Goal: Task Accomplishment & Management: Manage account settings

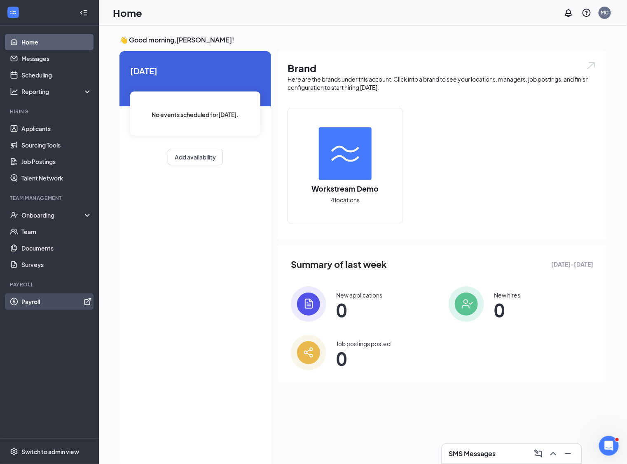
click at [53, 303] on link "Payroll" at bounding box center [56, 301] width 70 height 16
click at [57, 302] on link "Payroll" at bounding box center [56, 301] width 70 height 16
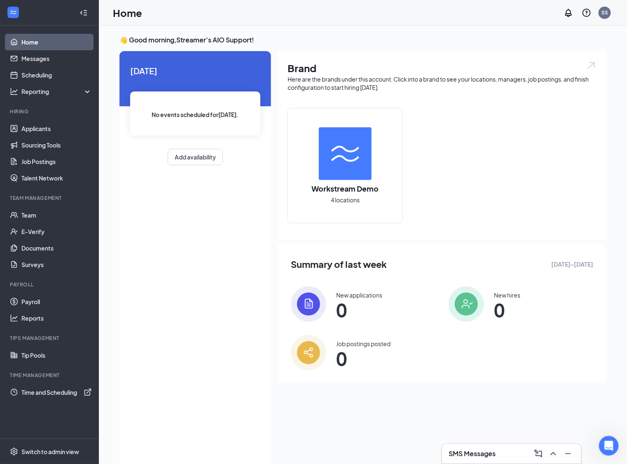
click at [195, 245] on div "Today No events scheduled for today . Add availability" at bounding box center [194, 259] width 151 height 416
click at [35, 144] on link "Sourcing Tools" at bounding box center [56, 145] width 70 height 16
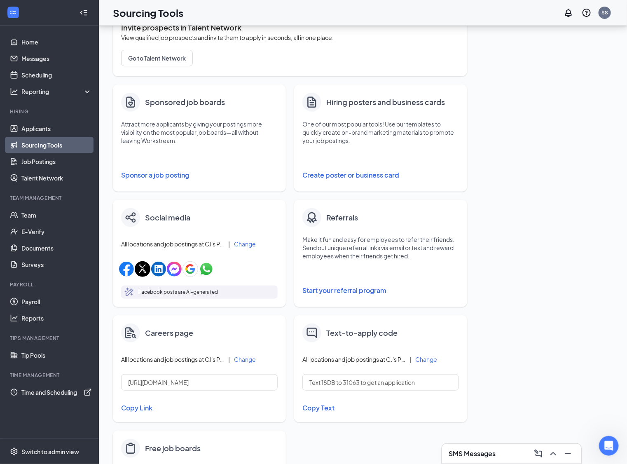
scroll to position [179, 0]
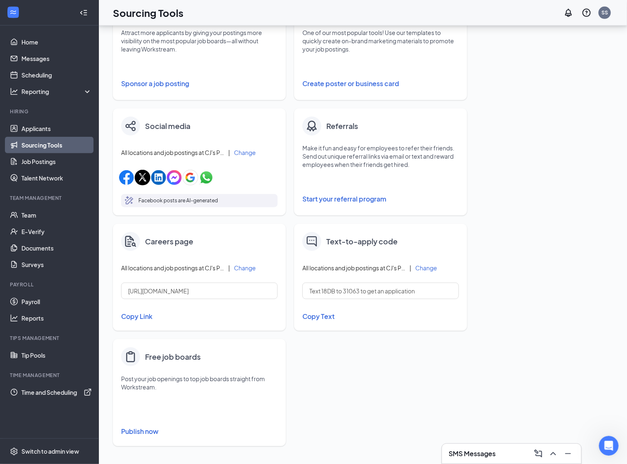
click at [154, 430] on button "Publish now" at bounding box center [199, 430] width 156 height 13
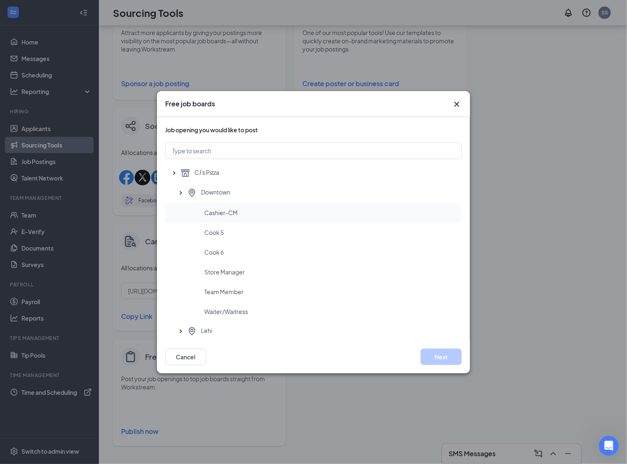
click at [233, 212] on span "Cashier-CM" at bounding box center [220, 212] width 33 height 8
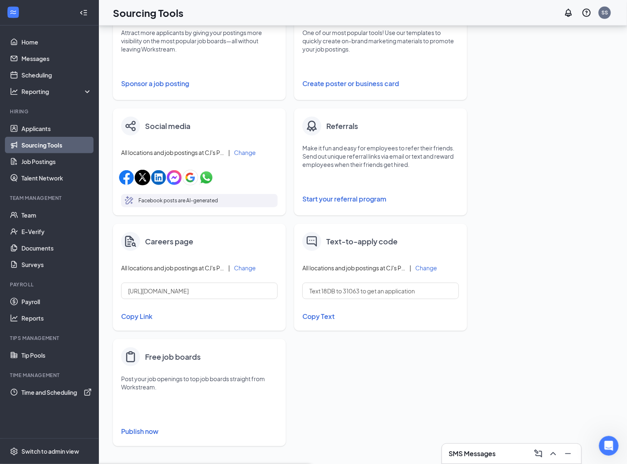
scroll to position [0, 0]
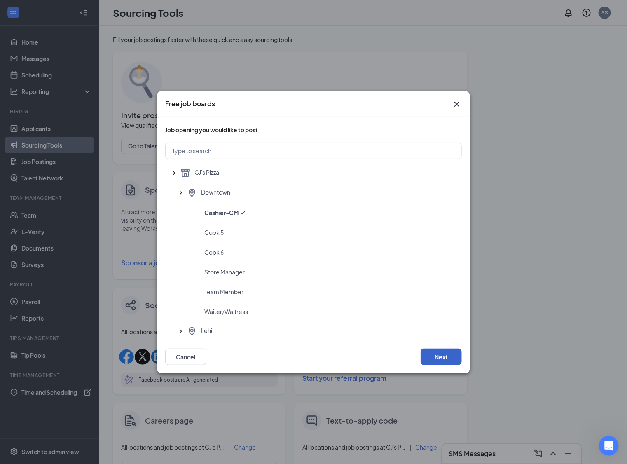
click at [454, 353] on button "Next" at bounding box center [440, 356] width 41 height 16
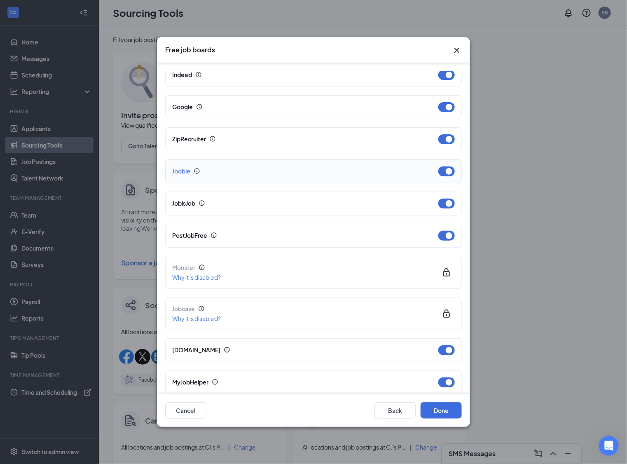
scroll to position [48, 0]
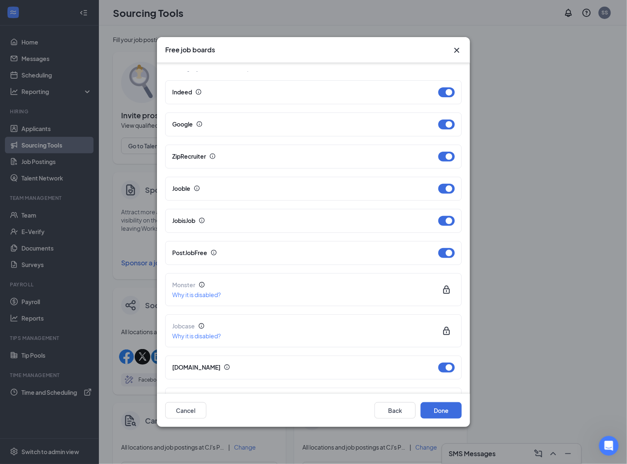
click at [456, 51] on icon "Cross" at bounding box center [456, 50] width 5 height 5
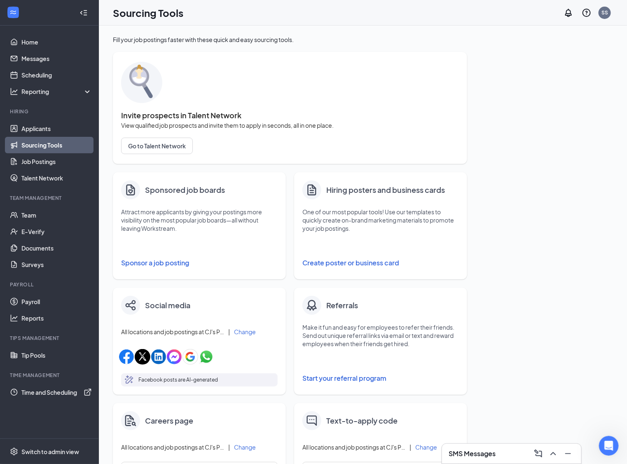
click at [151, 261] on button "Sponsor a job posting" at bounding box center [199, 262] width 156 height 16
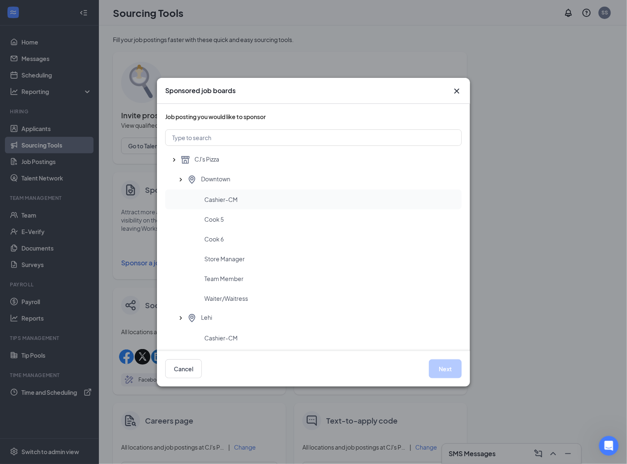
click at [242, 198] on div "Cashier-CM" at bounding box center [329, 199] width 251 height 8
click at [454, 377] on button "Next" at bounding box center [445, 368] width 33 height 19
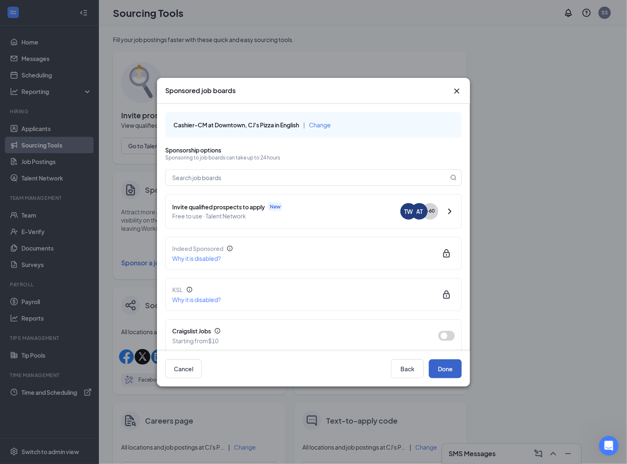
click at [448, 359] on button "Done" at bounding box center [445, 368] width 33 height 19
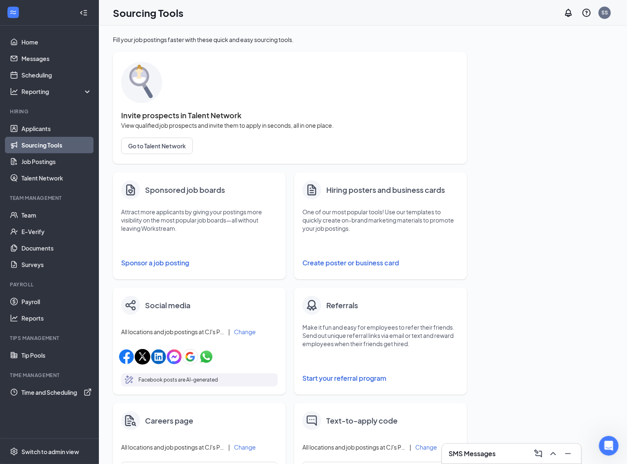
scroll to position [9, 0]
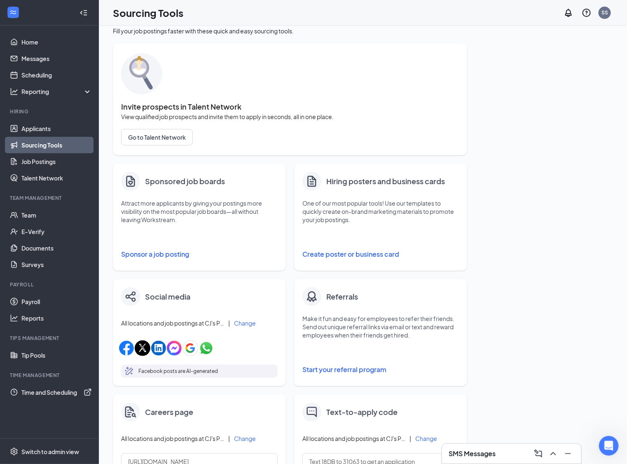
click at [151, 254] on button "Sponsor a job posting" at bounding box center [199, 254] width 156 height 16
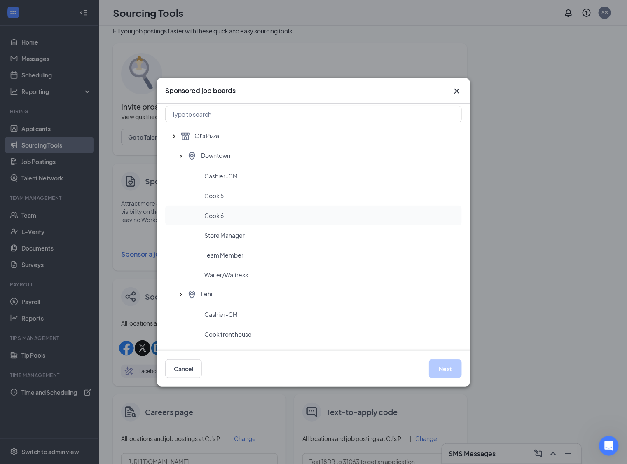
scroll to position [27, 0]
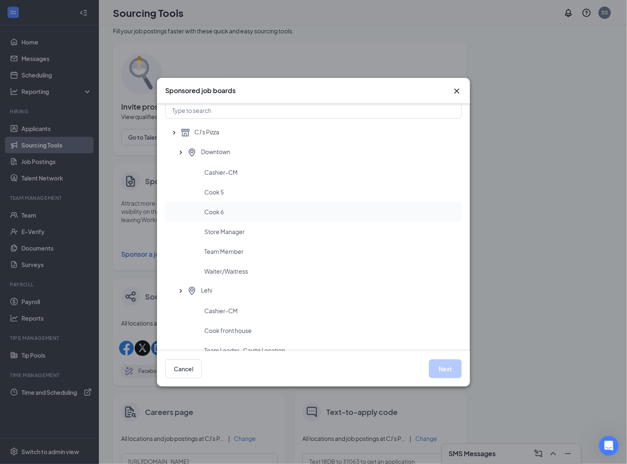
click at [219, 212] on span "Cook 6" at bounding box center [213, 211] width 19 height 8
click at [438, 361] on button "Next" at bounding box center [445, 368] width 33 height 19
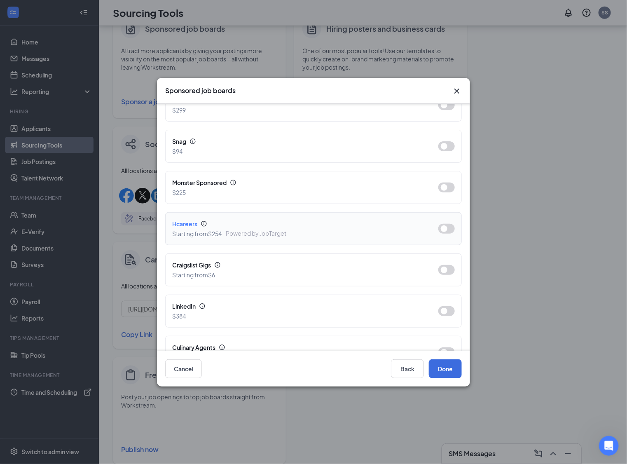
scroll to position [324, 0]
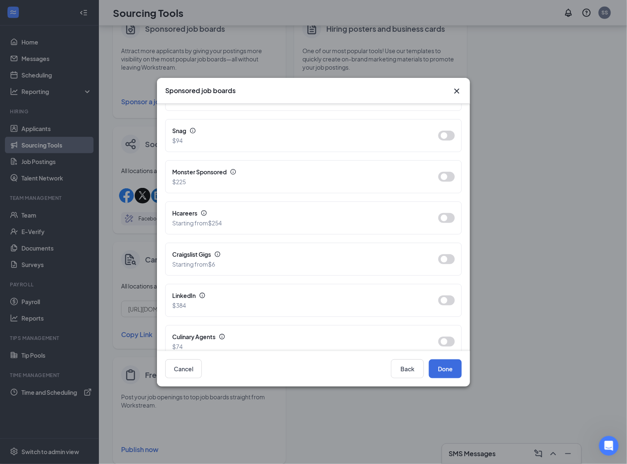
click at [456, 90] on icon "Cross" at bounding box center [457, 91] width 10 height 10
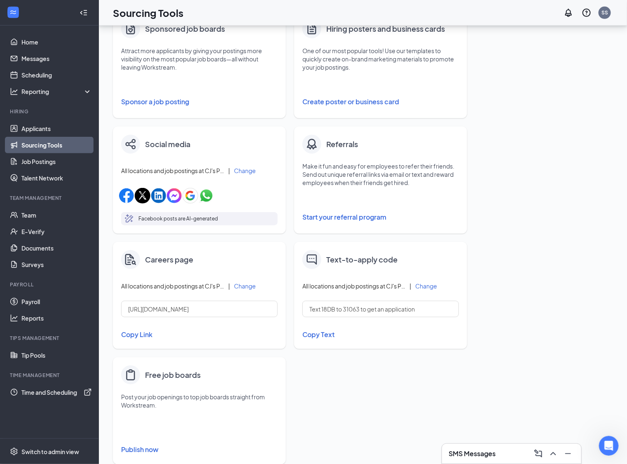
scroll to position [128, 0]
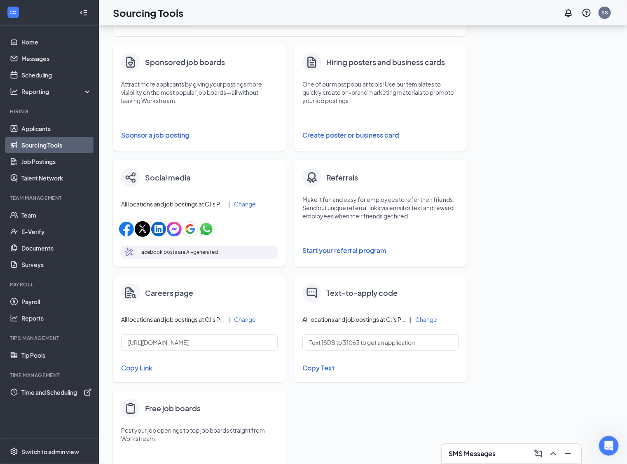
click at [375, 131] on button "Create poster or business card" at bounding box center [380, 135] width 156 height 16
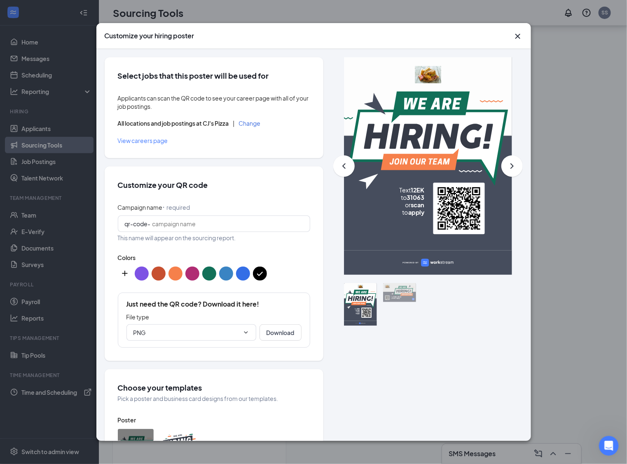
click at [254, 125] on button "Change" at bounding box center [250, 123] width 22 height 6
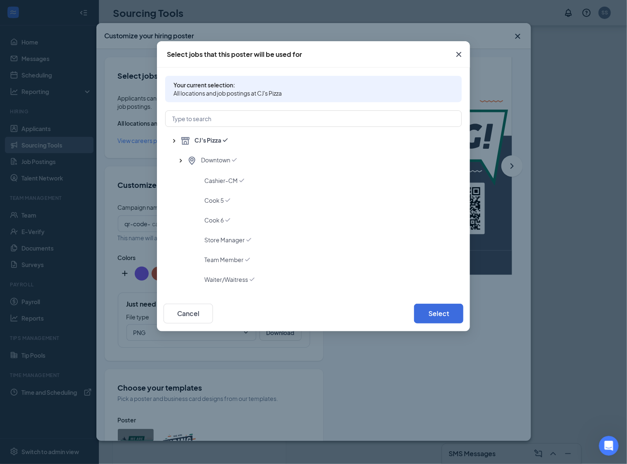
click at [457, 57] on icon "Cross" at bounding box center [459, 54] width 10 height 10
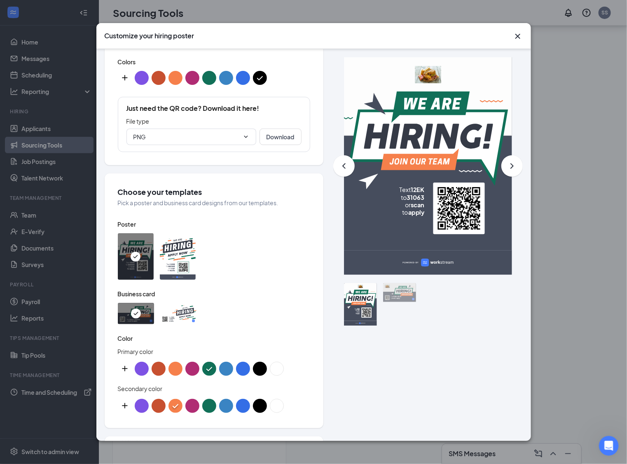
scroll to position [201, 0]
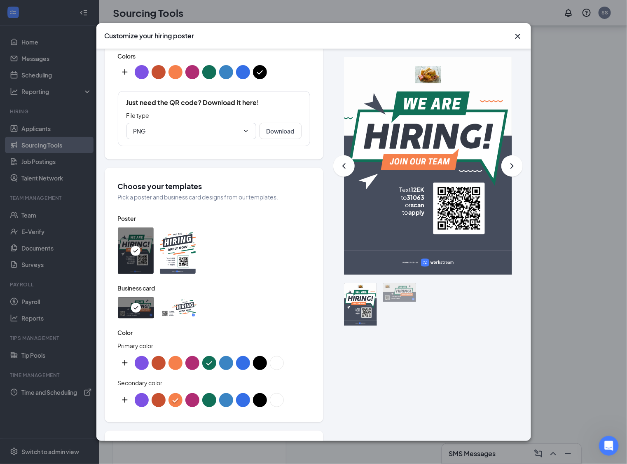
click at [517, 36] on icon "Cross" at bounding box center [517, 36] width 5 height 5
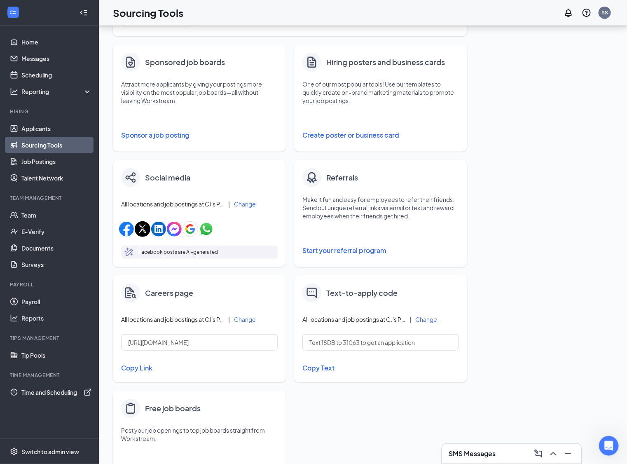
scroll to position [179, 0]
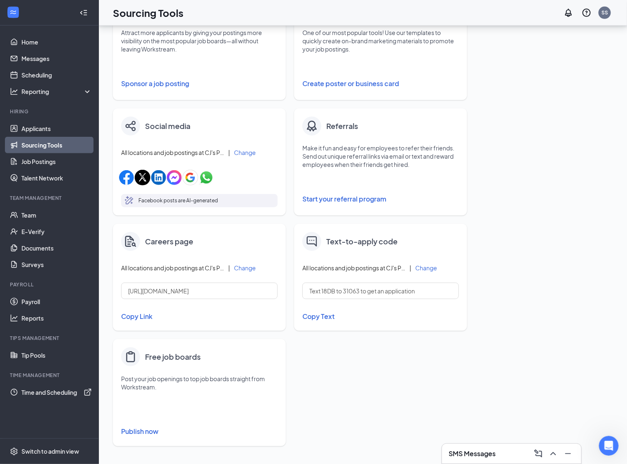
click at [147, 315] on button "Copy Link" at bounding box center [199, 316] width 156 height 14
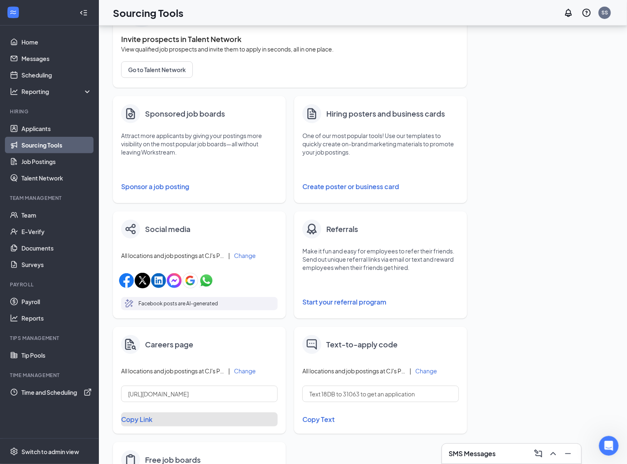
scroll to position [74, 0]
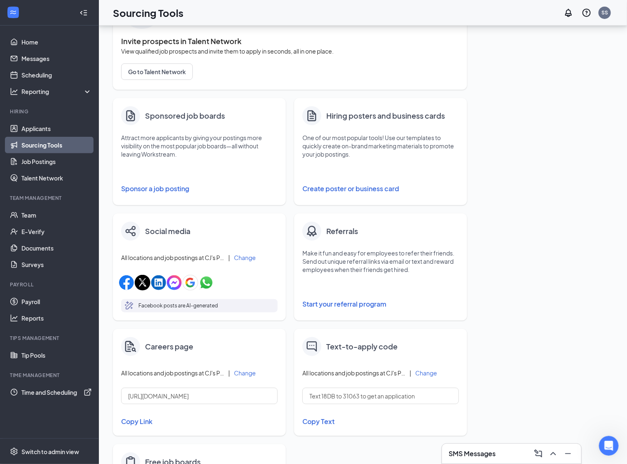
click at [346, 183] on button "Create poster or business card" at bounding box center [380, 188] width 156 height 16
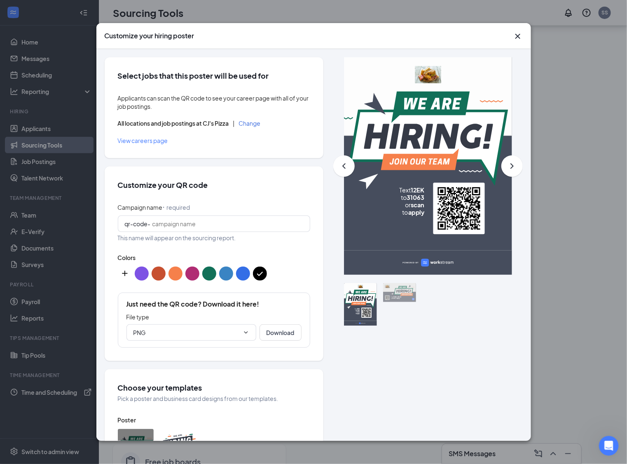
click at [254, 123] on button "Change" at bounding box center [250, 123] width 22 height 6
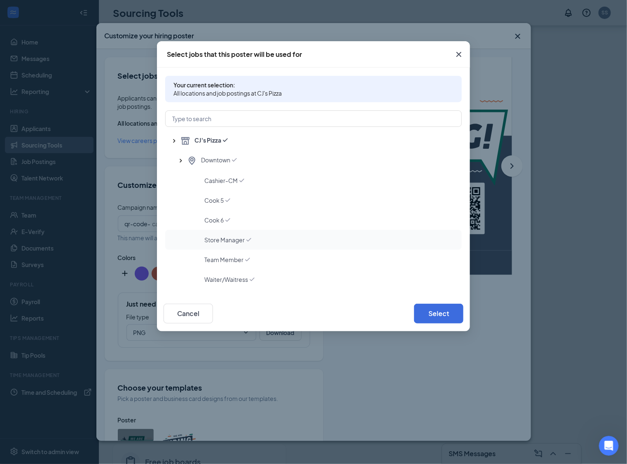
scroll to position [19, 0]
click at [239, 242] on span "Team Member" at bounding box center [223, 240] width 39 height 8
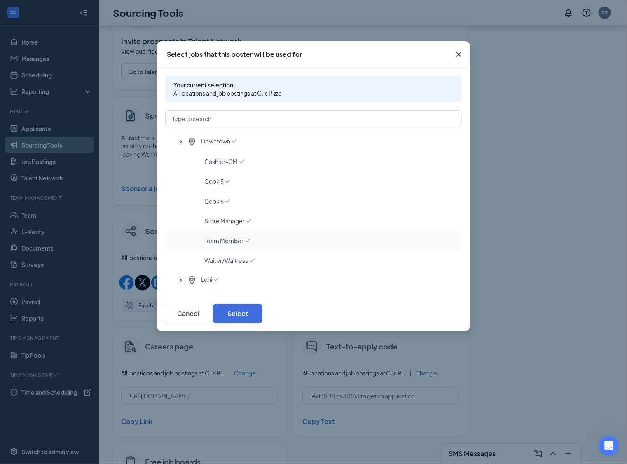
scroll to position [0, 0]
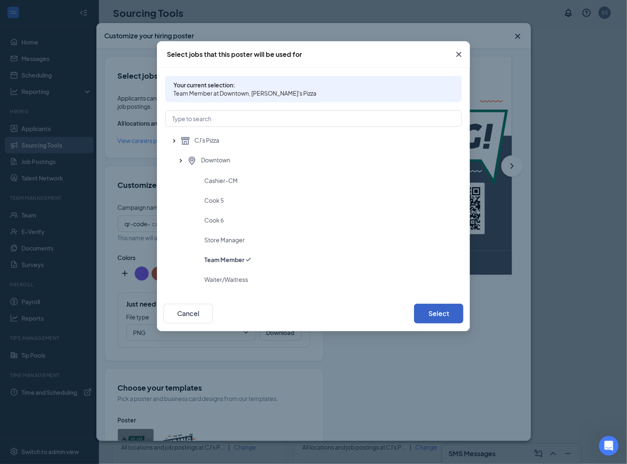
click at [441, 312] on button "Select" at bounding box center [438, 313] width 49 height 20
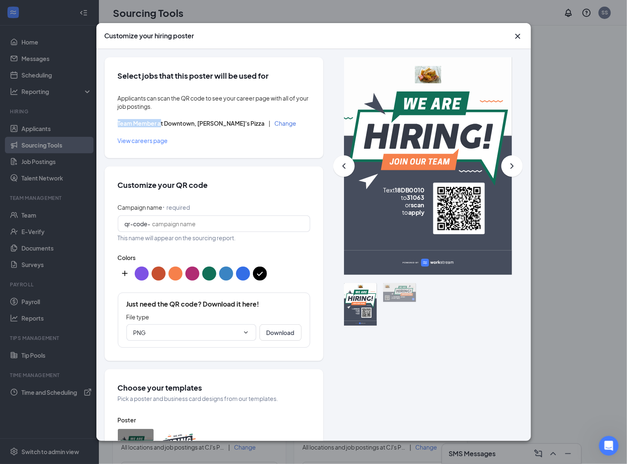
drag, startPoint x: 117, startPoint y: 122, endPoint x: 160, endPoint y: 120, distance: 42.9
click at [160, 120] on div "Select jobs that this poster will be used for Applicants can scan the QR code t…" at bounding box center [214, 107] width 219 height 101
click at [520, 33] on icon "Cross" at bounding box center [518, 36] width 10 height 10
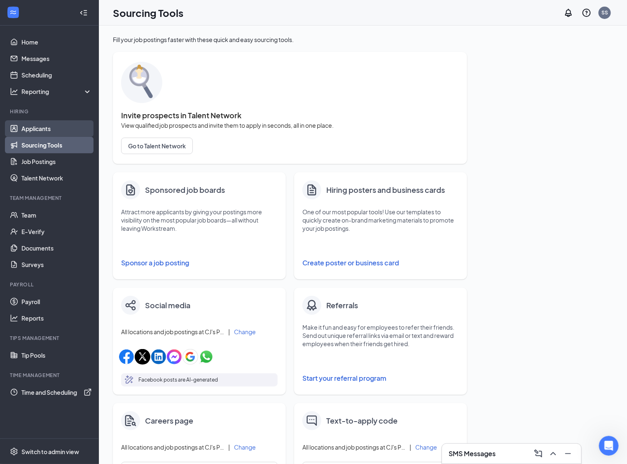
click at [42, 136] on link "Applicants" at bounding box center [56, 128] width 70 height 16
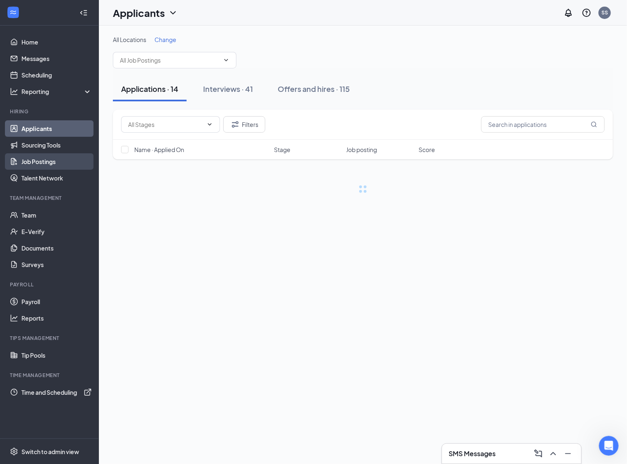
click at [28, 160] on link "Job Postings" at bounding box center [56, 161] width 70 height 16
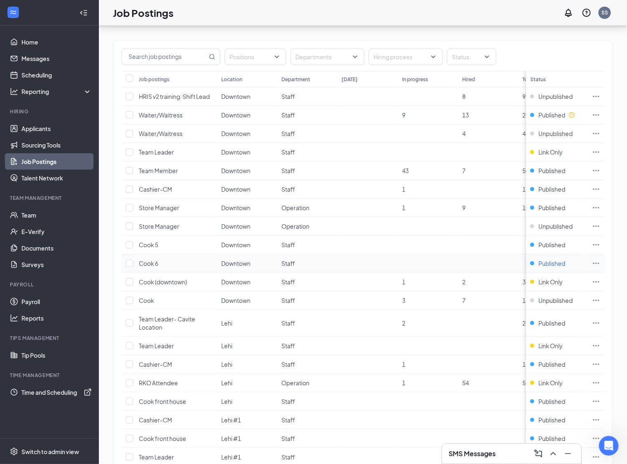
scroll to position [54, 0]
click at [54, 144] on link "Sourcing Tools" at bounding box center [56, 145] width 70 height 16
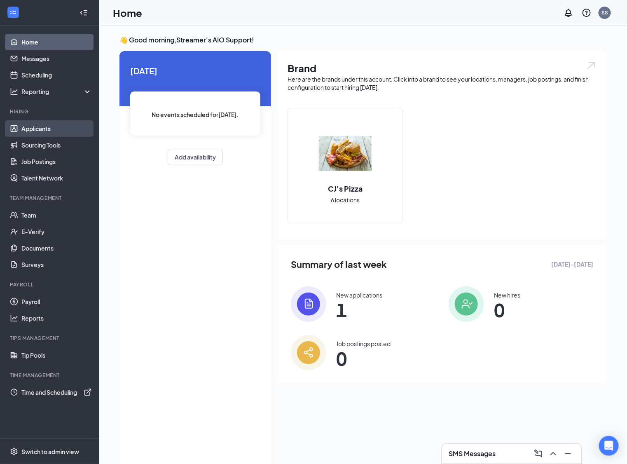
click at [40, 127] on link "Applicants" at bounding box center [56, 128] width 70 height 16
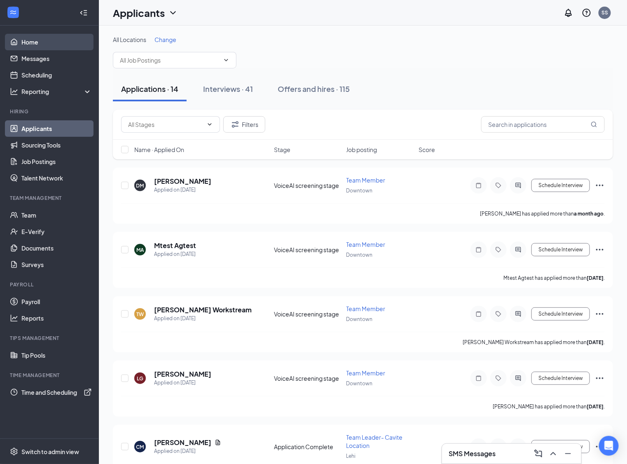
click at [47, 47] on link "Home" at bounding box center [56, 42] width 70 height 16
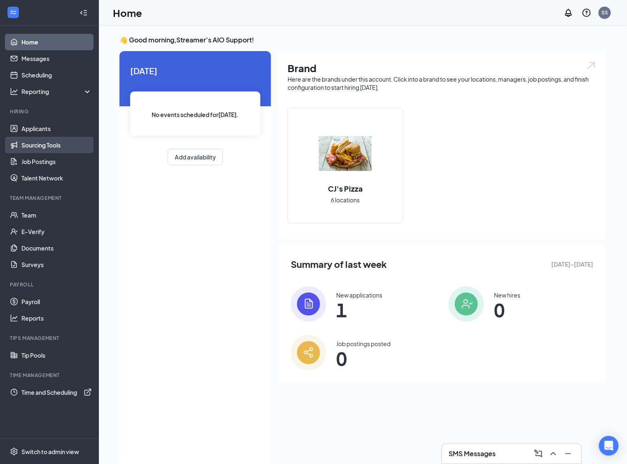
click at [30, 144] on link "Sourcing Tools" at bounding box center [56, 145] width 70 height 16
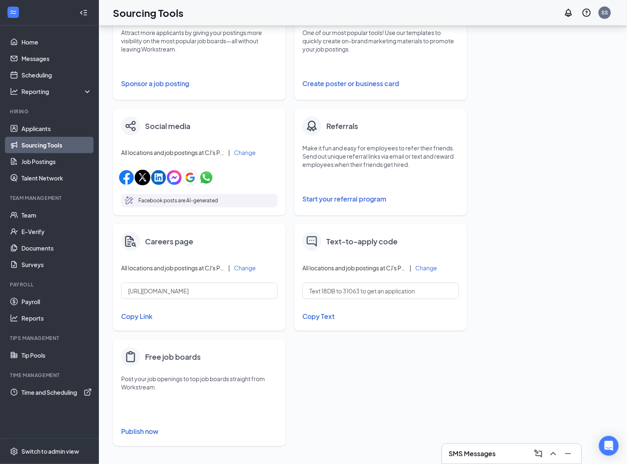
scroll to position [90, 0]
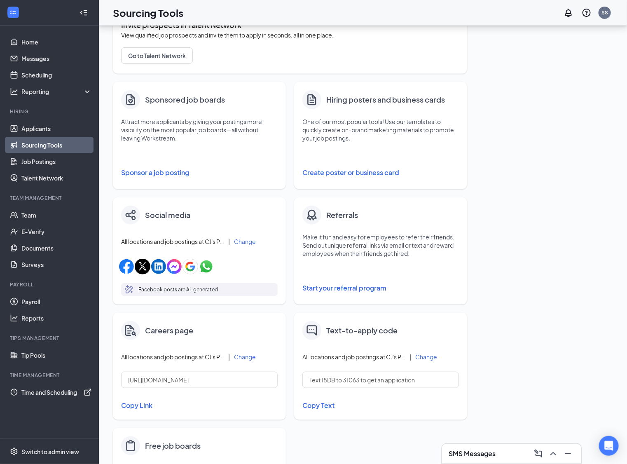
click at [360, 170] on button "Create poster or business card" at bounding box center [380, 172] width 156 height 16
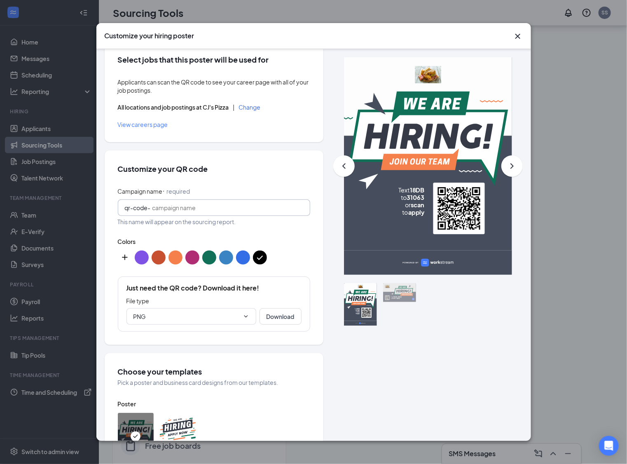
scroll to position [21, 0]
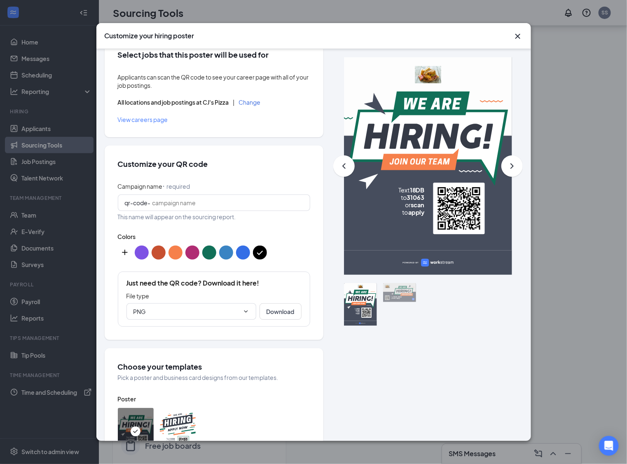
click at [251, 103] on button "Change" at bounding box center [250, 102] width 22 height 6
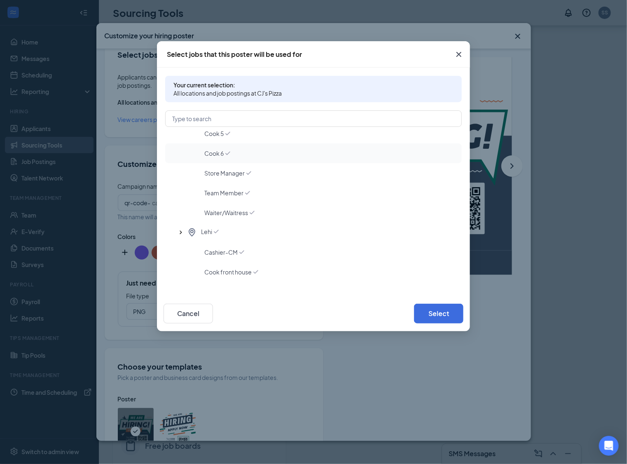
scroll to position [67, 0]
click at [226, 192] on span "Team Member" at bounding box center [223, 192] width 39 height 8
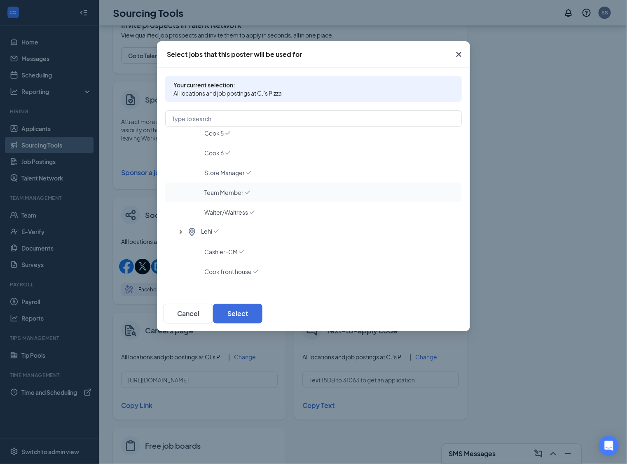
scroll to position [0, 0]
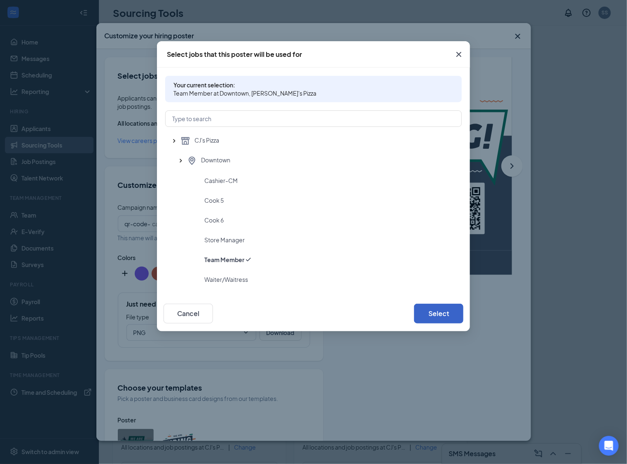
click at [436, 311] on button "Select" at bounding box center [438, 313] width 49 height 20
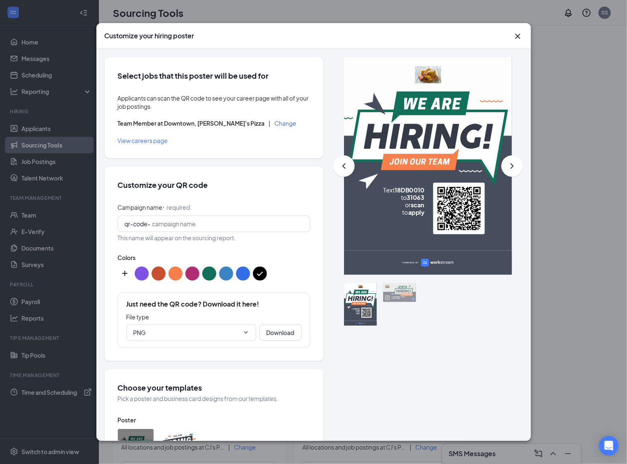
click at [51, 132] on div "Customize your hiring poster Select jobs that this poster will be used for Appl…" at bounding box center [313, 232] width 627 height 464
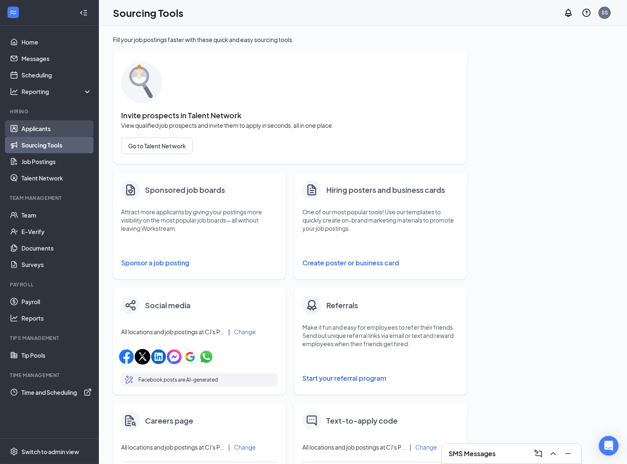
click at [33, 127] on link "Applicants" at bounding box center [56, 128] width 70 height 16
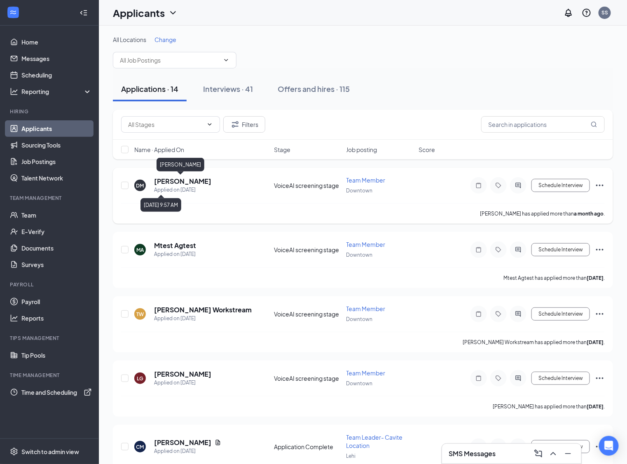
click at [181, 181] on h5 "Donna Mullins" at bounding box center [182, 181] width 57 height 9
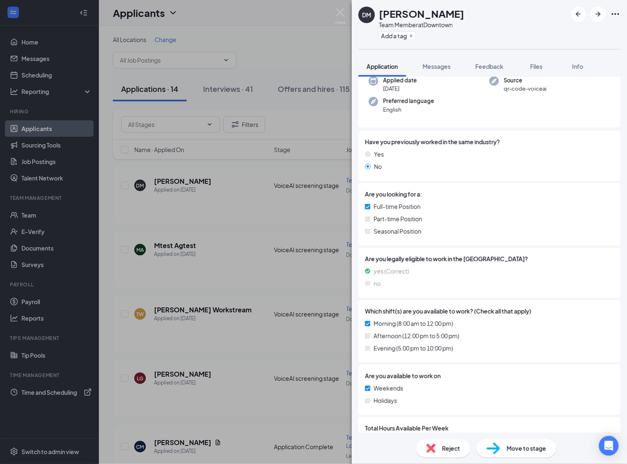
scroll to position [85, 0]
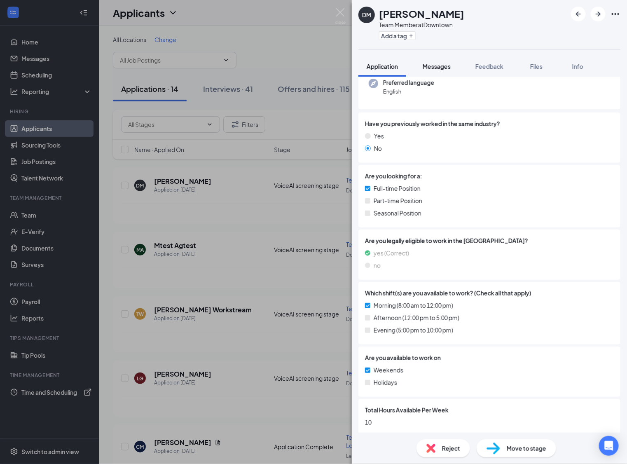
click at [449, 61] on button "Messages" at bounding box center [436, 66] width 44 height 21
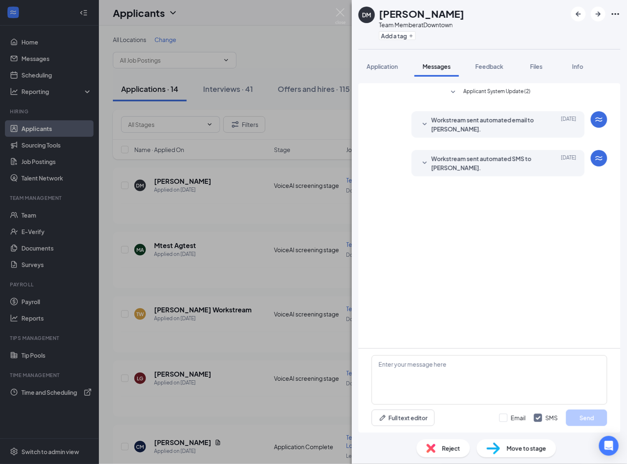
click at [321, 224] on div "DM Donna Mullins Team Member at Downtown Add a tag Application Messages Feedbac…" at bounding box center [313, 232] width 627 height 464
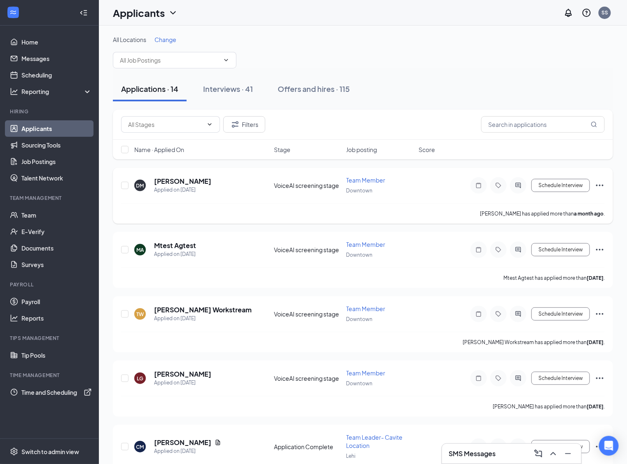
click at [297, 186] on div "VoiceAI screening stage" at bounding box center [308, 185] width 68 height 8
click at [172, 177] on h5 "Donna Mullins" at bounding box center [182, 181] width 57 height 9
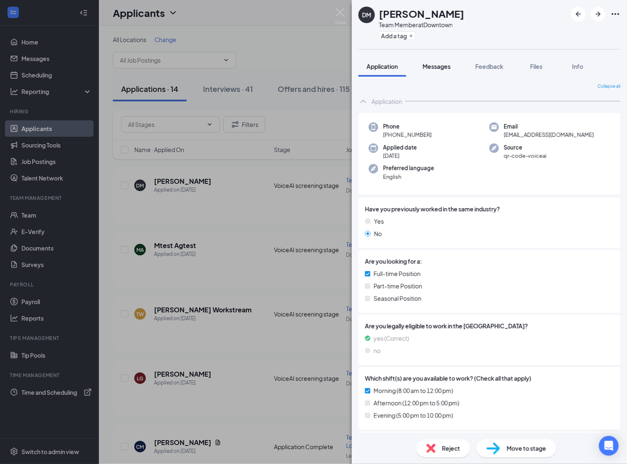
click at [429, 69] on span "Messages" at bounding box center [436, 66] width 28 height 7
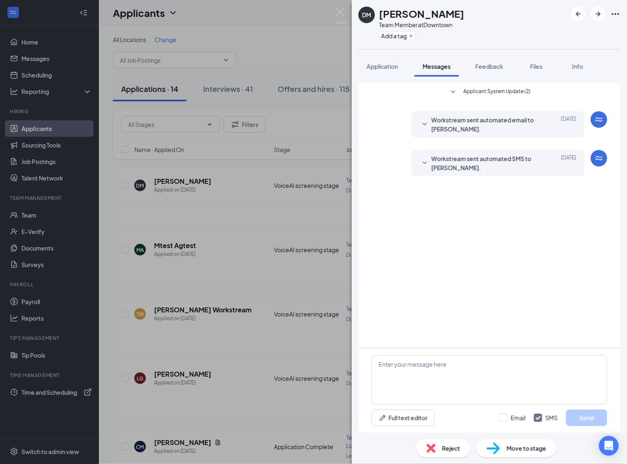
click at [424, 123] on icon "SmallChevronDown" at bounding box center [424, 124] width 10 height 10
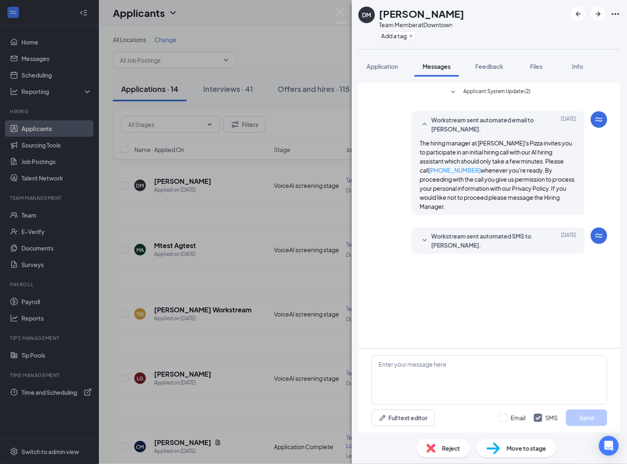
click at [424, 239] on icon "SmallChevronDown" at bounding box center [424, 240] width 4 height 2
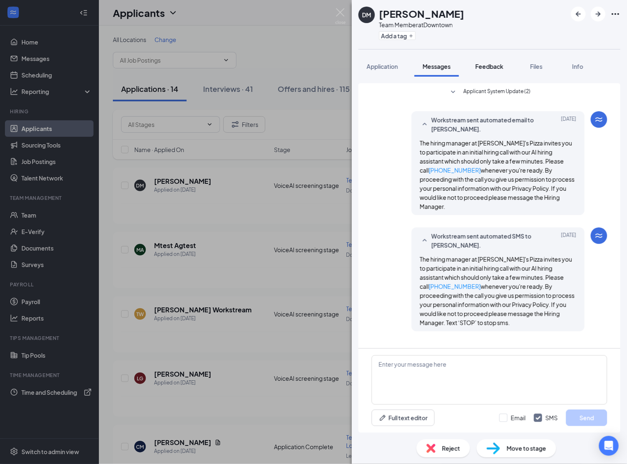
click at [485, 58] on button "Feedback" at bounding box center [489, 66] width 44 height 21
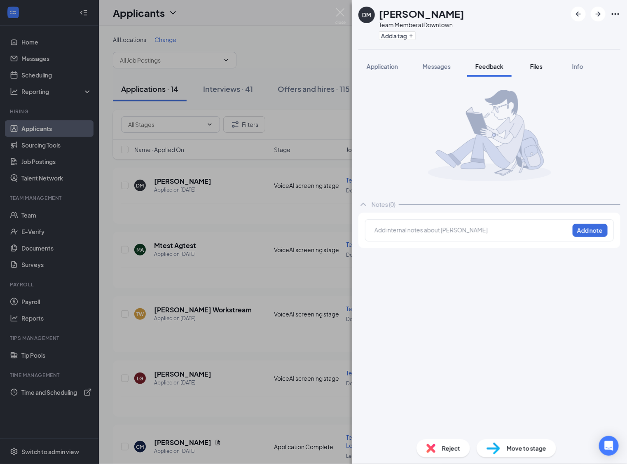
click at [531, 72] on button "Files" at bounding box center [536, 66] width 33 height 21
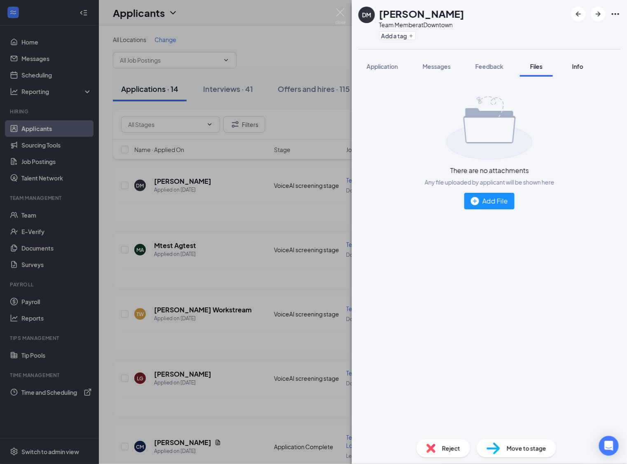
click at [571, 69] on div "Info" at bounding box center [577, 66] width 16 height 8
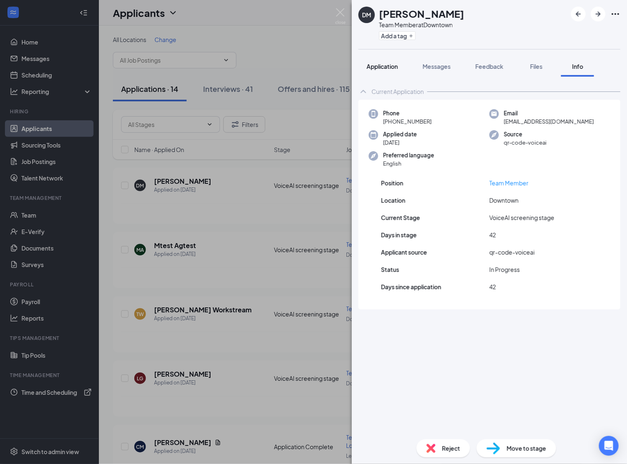
click at [375, 66] on span "Application" at bounding box center [381, 66] width 31 height 7
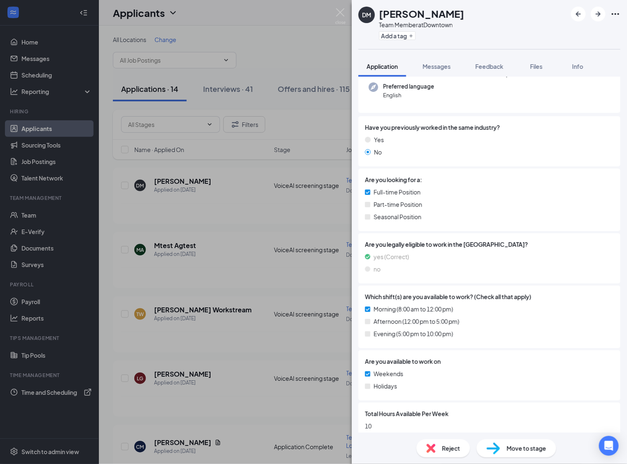
scroll to position [85, 0]
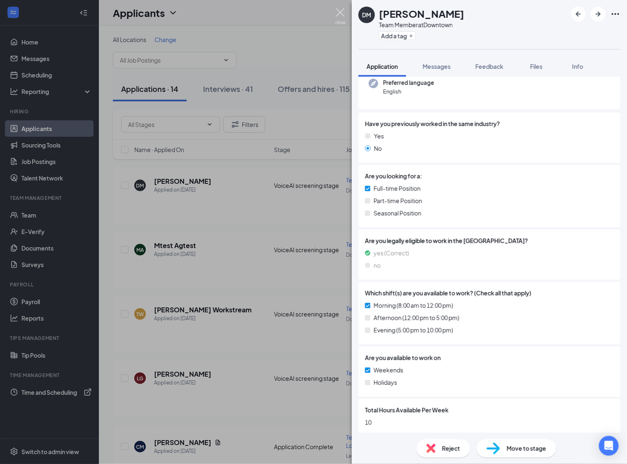
click at [341, 12] on img at bounding box center [340, 16] width 10 height 16
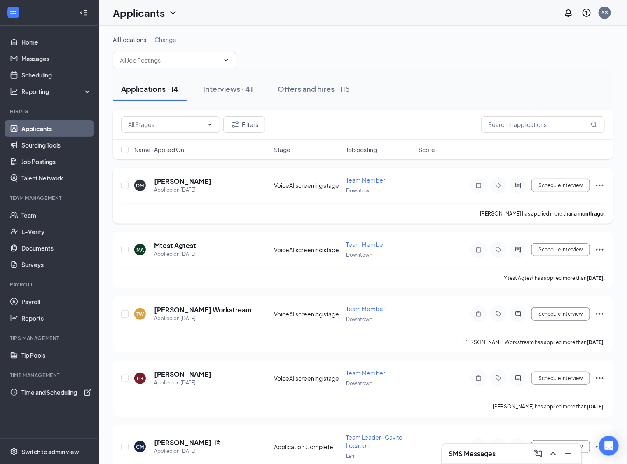
click at [600, 184] on icon "Ellipses" at bounding box center [599, 185] width 7 height 2
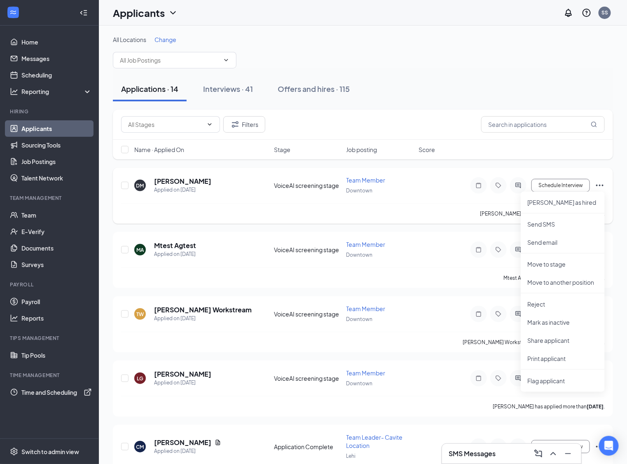
click at [284, 206] on div "Donna Mullins has applied more than a month ago ." at bounding box center [362, 213] width 483 height 21
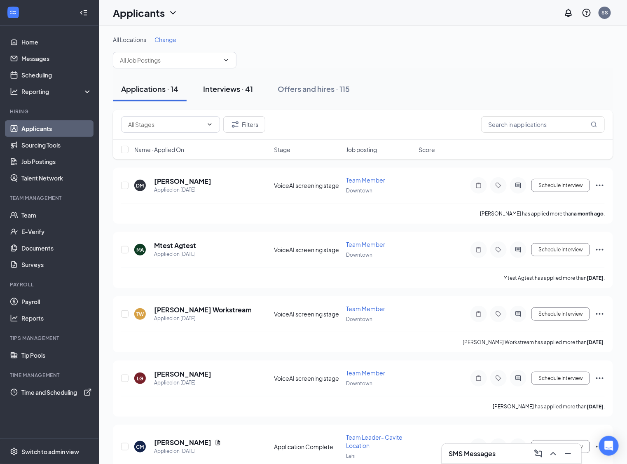
click at [228, 89] on div "Interviews · 41" at bounding box center [228, 89] width 50 height 10
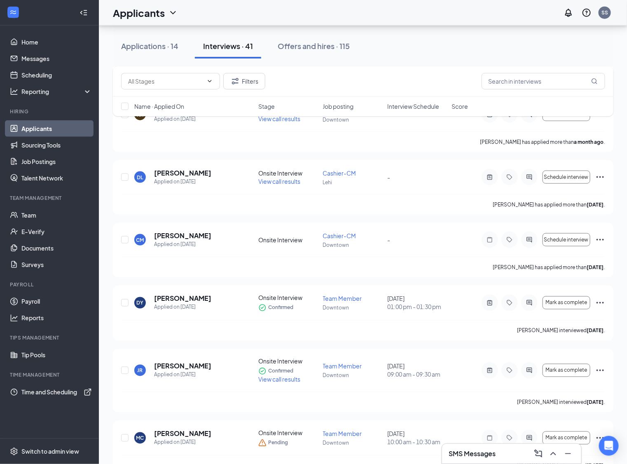
scroll to position [349, 0]
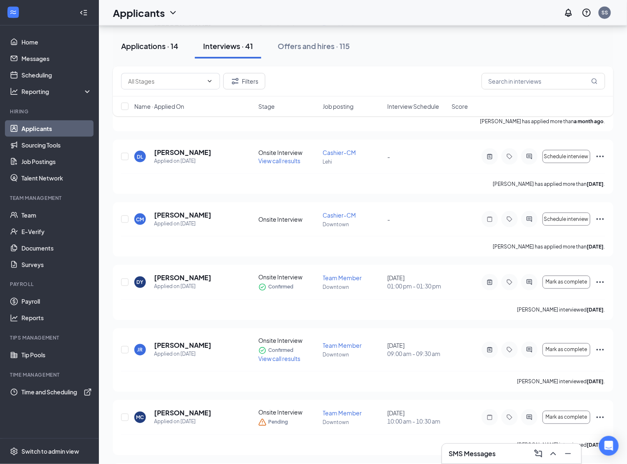
click at [161, 43] on div "Applications · 14" at bounding box center [149, 46] width 57 height 10
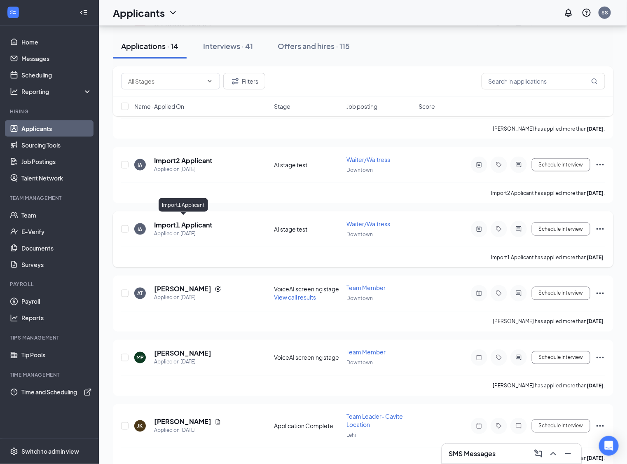
click at [162, 223] on h5 "Import1 Applicant" at bounding box center [183, 224] width 58 height 9
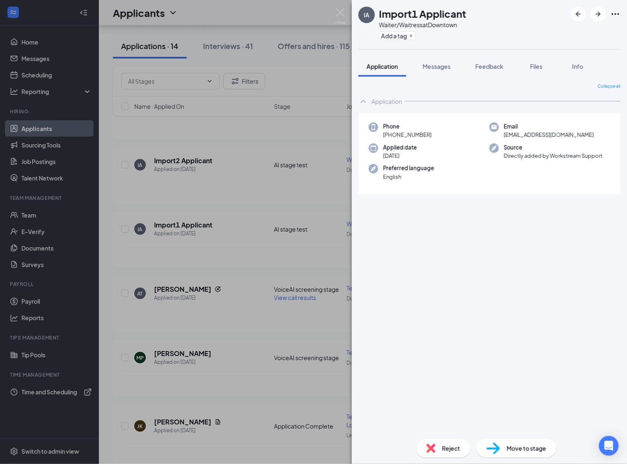
click at [484, 79] on div "Collapse all Application Phone +1 (415) 666-7444 Email import1@workstream.is Ap…" at bounding box center [489, 255] width 275 height 356
click at [484, 75] on button "Feedback" at bounding box center [489, 66] width 44 height 21
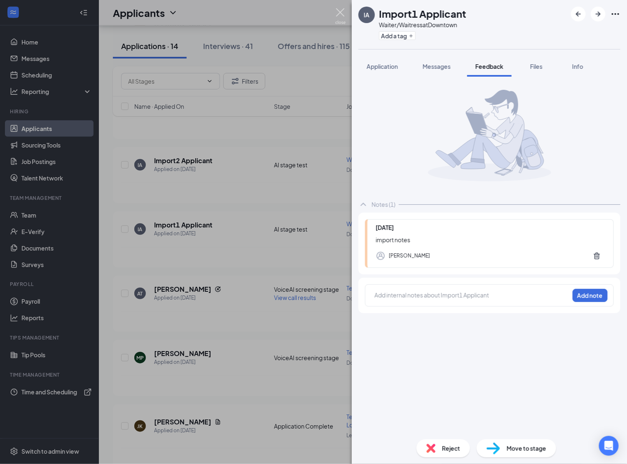
click at [340, 10] on img at bounding box center [340, 16] width 10 height 16
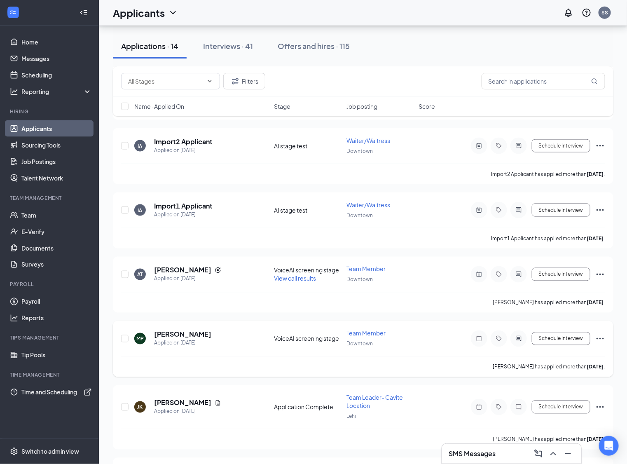
scroll to position [370, 0]
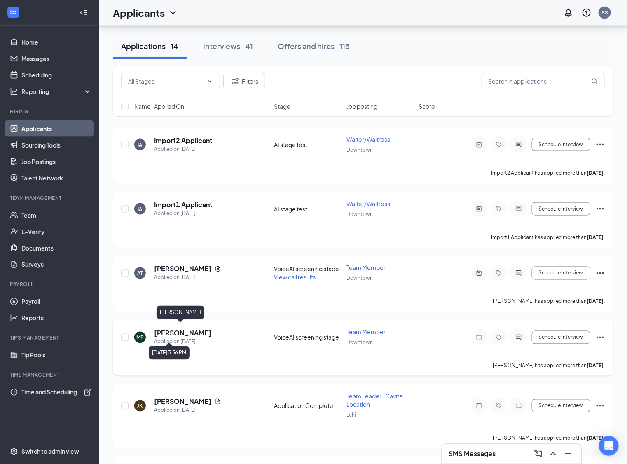
click at [188, 329] on h5 "Marcelo Pinto" at bounding box center [182, 333] width 57 height 9
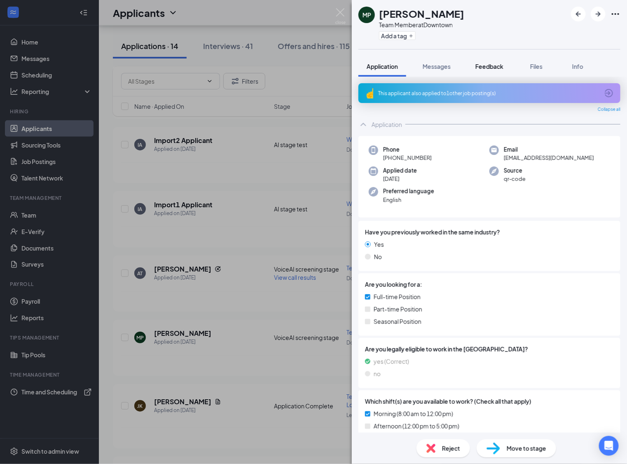
click at [497, 69] on span "Feedback" at bounding box center [489, 66] width 28 height 7
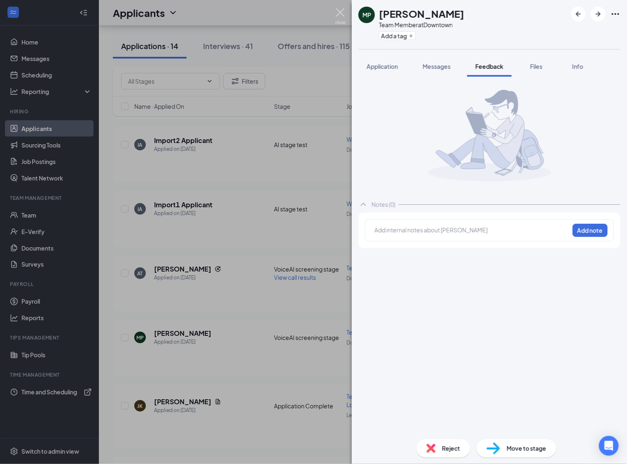
click at [343, 7] on div "MP Marcelo Pinto Team Member at Downtown Add a tag Application Messages Feedbac…" at bounding box center [313, 232] width 627 height 464
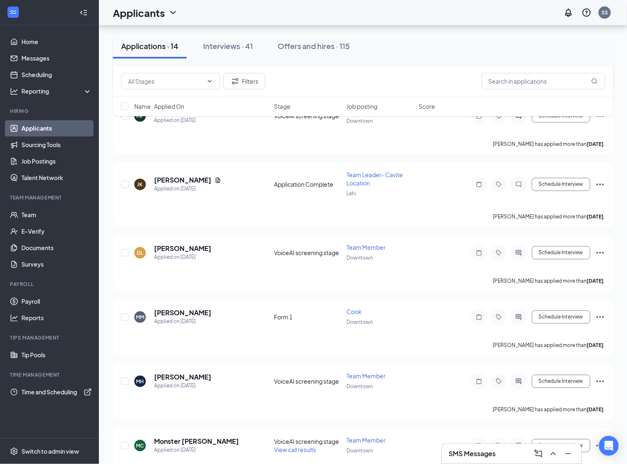
scroll to position [611, 0]
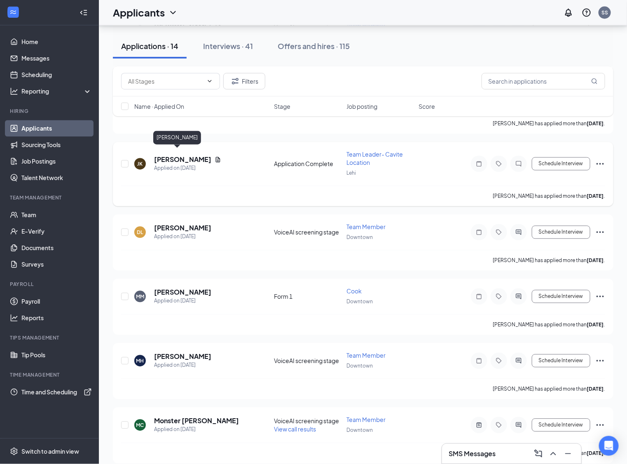
click at [173, 155] on h5 "John K" at bounding box center [182, 159] width 57 height 9
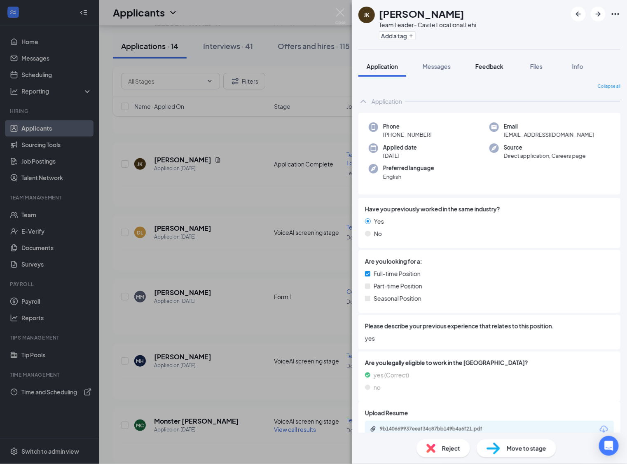
click at [487, 65] on span "Feedback" at bounding box center [489, 66] width 28 height 7
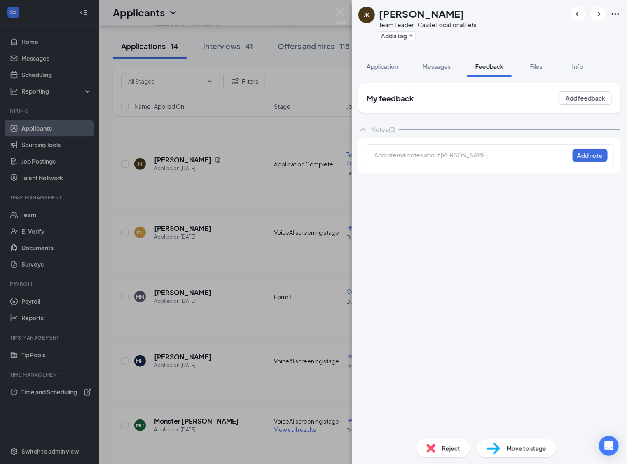
click at [169, 304] on div "JK John K Team Leader- Cavite Location at Lehi Add a tag Application Messages F…" at bounding box center [313, 232] width 627 height 464
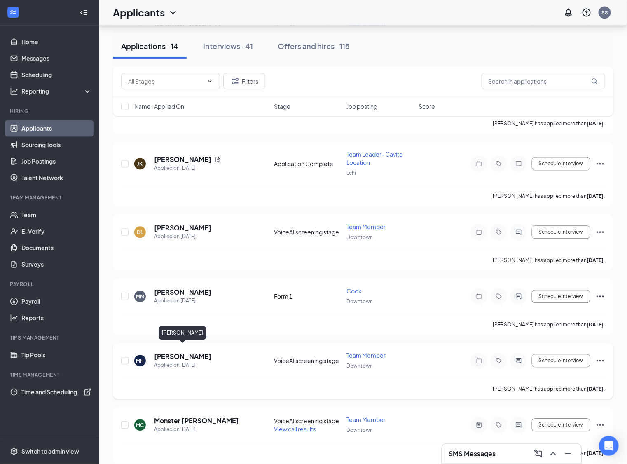
click at [175, 352] on h5 "Matthew Huffman" at bounding box center [182, 356] width 57 height 9
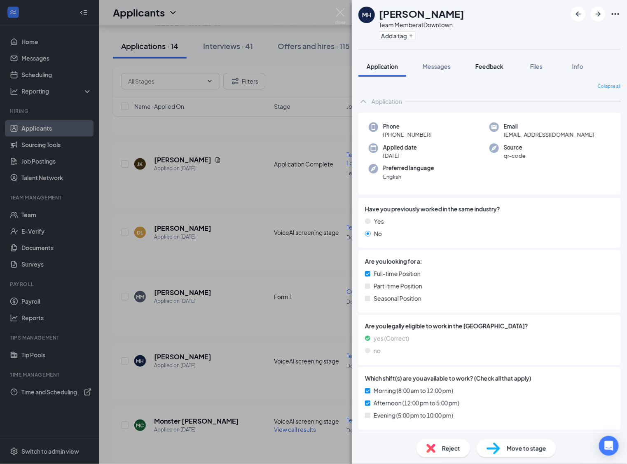
click at [482, 68] on span "Feedback" at bounding box center [489, 66] width 28 height 7
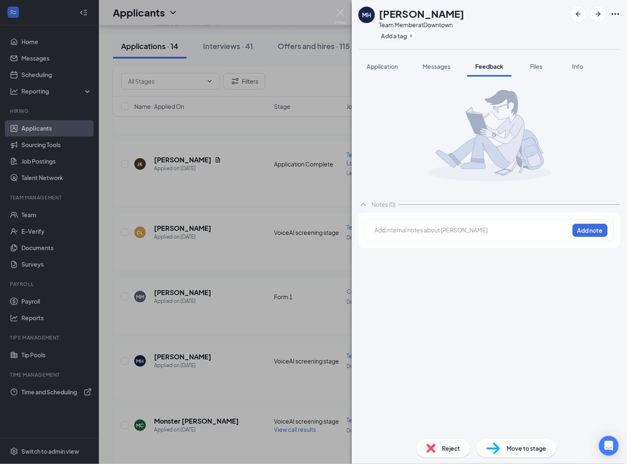
click at [345, 16] on img at bounding box center [340, 16] width 10 height 16
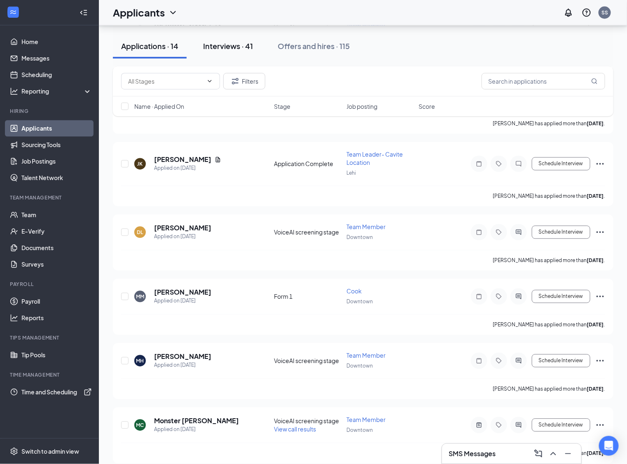
click at [246, 40] on button "Interviews · 41" at bounding box center [228, 46] width 66 height 25
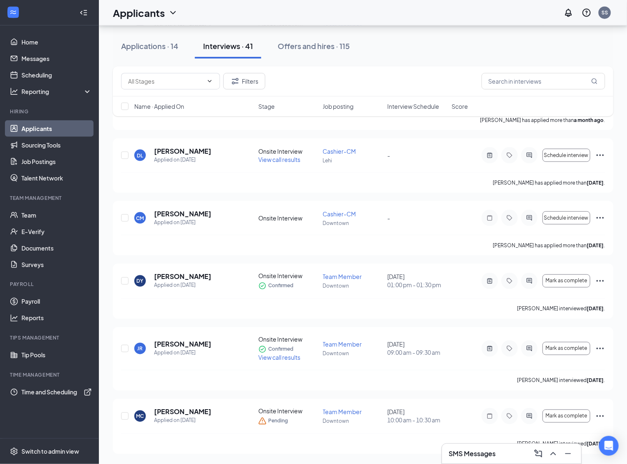
scroll to position [349, 0]
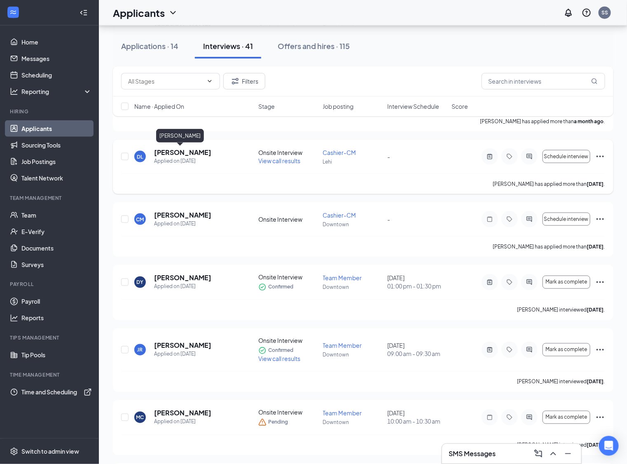
click at [169, 154] on h5 "Desmond Lim" at bounding box center [182, 152] width 57 height 9
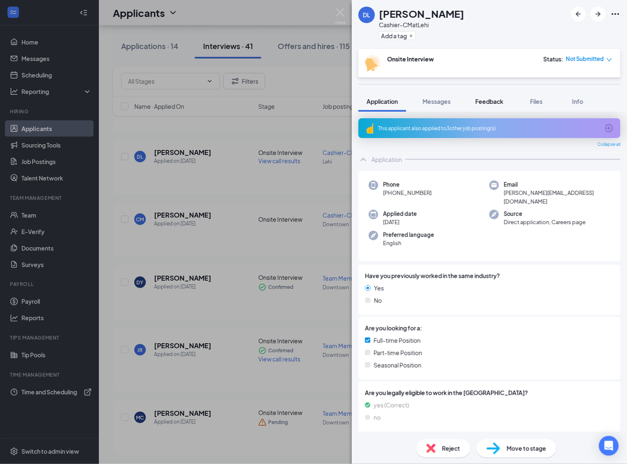
click at [492, 104] on span "Feedback" at bounding box center [489, 101] width 28 height 7
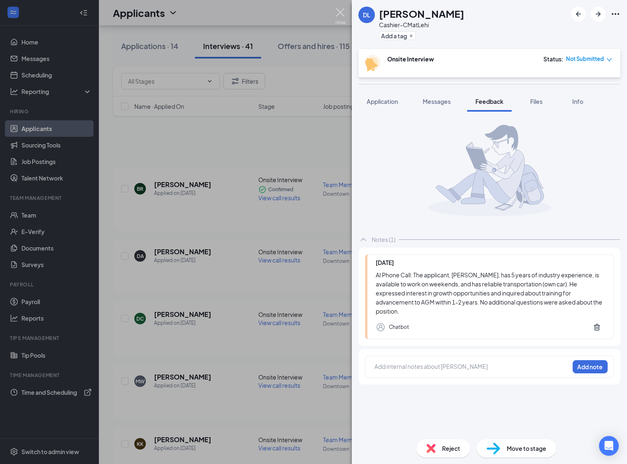
click at [339, 15] on img at bounding box center [340, 16] width 10 height 16
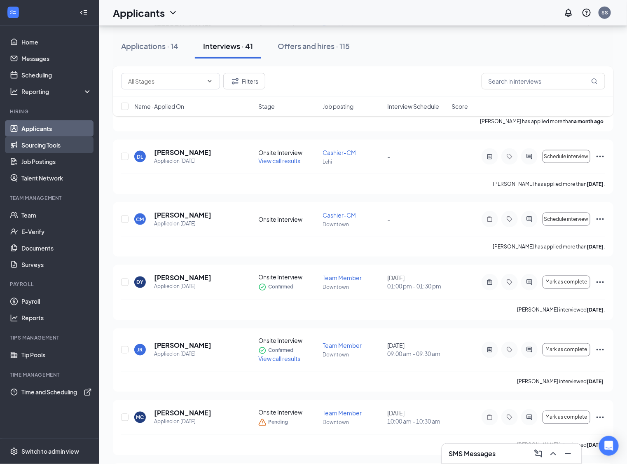
click at [48, 143] on link "Sourcing Tools" at bounding box center [56, 145] width 70 height 16
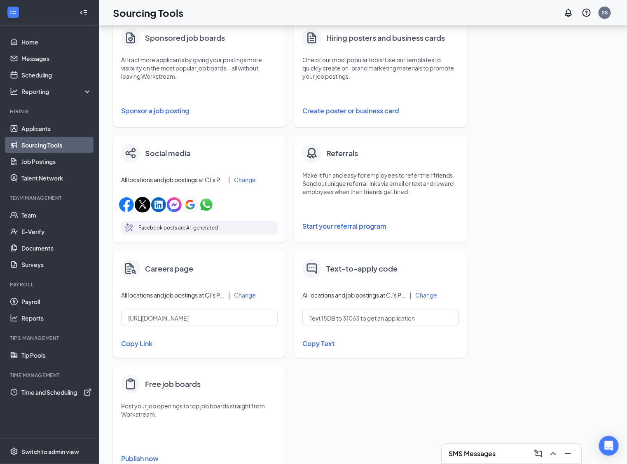
scroll to position [161, 0]
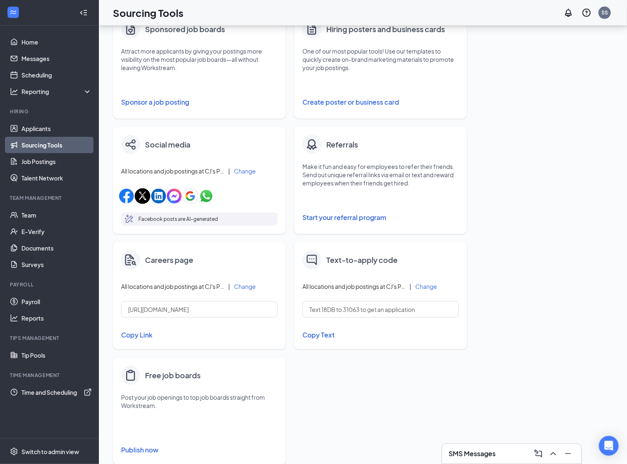
click at [353, 99] on button "Create poster or business card" at bounding box center [380, 102] width 156 height 16
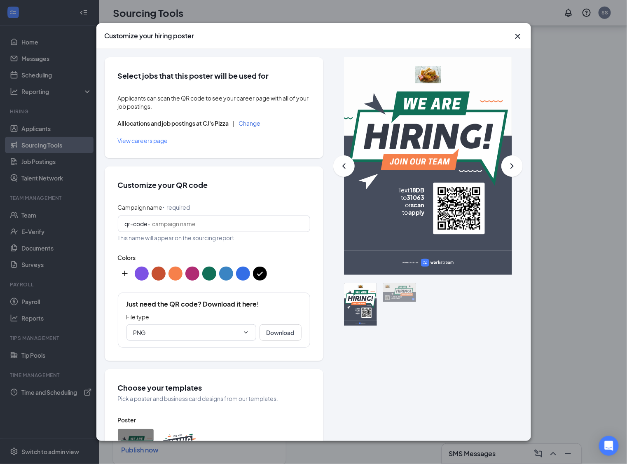
click at [254, 123] on button "Change" at bounding box center [250, 123] width 22 height 6
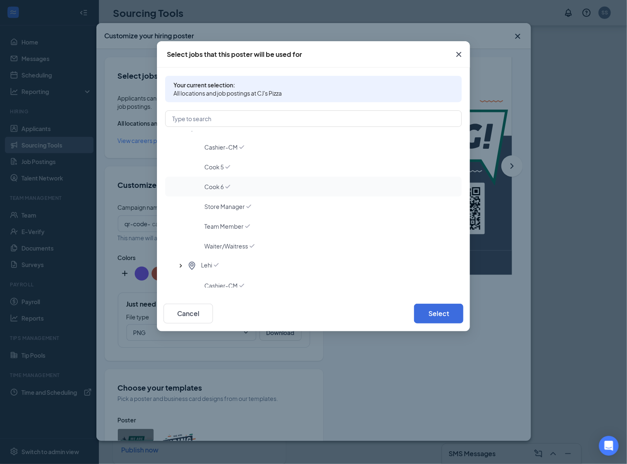
scroll to position [44, 0]
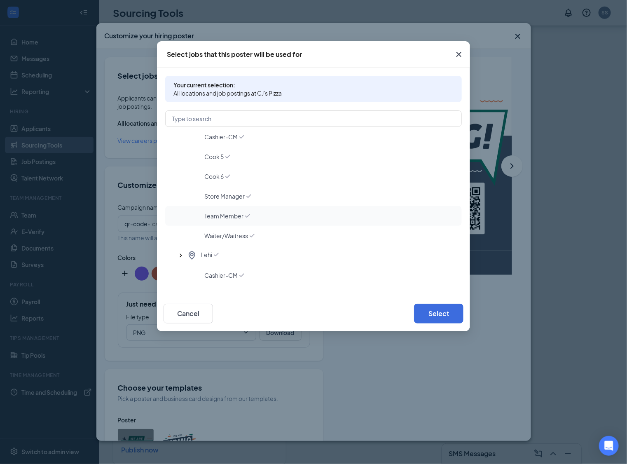
click at [218, 216] on span "Team Member" at bounding box center [223, 216] width 39 height 8
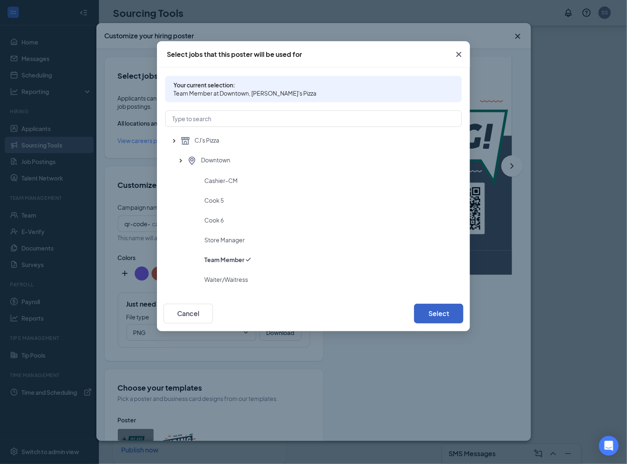
click at [416, 317] on button "Select" at bounding box center [438, 313] width 49 height 20
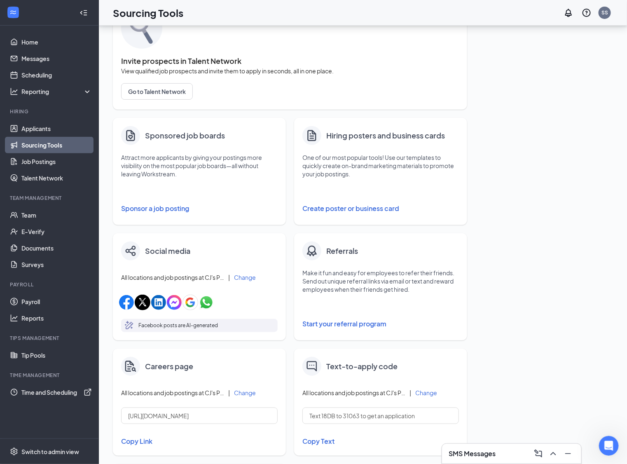
scroll to position [54, 0]
click at [351, 212] on button "Create poster or business card" at bounding box center [380, 208] width 156 height 16
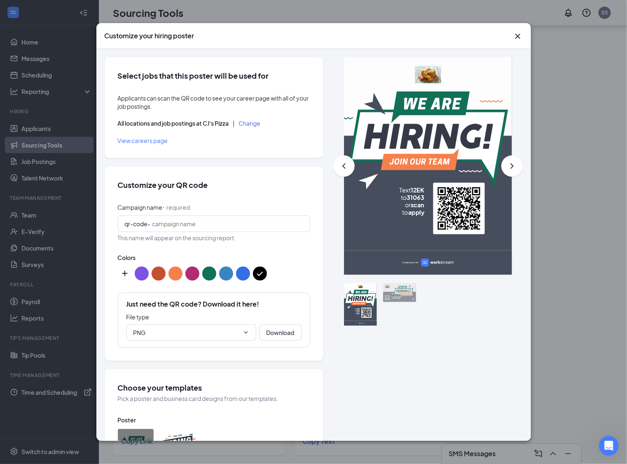
click at [253, 126] on button "Change" at bounding box center [250, 123] width 22 height 6
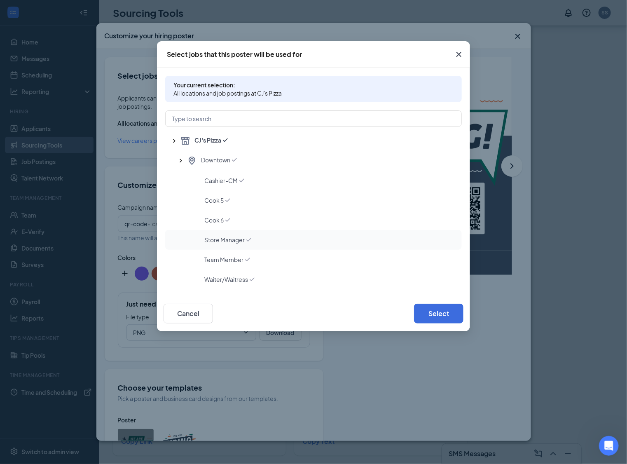
click at [222, 239] on span "Store Manager" at bounding box center [224, 239] width 40 height 8
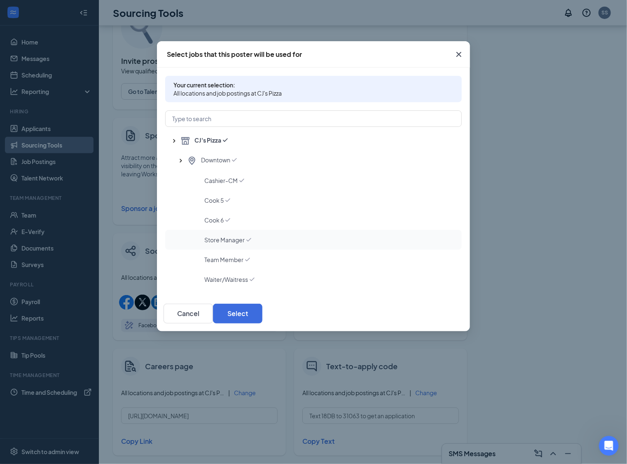
scroll to position [0, 0]
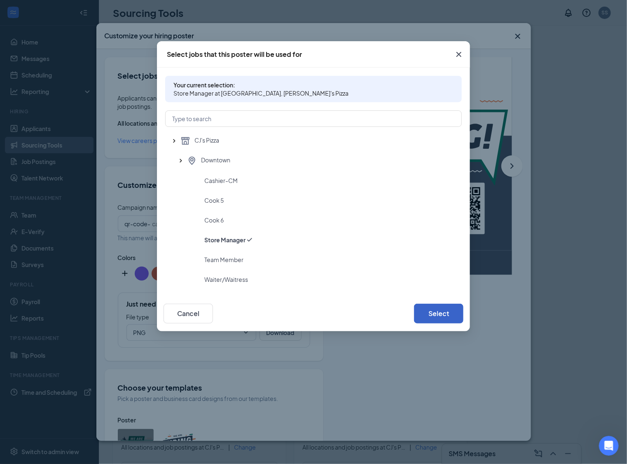
click at [427, 308] on button "Select" at bounding box center [438, 313] width 49 height 20
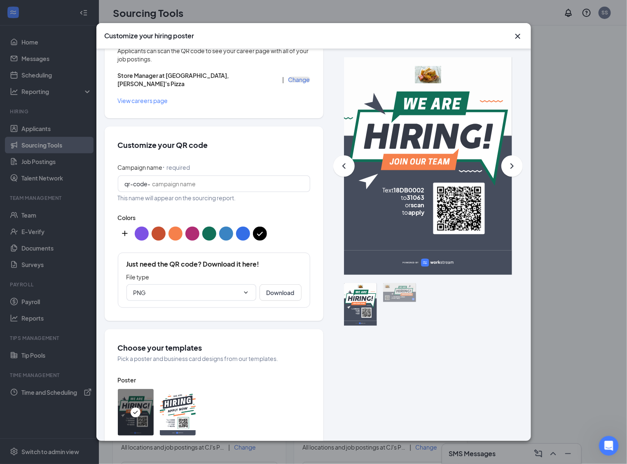
scroll to position [59, 0]
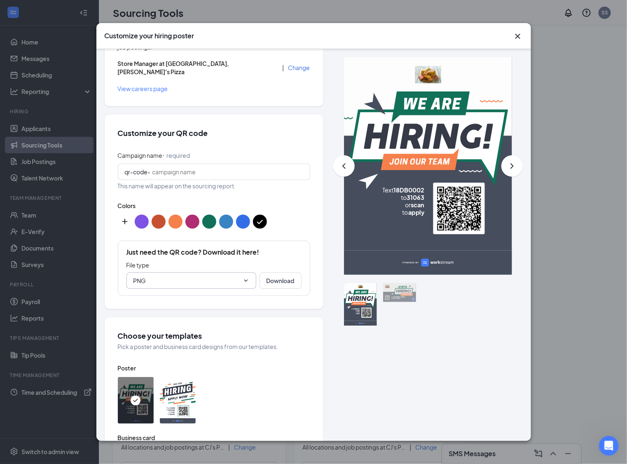
click at [233, 276] on input "PNG" at bounding box center [186, 280] width 106 height 9
click at [516, 35] on icon "Cross" at bounding box center [517, 36] width 5 height 5
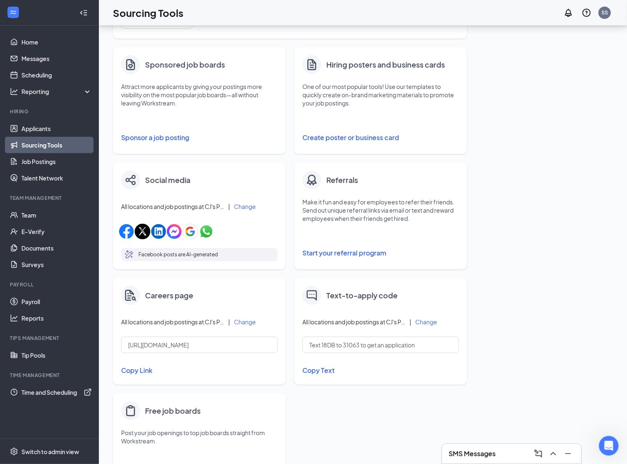
scroll to position [126, 0]
click at [346, 253] on button "Start your referral program" at bounding box center [380, 252] width 156 height 16
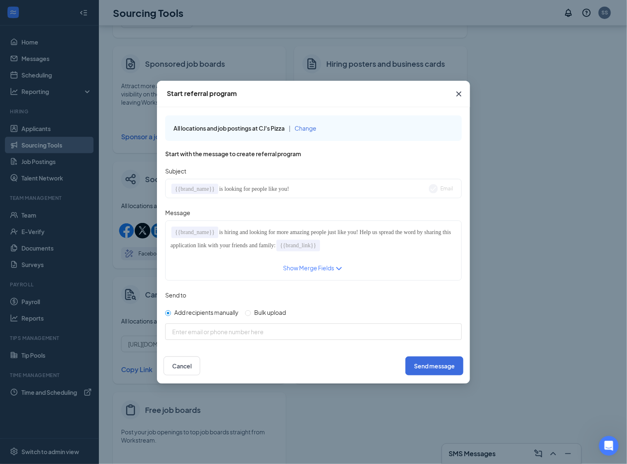
click at [374, 246] on div "{{brand_name}} is hiring and looking for more amazing people just like you! Hel…" at bounding box center [313, 239] width 286 height 26
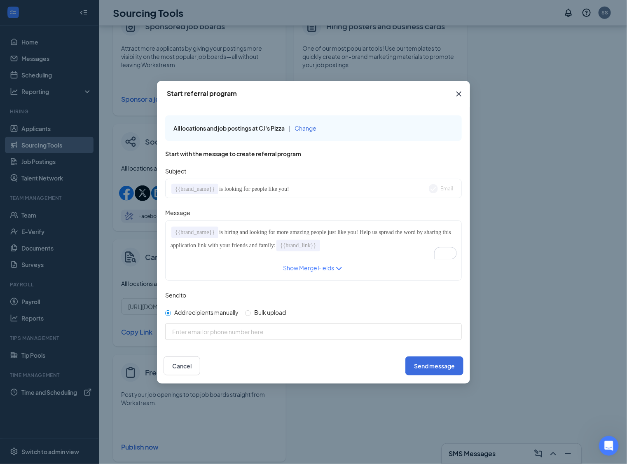
scroll to position [166, 0]
click at [314, 266] on div "Show Merge Fields" at bounding box center [308, 268] width 51 height 10
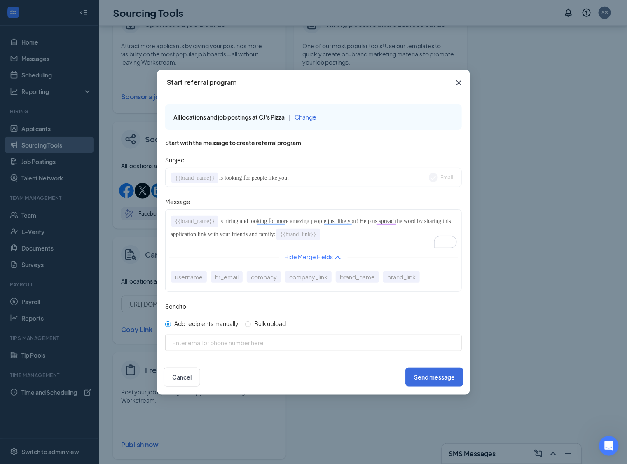
click at [308, 115] on span "Change" at bounding box center [305, 116] width 22 height 7
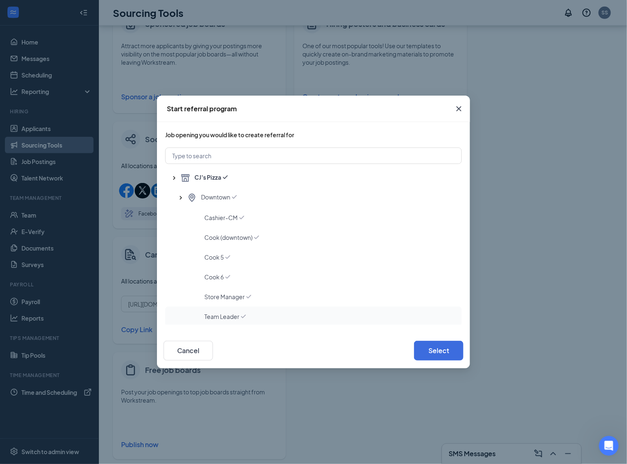
click at [232, 316] on span "Team Leader" at bounding box center [221, 316] width 35 height 8
click at [444, 355] on button "Select" at bounding box center [438, 350] width 49 height 20
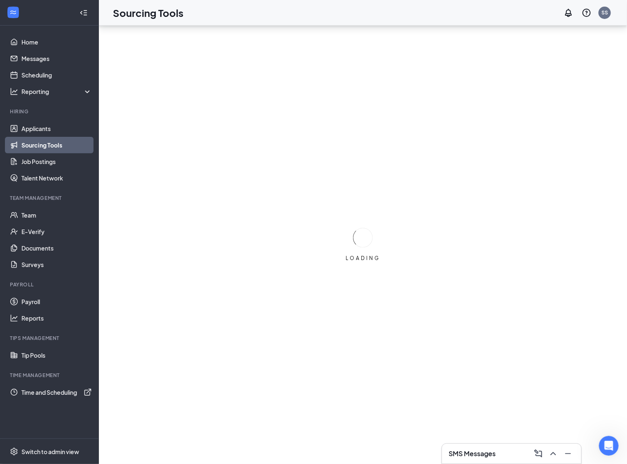
scroll to position [0, 0]
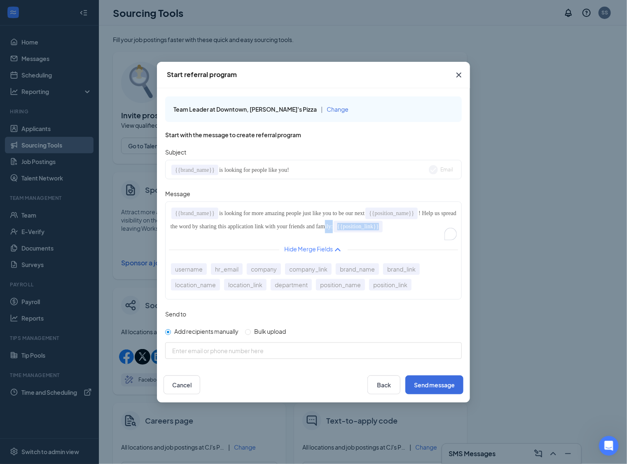
drag, startPoint x: 366, startPoint y: 229, endPoint x: 430, endPoint y: 230, distance: 64.2
click at [430, 230] on div "{{brand_name}} is looking for more amazing people just like you to be our next …" at bounding box center [313, 220] width 286 height 26
click at [205, 351] on input at bounding box center [320, 350] width 296 height 8
click at [253, 332] on span "Bulk upload" at bounding box center [270, 330] width 38 height 7
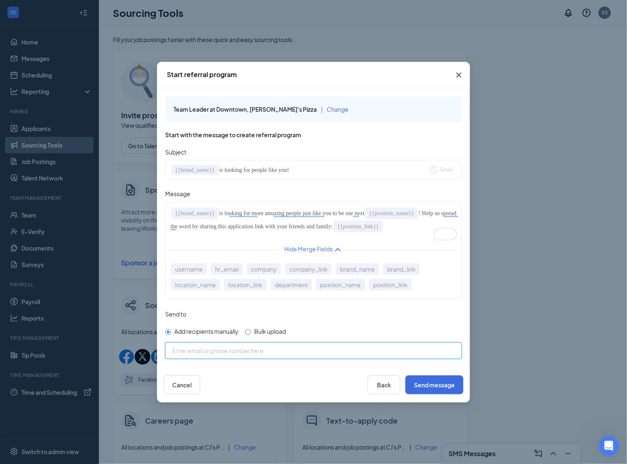
click at [251, 332] on input "Bulk upload" at bounding box center [248, 332] width 6 height 6
radio input "true"
radio input "false"
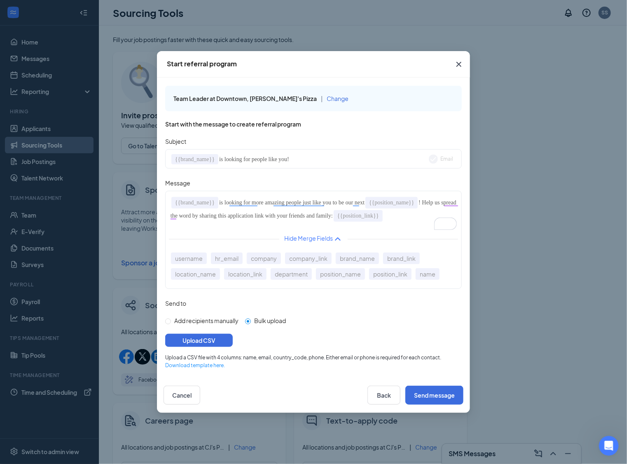
click at [460, 64] on icon "Cross" at bounding box center [459, 64] width 10 height 10
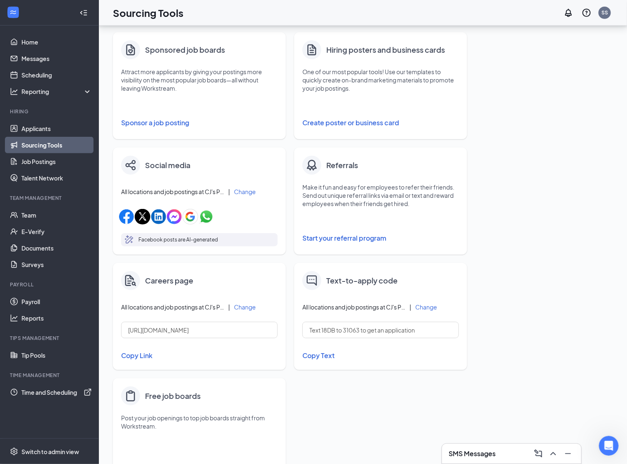
scroll to position [149, 0]
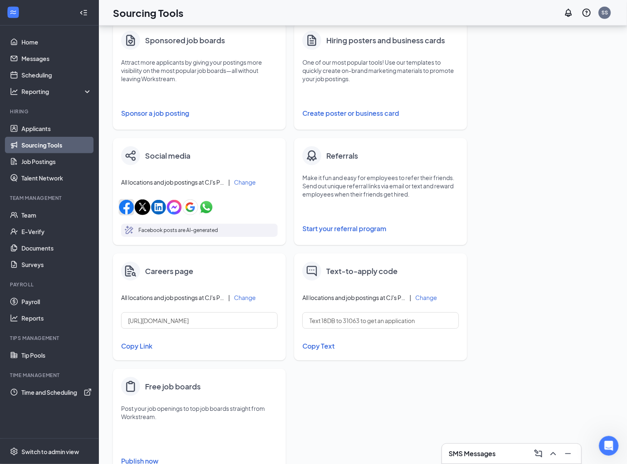
click at [125, 211] on img "button" at bounding box center [126, 207] width 15 height 15
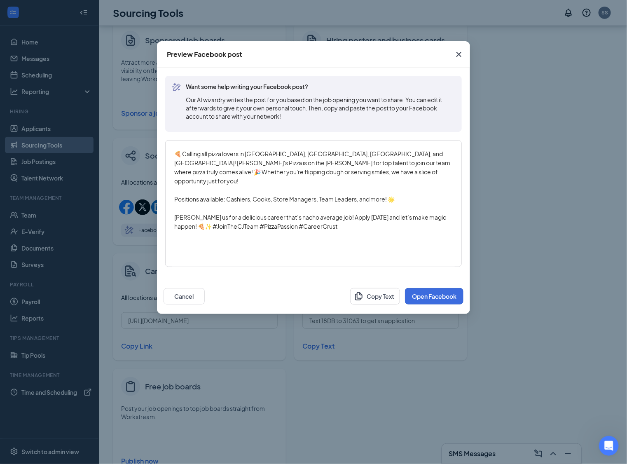
click at [442, 296] on button "Open Facebook" at bounding box center [434, 296] width 58 height 16
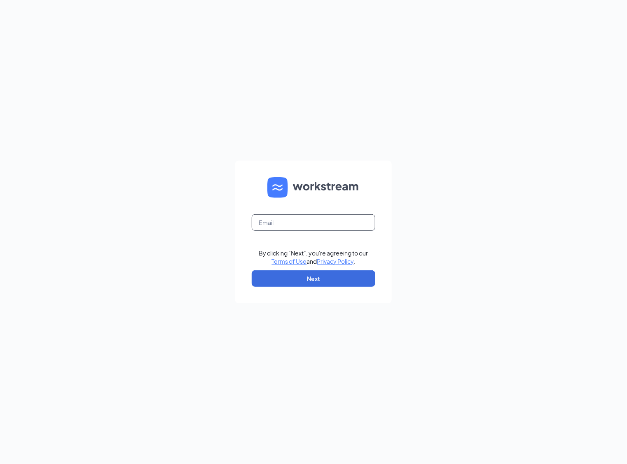
click at [319, 215] on input "text" at bounding box center [313, 222] width 123 height 16
type input "[PERSON_NAME][EMAIL_ADDRESS][PERSON_NAME][DOMAIN_NAME]"
click at [309, 276] on button "Next" at bounding box center [313, 278] width 123 height 16
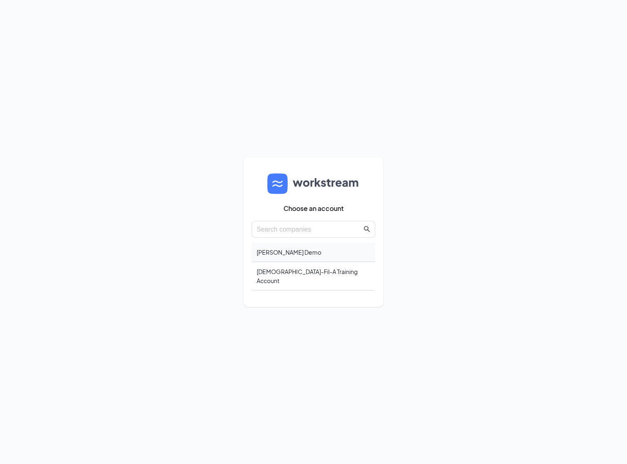
click at [290, 253] on div "[PERSON_NAME] Demo" at bounding box center [313, 251] width 123 height 19
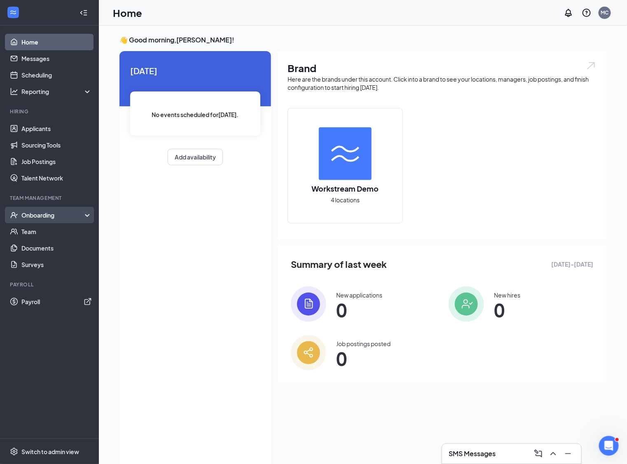
click at [59, 212] on div "Onboarding" at bounding box center [52, 215] width 63 height 8
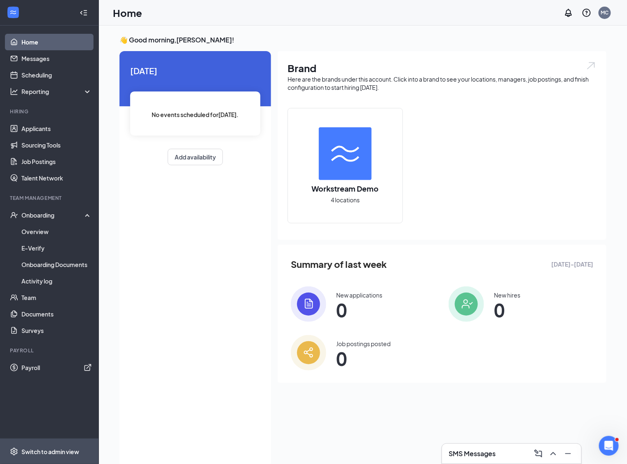
click at [60, 452] on div "Switch to admin view" at bounding box center [50, 451] width 58 height 8
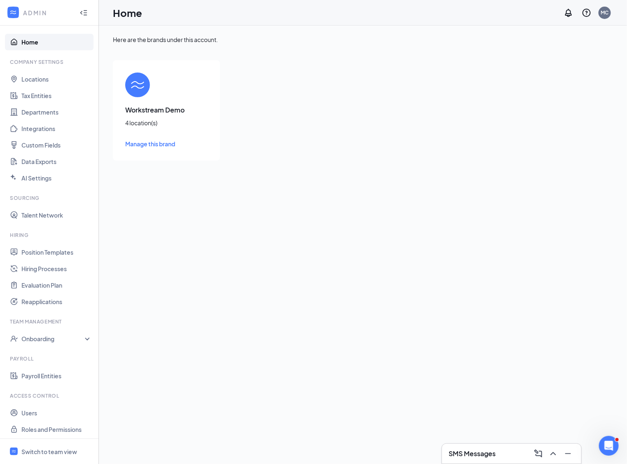
click at [146, 141] on span "Manage this brand" at bounding box center [150, 143] width 50 height 7
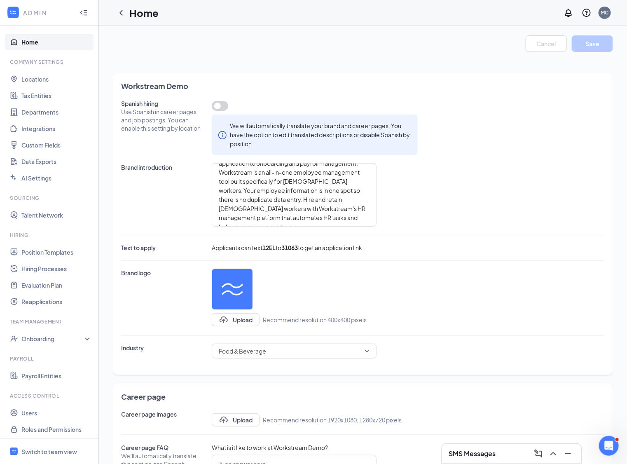
click at [221, 104] on button "button" at bounding box center [220, 106] width 16 height 10
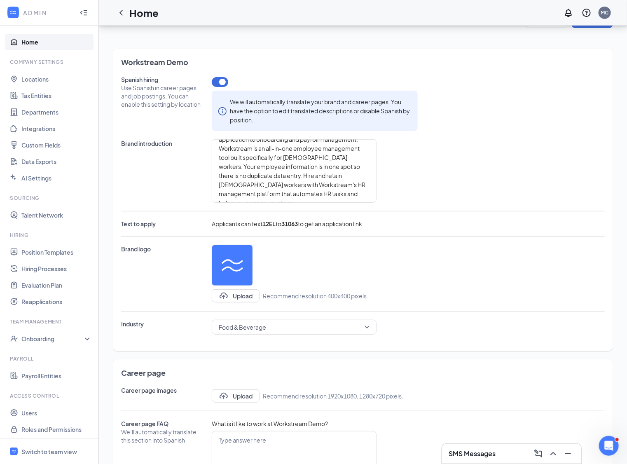
scroll to position [26, 0]
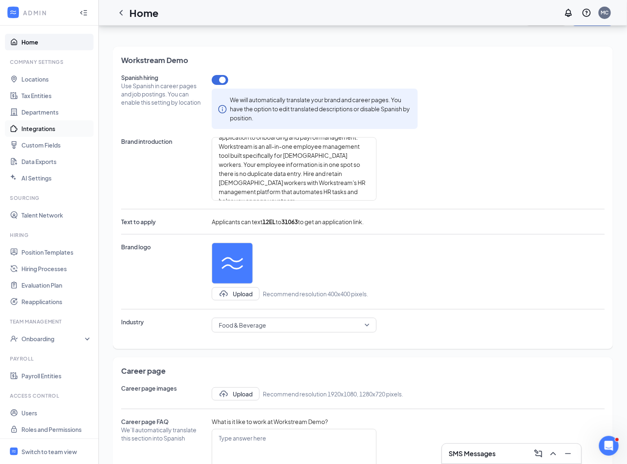
click at [49, 130] on link "Integrations" at bounding box center [56, 128] width 70 height 16
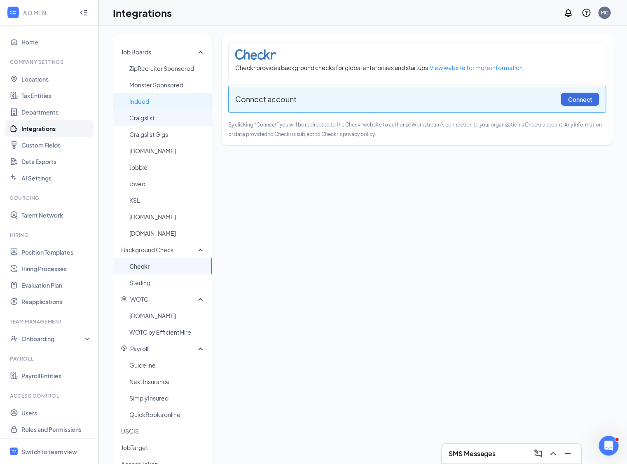
click at [159, 110] on span "Craigslist" at bounding box center [167, 118] width 76 height 16
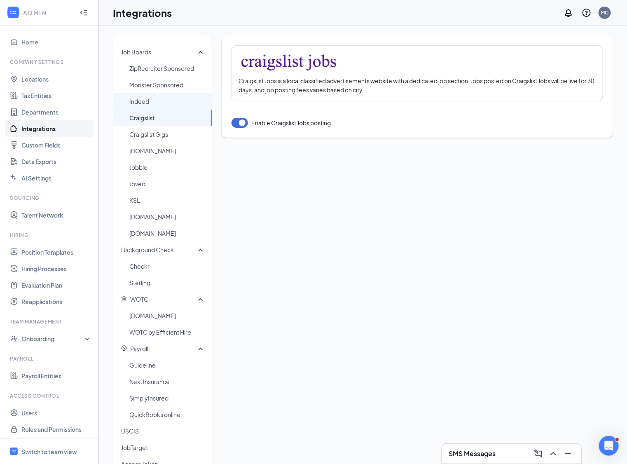
click at [156, 104] on span "Indeed" at bounding box center [167, 101] width 76 height 16
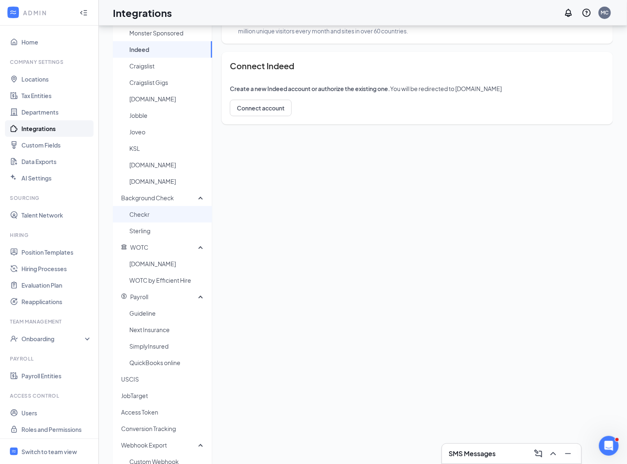
scroll to position [76, 0]
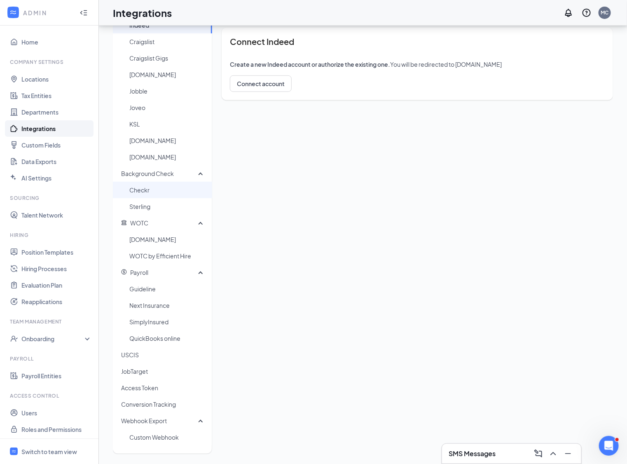
click at [163, 190] on span "Checkr" at bounding box center [167, 190] width 76 height 16
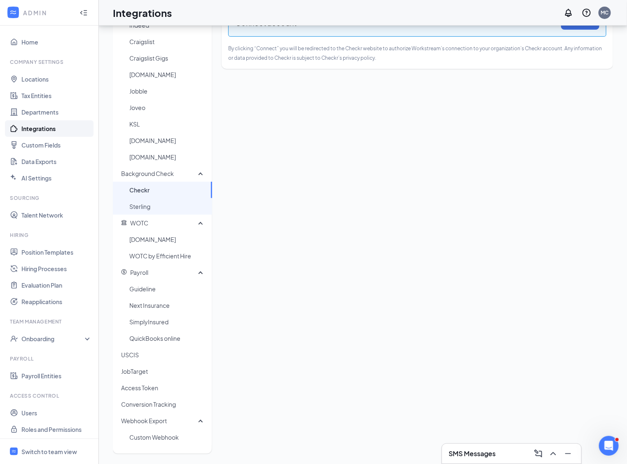
click at [155, 201] on span "Sterling" at bounding box center [167, 206] width 76 height 16
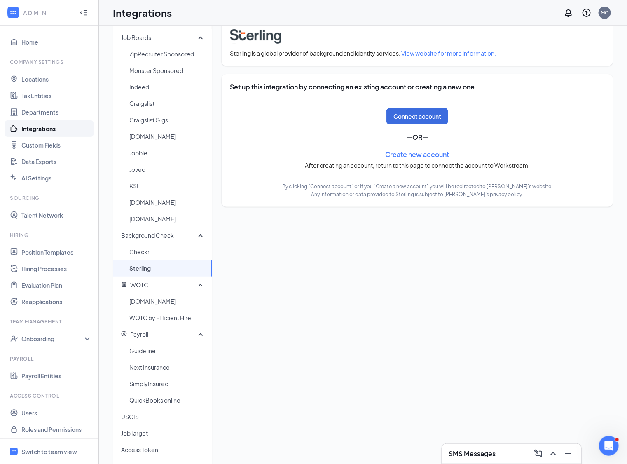
scroll to position [16, 0]
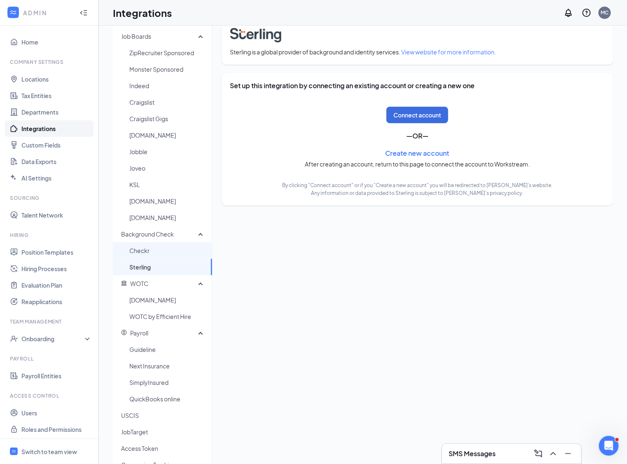
click at [151, 248] on span "Checkr" at bounding box center [167, 250] width 76 height 16
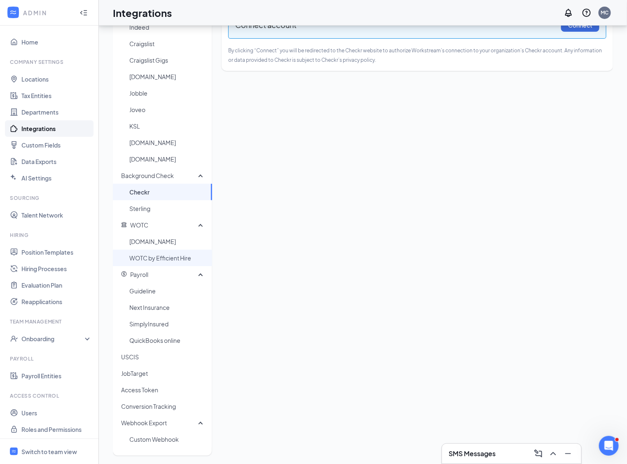
scroll to position [76, 0]
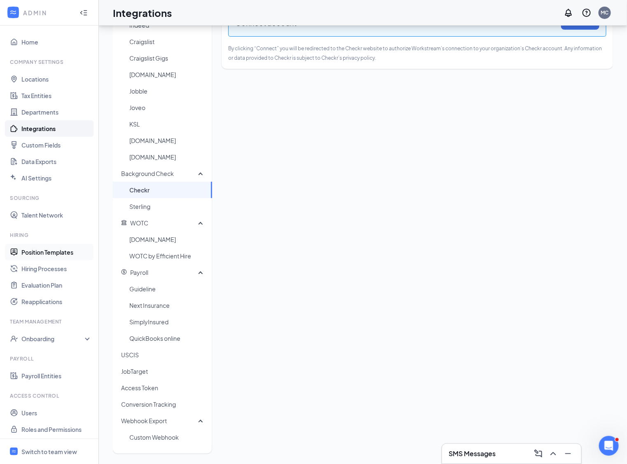
click at [49, 254] on link "Position Templates" at bounding box center [56, 252] width 70 height 16
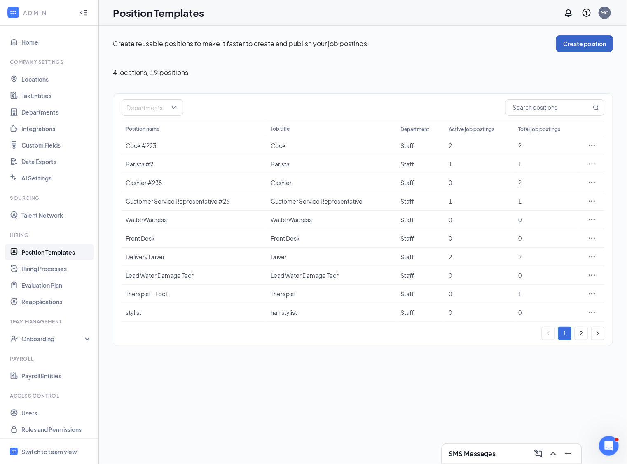
click at [581, 48] on button "Create position" at bounding box center [584, 43] width 57 height 16
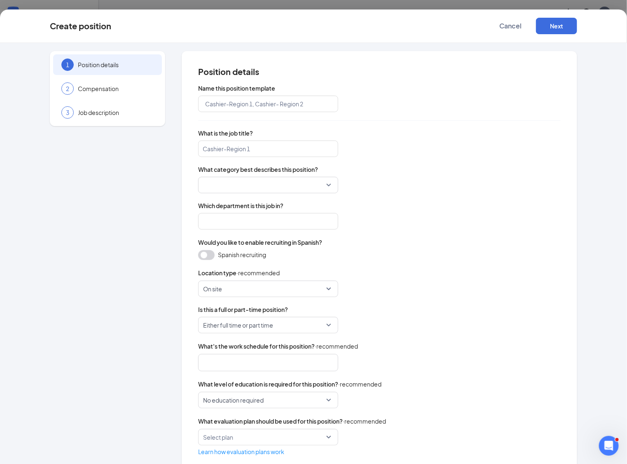
scroll to position [16, 0]
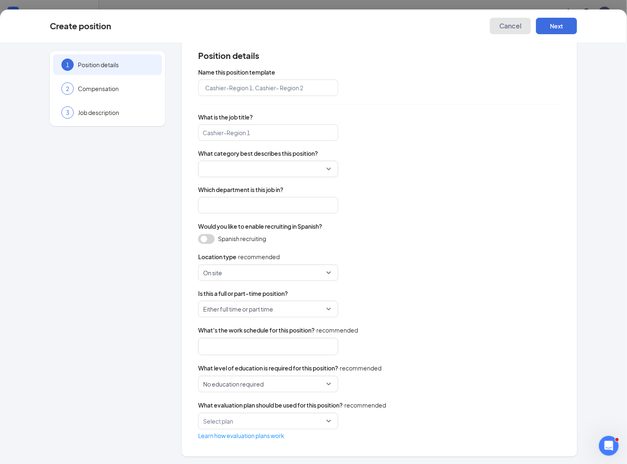
click at [508, 29] on span "Cancel" at bounding box center [510, 26] width 22 height 8
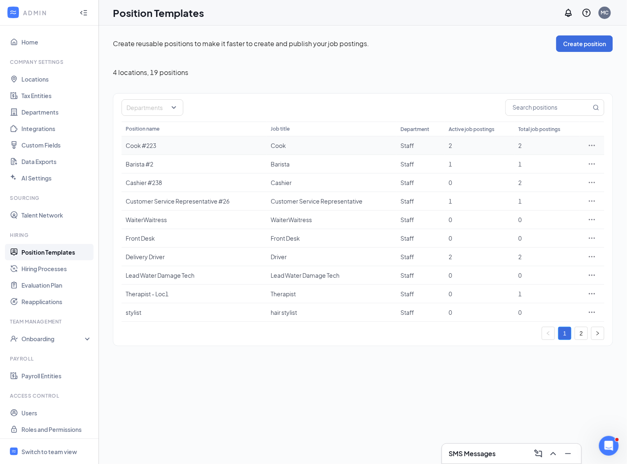
click at [594, 139] on td at bounding box center [591, 145] width 25 height 19
click at [593, 141] on icon "Ellipses" at bounding box center [591, 145] width 8 height 8
click at [550, 158] on span "Edit" at bounding box center [553, 161] width 71 height 9
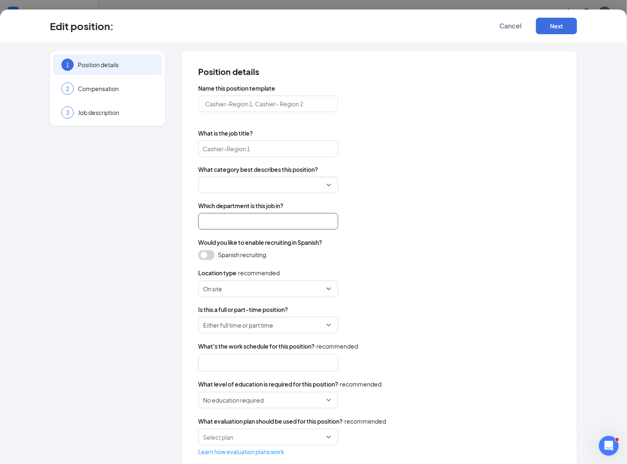
type input "Cook #223"
type input "Cook"
type input "Staff"
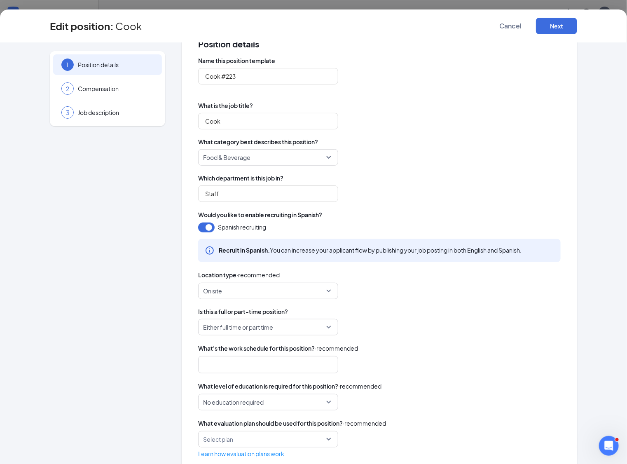
scroll to position [46, 0]
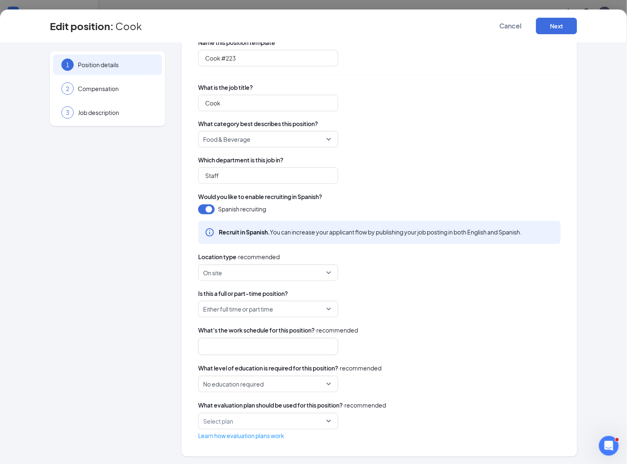
click at [276, 275] on span "On site" at bounding box center [264, 273] width 123 height 16
click at [387, 318] on div "Name this position template Cook #223 What is the job title? Cook What category…" at bounding box center [379, 238] width 362 height 401
click at [299, 350] on div at bounding box center [264, 346] width 118 height 13
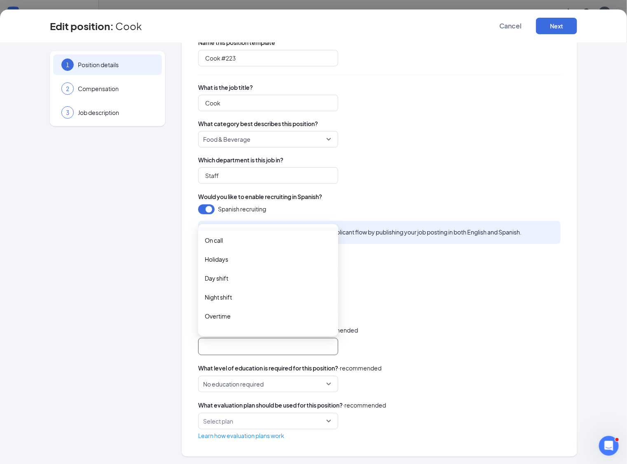
scroll to position [103, 0]
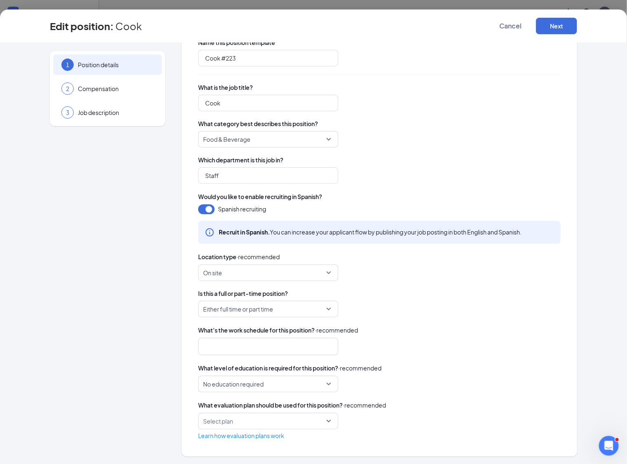
click at [428, 308] on div "Either full time or part time" at bounding box center [379, 309] width 362 height 16
click at [306, 382] on span "No education required" at bounding box center [264, 384] width 123 height 16
click at [380, 303] on div "Either full time or part time" at bounding box center [379, 309] width 362 height 16
click at [107, 91] on span "Compensation" at bounding box center [116, 88] width 76 height 8
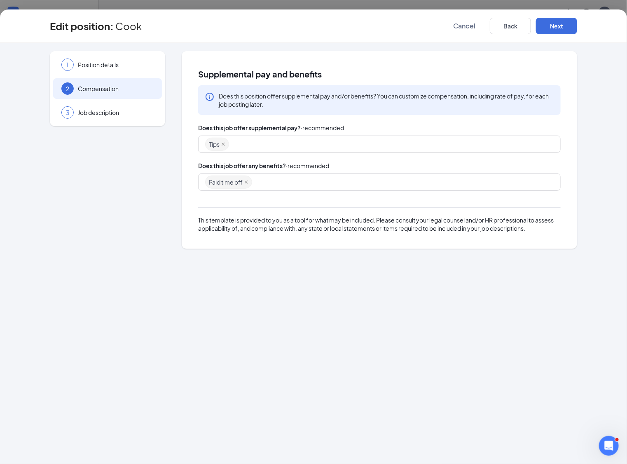
scroll to position [0, 0]
click at [265, 142] on div "Tips" at bounding box center [375, 144] width 340 height 15
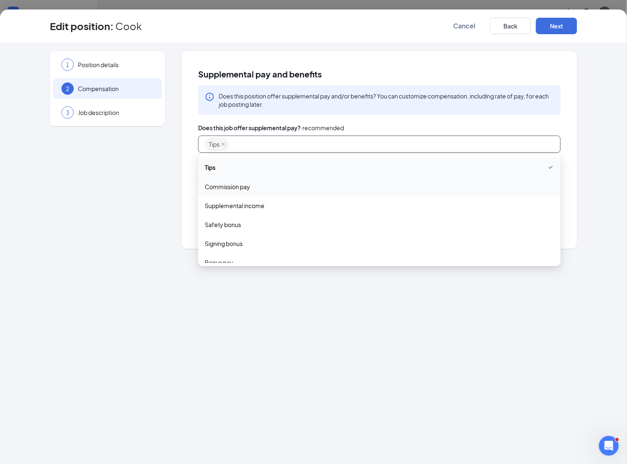
scroll to position [28, 0]
click at [233, 298] on div "1 Position details 2 Compensation 3 Job description Supplemental pay and benefi…" at bounding box center [313, 253] width 627 height 421
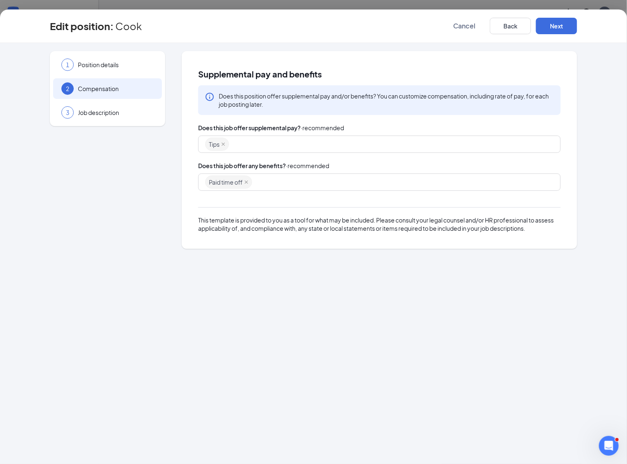
click at [277, 183] on div "Paid time off" at bounding box center [375, 182] width 340 height 15
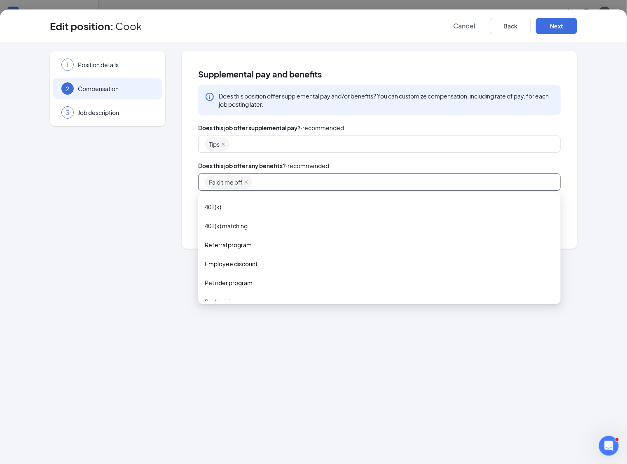
scroll to position [198, 0]
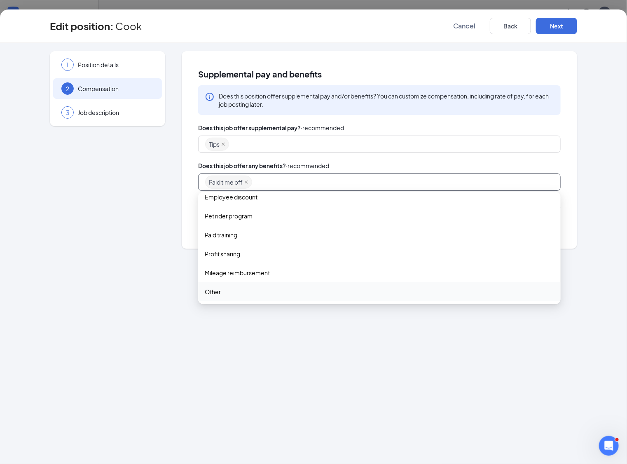
click at [231, 432] on div "1 Position details 2 Compensation 3 Job description Supplemental pay and benefi…" at bounding box center [313, 253] width 627 height 421
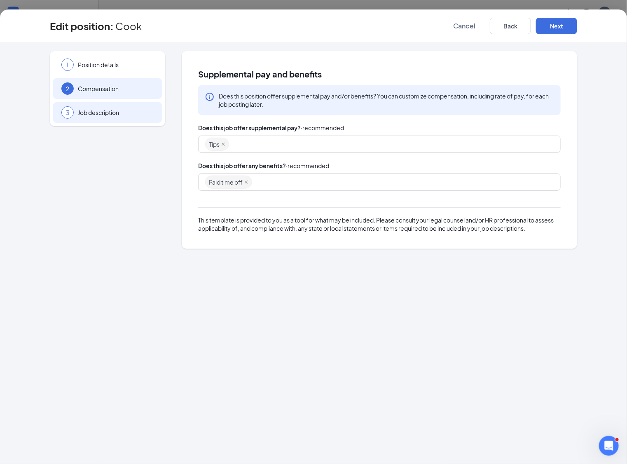
click at [122, 113] on span "Job description" at bounding box center [116, 112] width 76 height 8
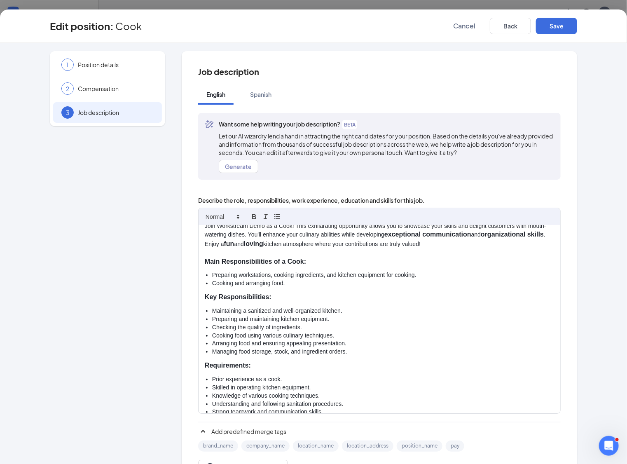
scroll to position [86, 0]
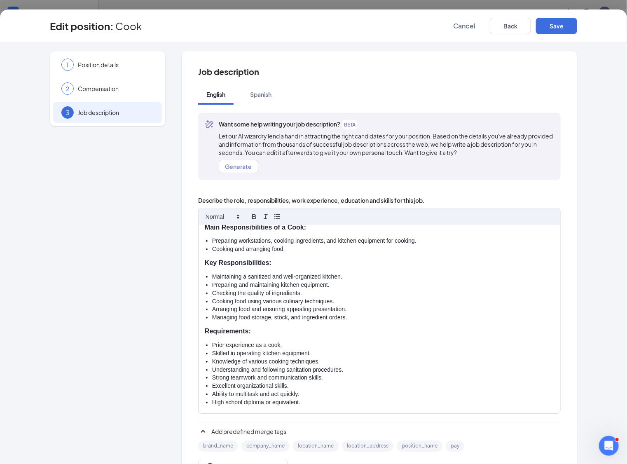
click at [287, 294] on li "Checking the quality of ingredients." at bounding box center [383, 293] width 342 height 8
click at [241, 164] on button "Generate" at bounding box center [239, 166] width 40 height 13
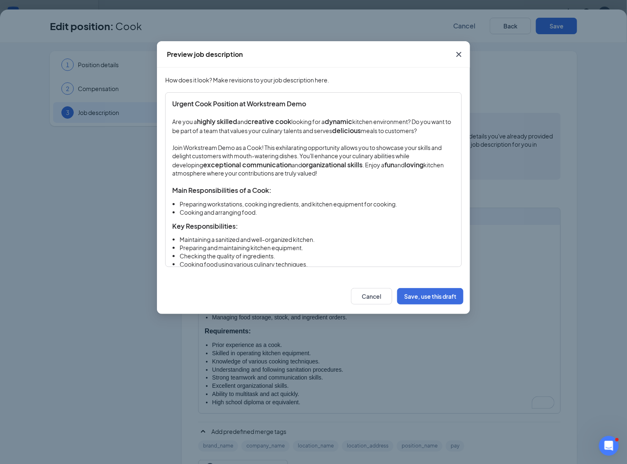
scroll to position [111, 0]
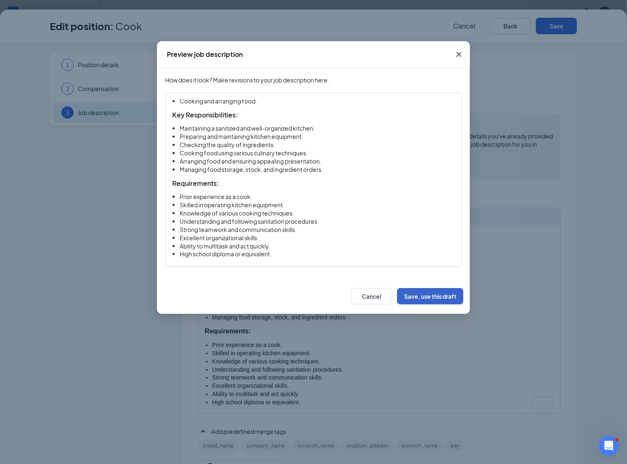
click at [415, 302] on button "Save, use this draft" at bounding box center [430, 296] width 66 height 16
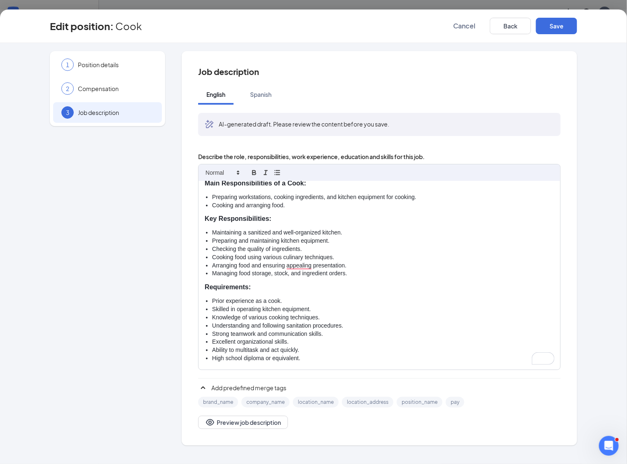
scroll to position [6, 0]
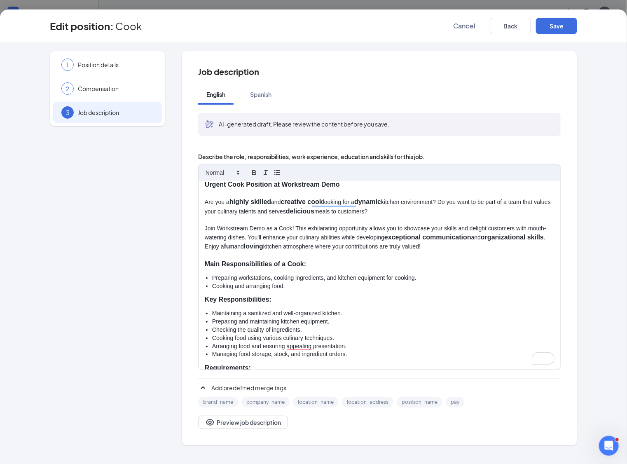
click at [354, 323] on li "Preparing and maintaining kitchen equipment." at bounding box center [383, 321] width 342 height 8
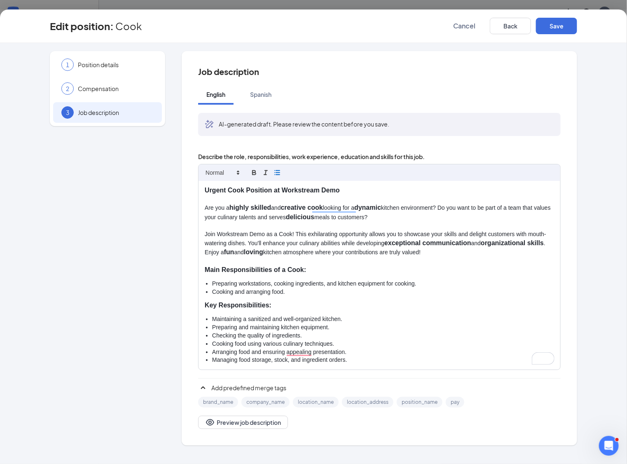
click at [332, 255] on p "Join Workstream Demo as a Cook! This exhilarating opportunity allows you to sho…" at bounding box center [379, 243] width 349 height 27
click at [338, 271] on p "Main Responsibilities of a Cook:" at bounding box center [379, 269] width 349 height 9
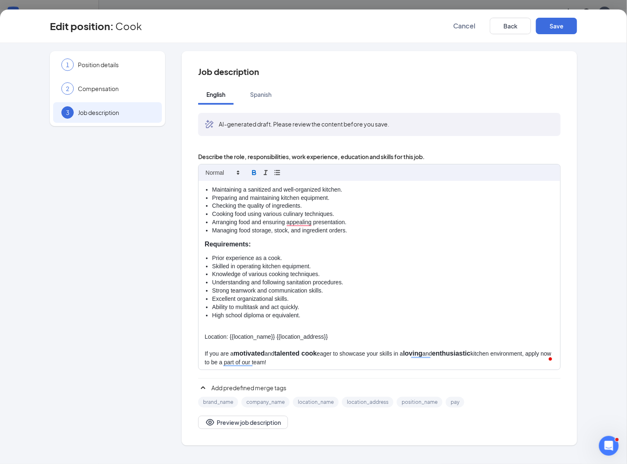
scroll to position [149, 0]
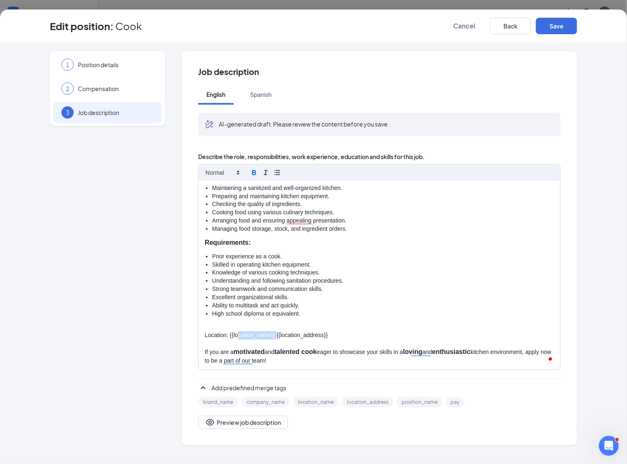
drag, startPoint x: 237, startPoint y: 333, endPoint x: 277, endPoint y: 333, distance: 40.3
click at [277, 333] on p "Location: {{location_name}} {{location_address}}" at bounding box center [379, 335] width 349 height 8
click at [254, 424] on button "Preview job description" at bounding box center [243, 421] width 90 height 13
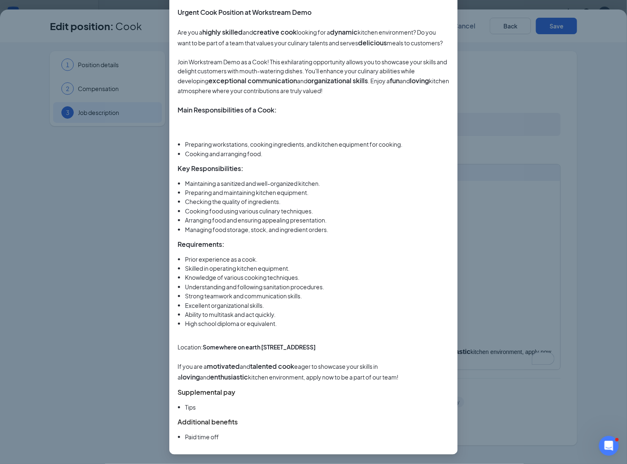
scroll to position [0, 0]
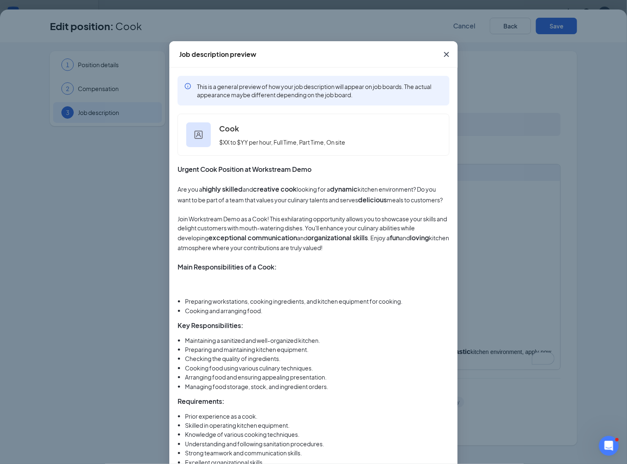
click at [445, 53] on icon "Cross" at bounding box center [446, 54] width 5 height 5
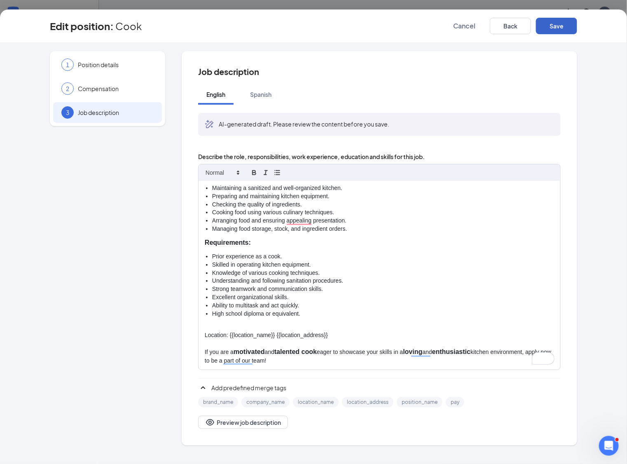
click at [560, 28] on button "Save" at bounding box center [556, 26] width 41 height 16
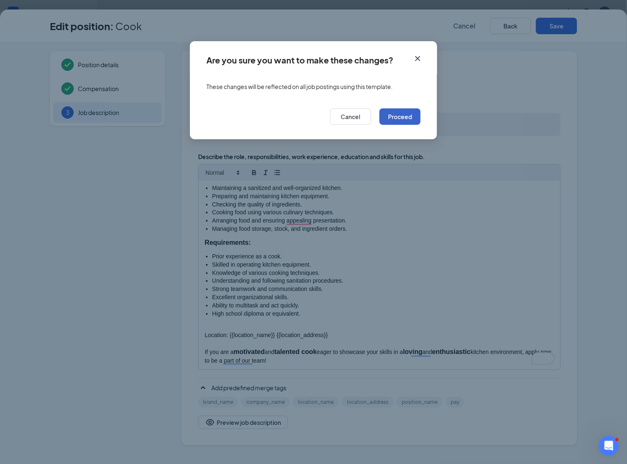
click at [406, 118] on button "Proceed" at bounding box center [399, 116] width 41 height 16
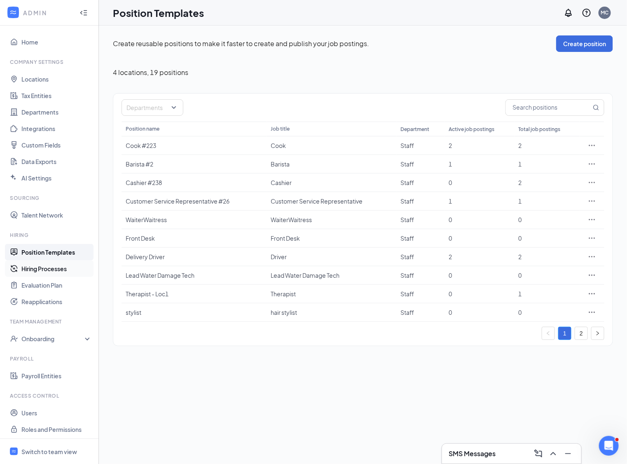
click at [37, 268] on link "Hiring Processes" at bounding box center [56, 268] width 70 height 16
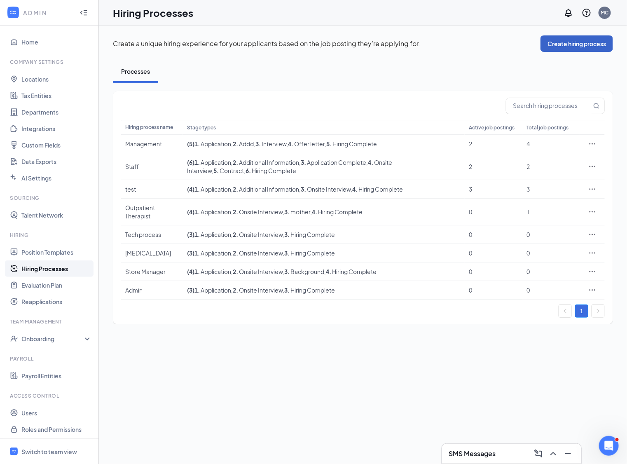
click at [576, 45] on button "Create hiring process" at bounding box center [576, 43] width 72 height 16
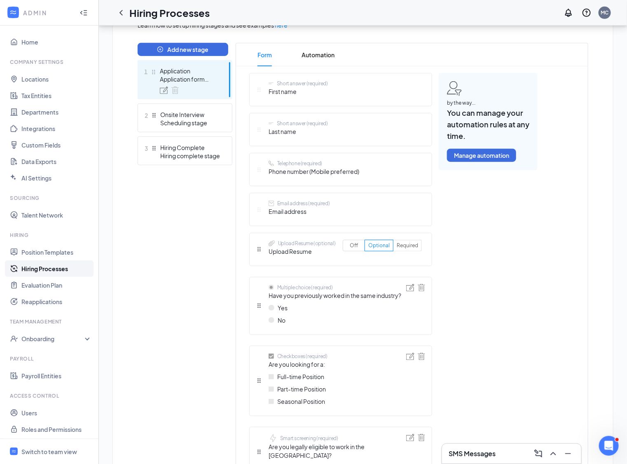
scroll to position [172, 0]
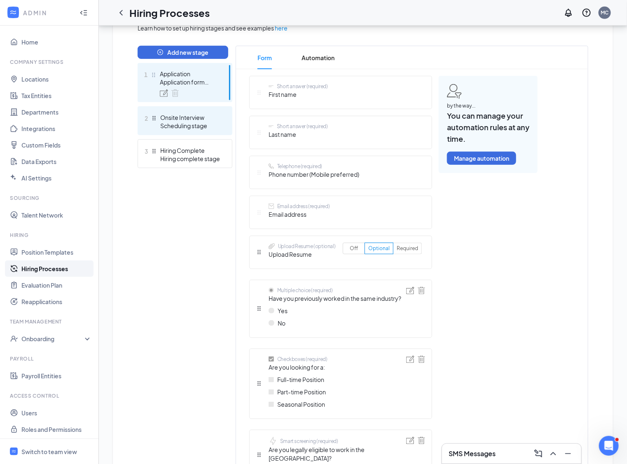
click at [201, 128] on div "Scheduling stage" at bounding box center [190, 125] width 60 height 8
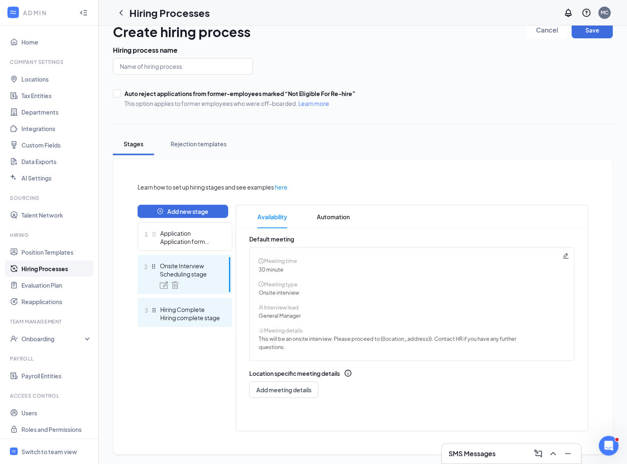
click at [179, 310] on div "Hiring Complete" at bounding box center [190, 309] width 60 height 8
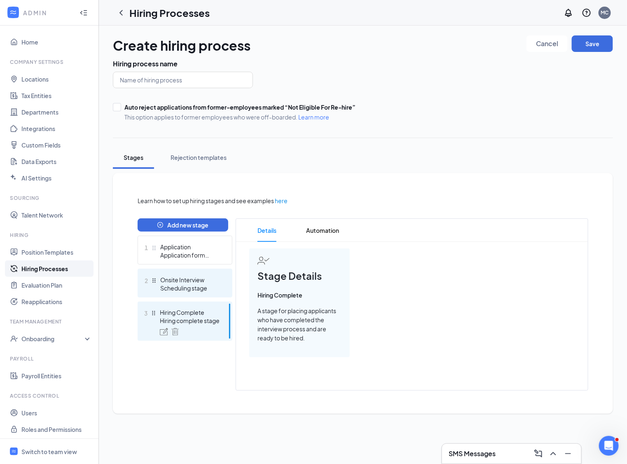
click at [181, 294] on div "2 Onsite Interview Scheduling stage" at bounding box center [184, 282] width 95 height 29
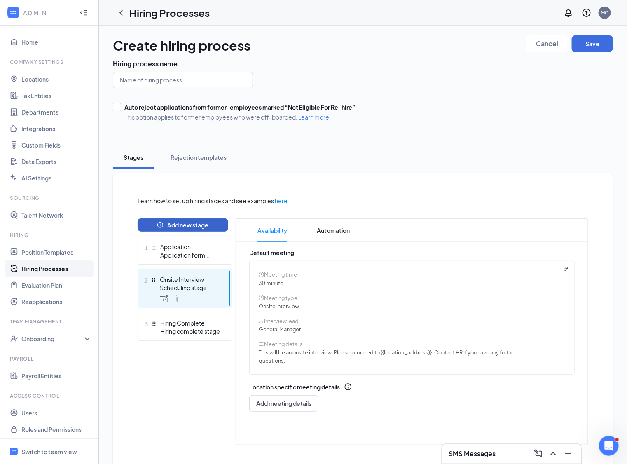
click at [188, 224] on button "Add new stage" at bounding box center [182, 224] width 91 height 13
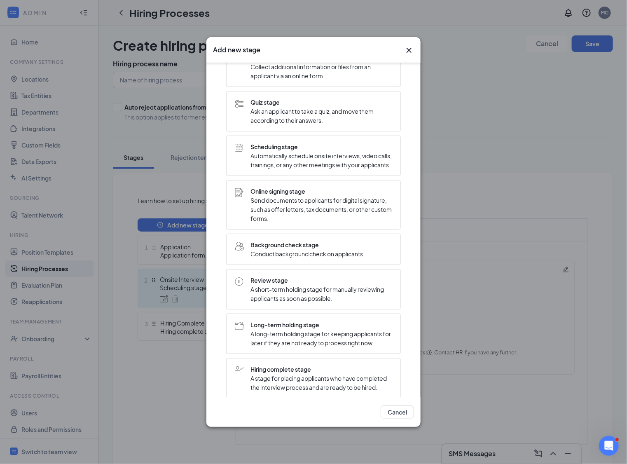
scroll to position [68, 0]
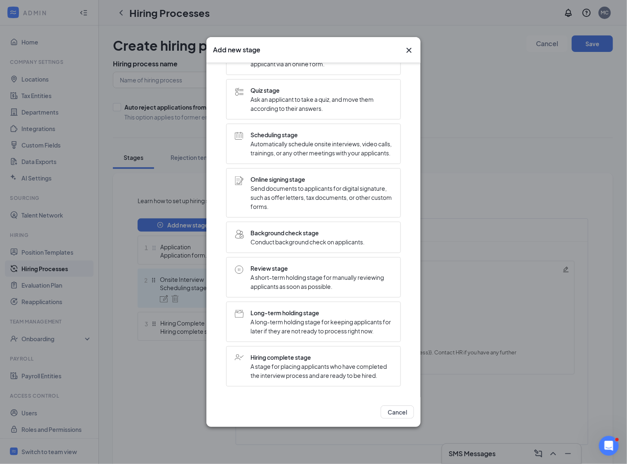
click at [413, 47] on icon "Cross" at bounding box center [409, 50] width 10 height 10
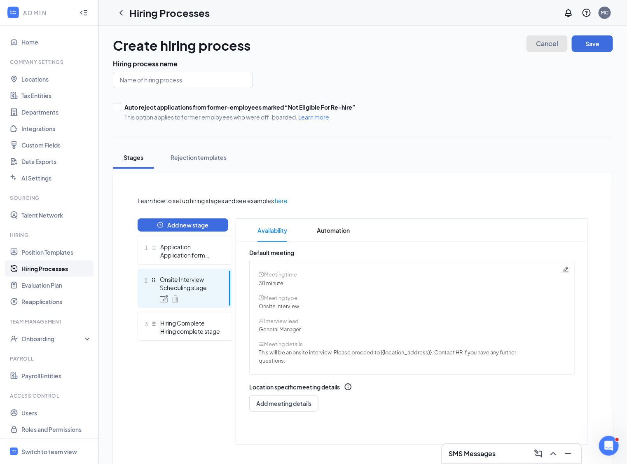
click at [559, 40] on button "Cancel" at bounding box center [546, 43] width 41 height 16
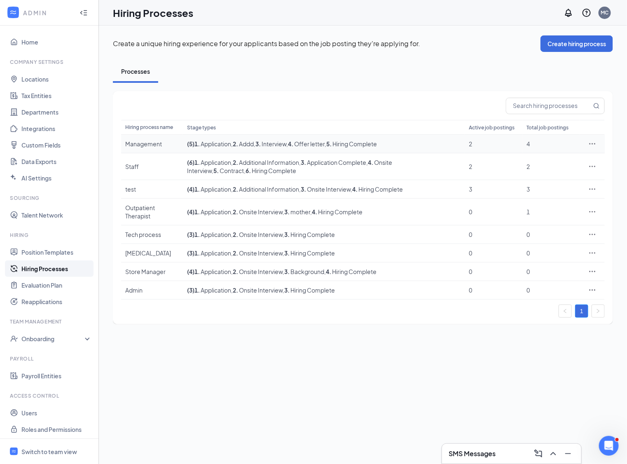
click at [587, 140] on div at bounding box center [592, 144] width 16 height 8
click at [592, 140] on icon "Ellipses" at bounding box center [592, 144] width 8 height 8
click at [551, 156] on span "Edit" at bounding box center [553, 159] width 71 height 9
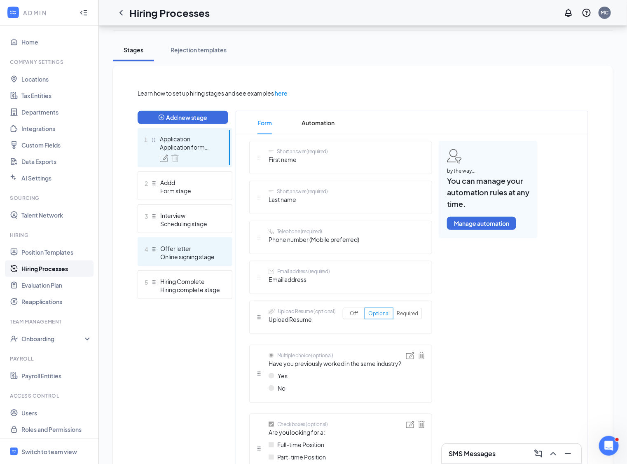
click at [188, 252] on div "Online signing stage" at bounding box center [190, 256] width 60 height 8
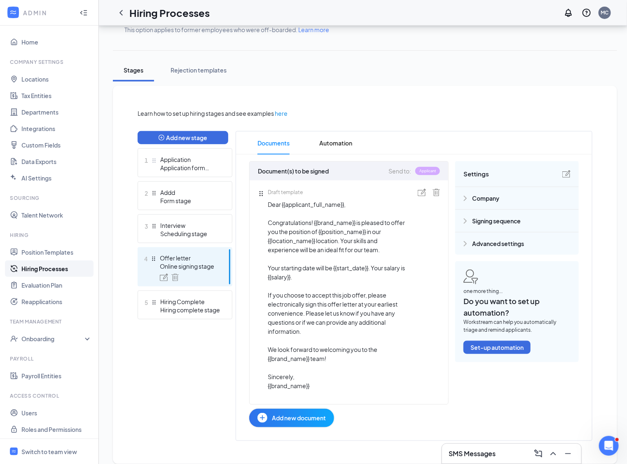
scroll to position [122, 0]
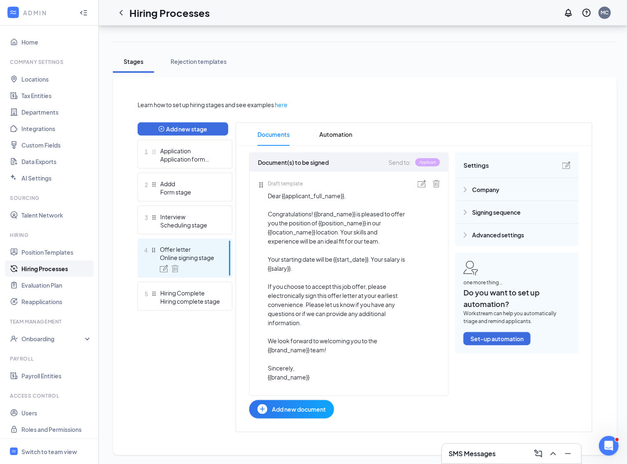
click at [295, 409] on span "Add new document" at bounding box center [299, 408] width 54 height 9
click at [326, 284] on span "Dear {{applicant_full_name}}, Congratulations! {{brand_name}} is pleased to off…" at bounding box center [338, 286] width 140 height 190
click at [195, 128] on button "Add new stage" at bounding box center [182, 128] width 91 height 13
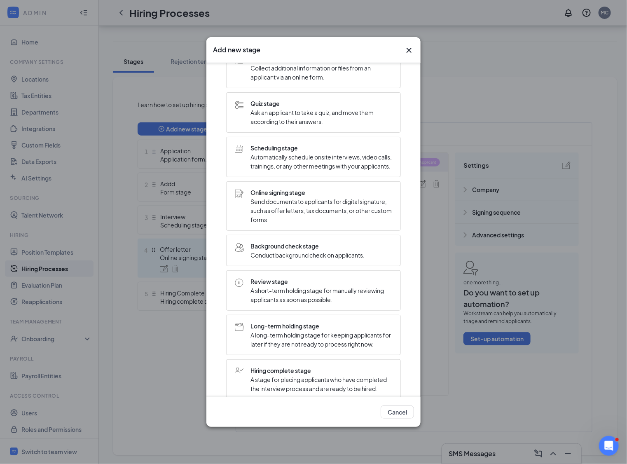
scroll to position [68, 0]
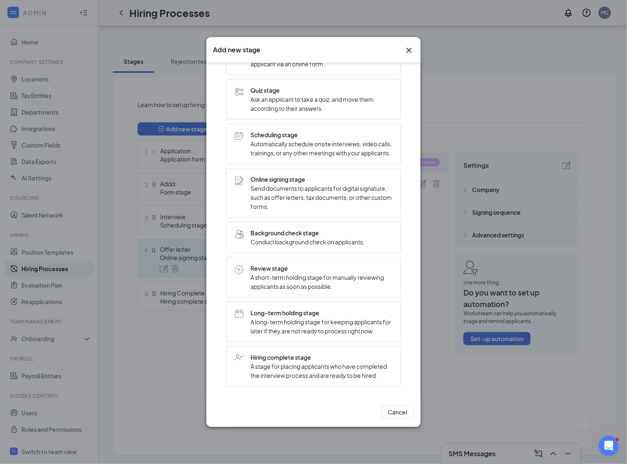
click at [298, 241] on span "Conduct background check on applicants." at bounding box center [307, 241] width 114 height 9
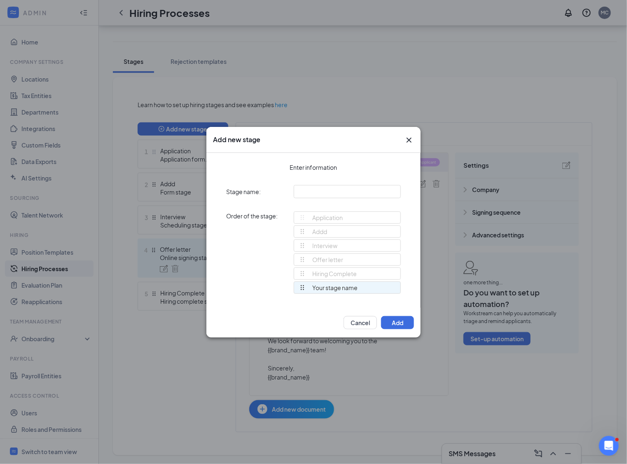
scroll to position [0, 0]
drag, startPoint x: 301, startPoint y: 288, endPoint x: 298, endPoint y: 254, distance: 33.9
click at [298, 254] on div "Application Addd Interview Offer letter Hiring Complete Your stage name Your st…" at bounding box center [347, 256] width 107 height 90
click at [323, 192] on input "text" at bounding box center [347, 191] width 107 height 13
type input "Review"
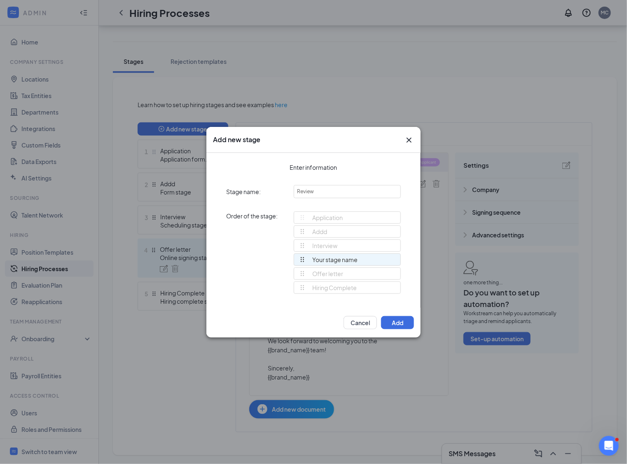
click at [399, 331] on div "Cancel Add" at bounding box center [313, 323] width 214 height 30
click at [399, 328] on button "Add" at bounding box center [397, 322] width 33 height 13
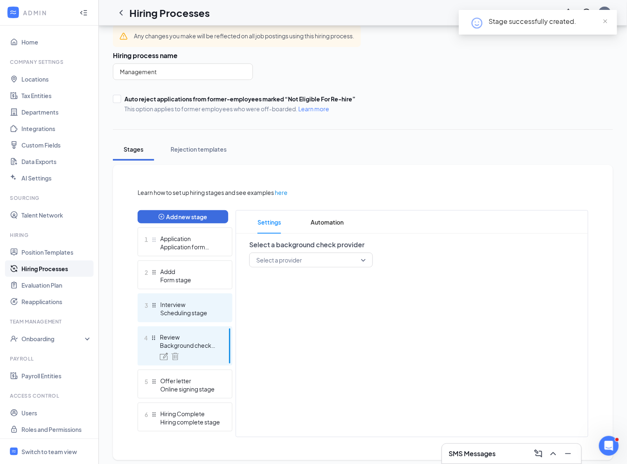
scroll to position [40, 0]
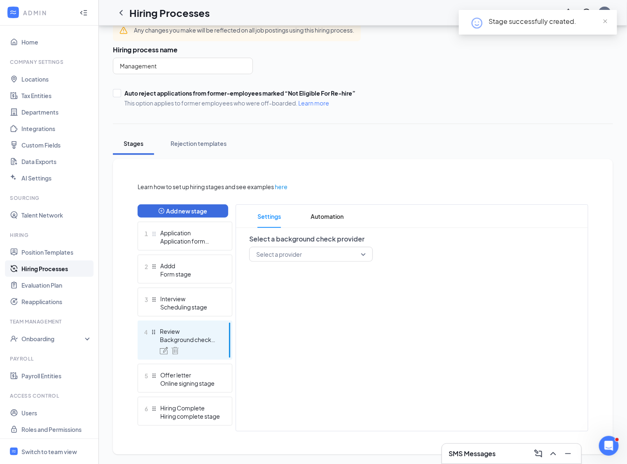
click at [263, 260] on input "search" at bounding box center [308, 254] width 108 height 14
click at [205, 210] on button "Add new stage" at bounding box center [182, 210] width 91 height 13
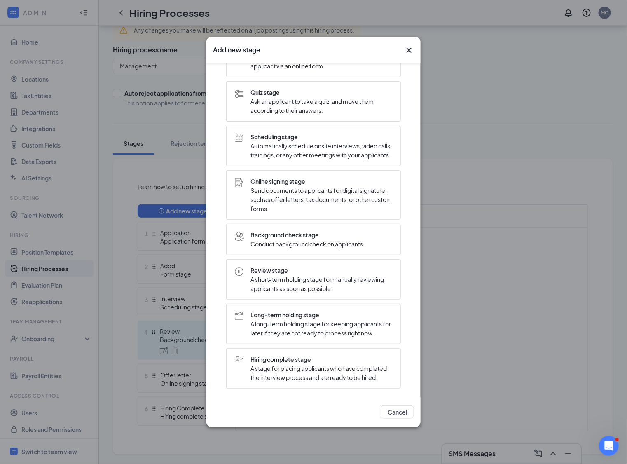
scroll to position [68, 0]
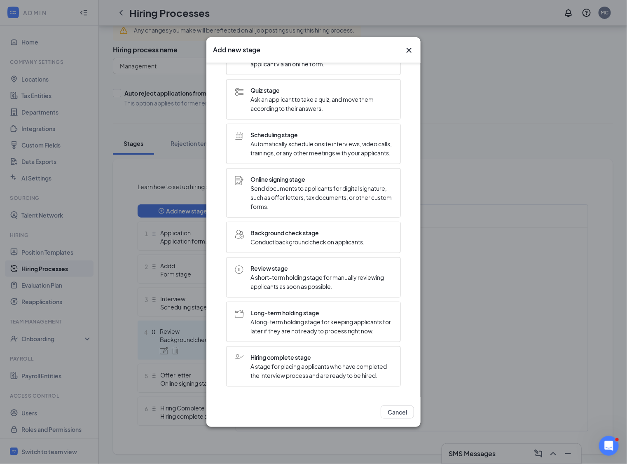
click at [409, 50] on icon "Cross" at bounding box center [408, 50] width 5 height 5
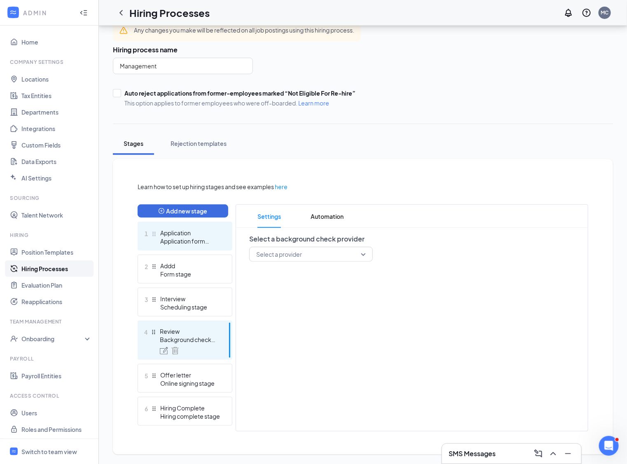
click at [208, 237] on div "Application form stage" at bounding box center [190, 241] width 60 height 8
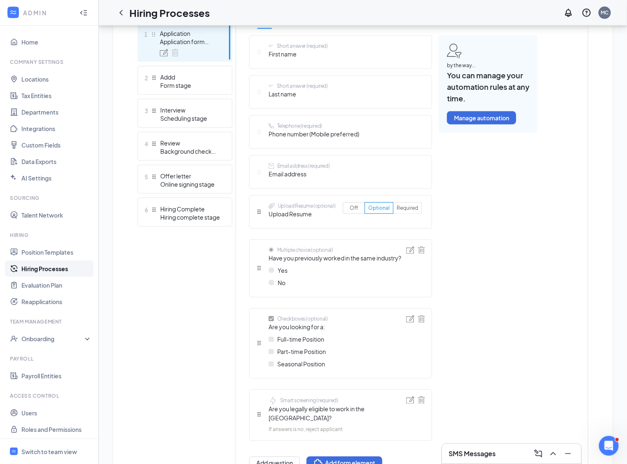
scroll to position [280, 0]
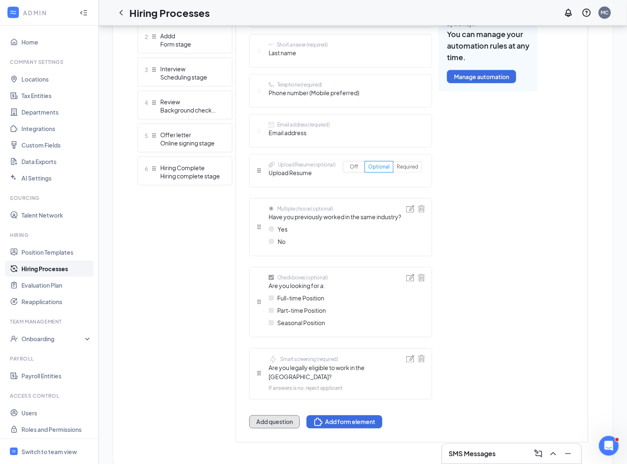
click at [270, 415] on button "Add question" at bounding box center [274, 421] width 51 height 13
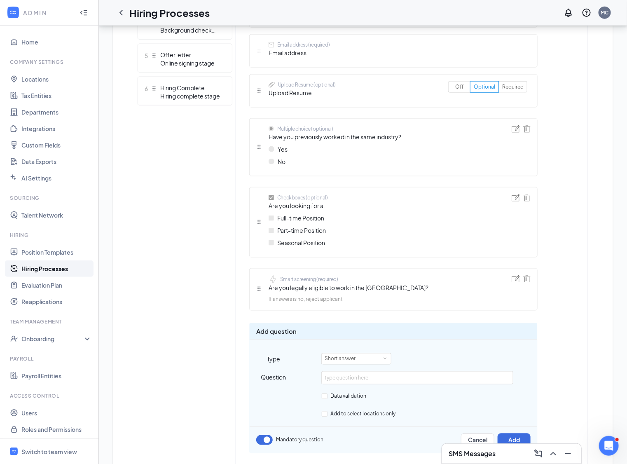
scroll to position [393, 0]
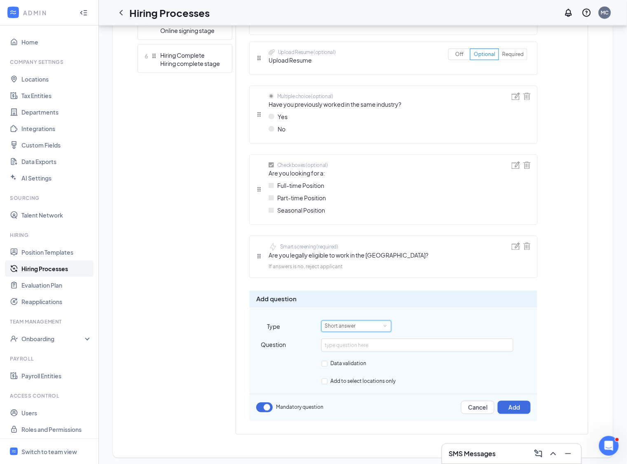
click at [339, 321] on div "Short answer" at bounding box center [342, 326] width 37 height 11
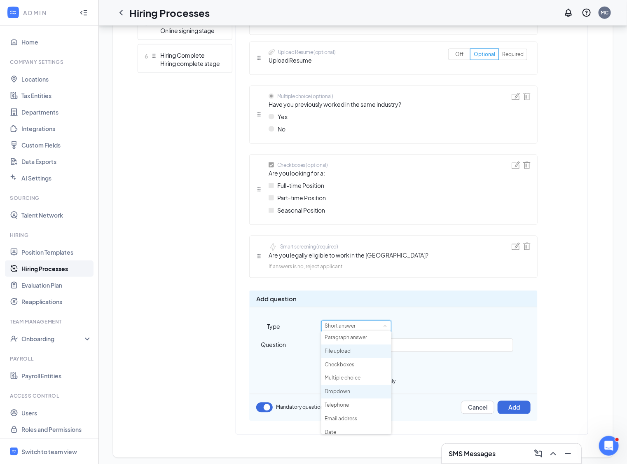
scroll to position [16, 0]
click at [339, 363] on li "File upload" at bounding box center [356, 363] width 70 height 14
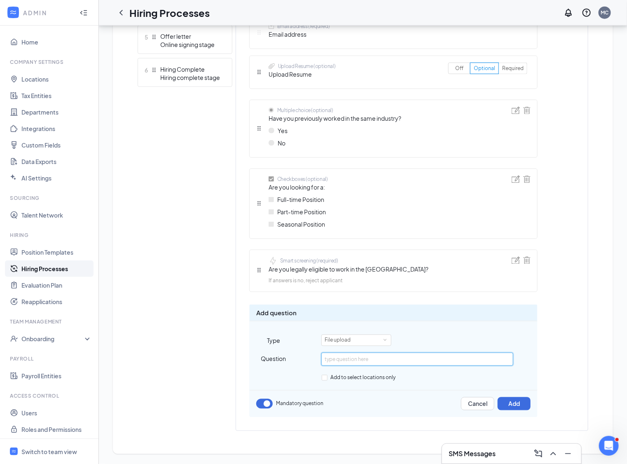
scroll to position [375, 0]
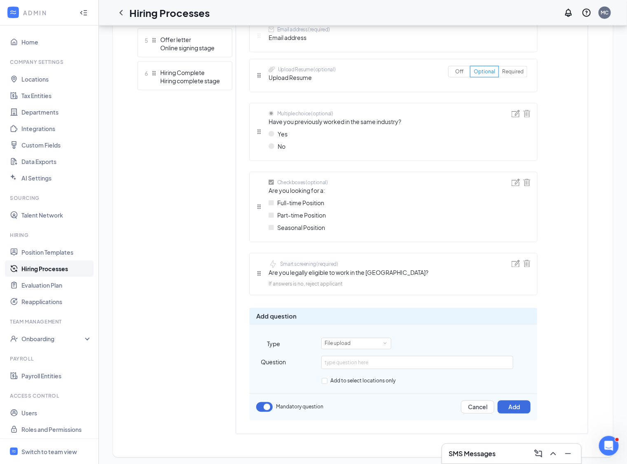
click at [267, 403] on button "button" at bounding box center [264, 407] width 16 height 10
click at [359, 342] on div "File upload" at bounding box center [355, 343] width 63 height 11
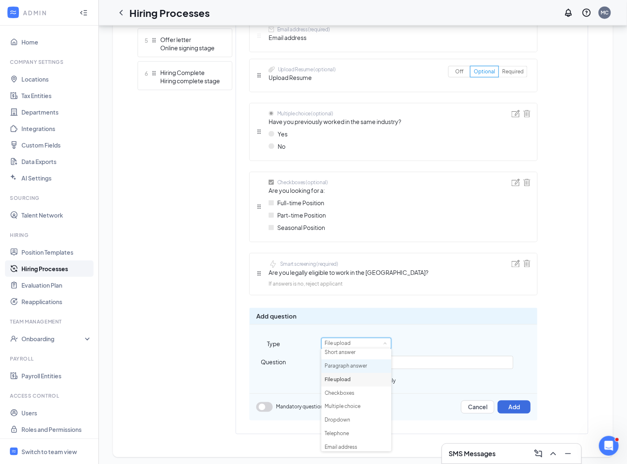
scroll to position [0, 0]
click at [344, 355] on li "Smart screening" at bounding box center [356, 355] width 70 height 14
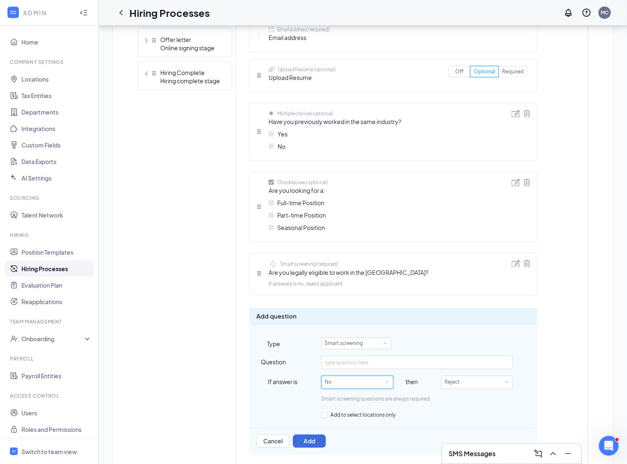
click at [333, 382] on div "No" at bounding box center [330, 382] width 13 height 12
click at [351, 361] on input "text" at bounding box center [416, 362] width 191 height 13
click at [332, 382] on div "No" at bounding box center [330, 382] width 13 height 12
click at [422, 390] on div "Smart screening questions are always required." at bounding box center [377, 396] width 110 height 14
click at [279, 434] on button "Cancel" at bounding box center [272, 440] width 33 height 13
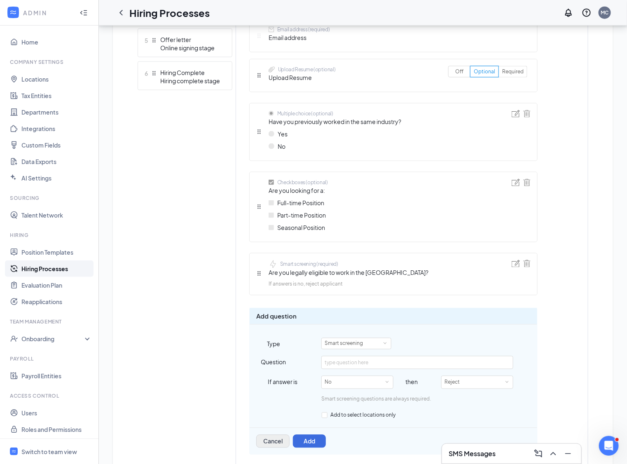
scroll to position [280, 0]
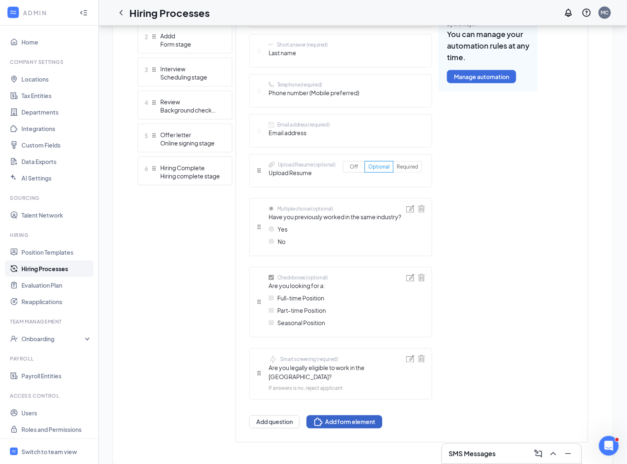
click at [351, 415] on button "Add form element" at bounding box center [344, 421] width 76 height 13
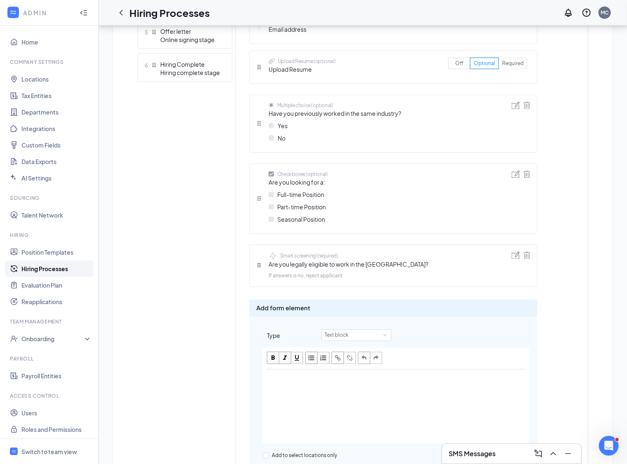
scroll to position [458, 0]
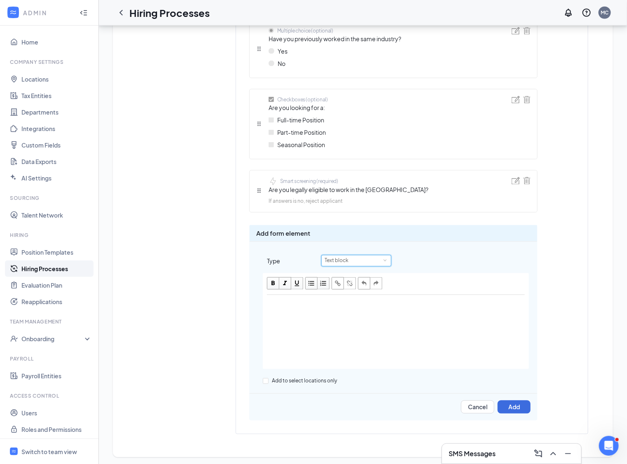
click at [367, 259] on div "Text block" at bounding box center [355, 260] width 63 height 11
click at [480, 401] on button "Cancel" at bounding box center [477, 406] width 33 height 13
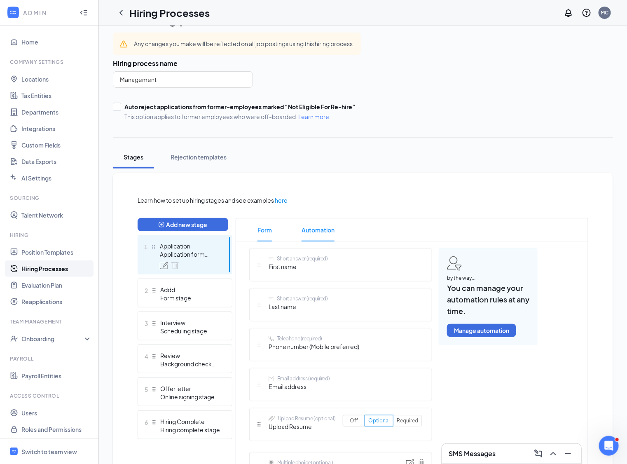
scroll to position [0, 0]
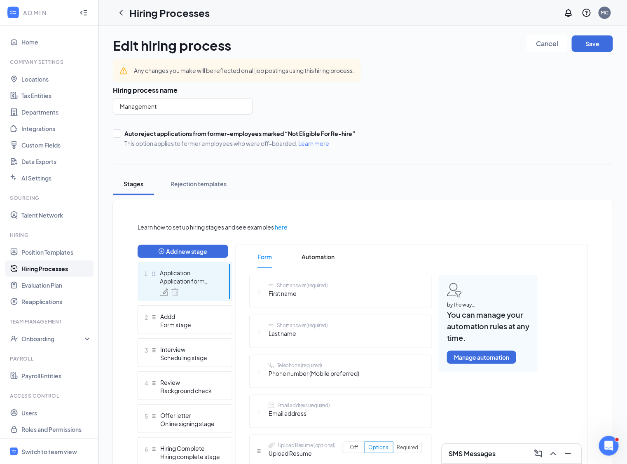
click at [321, 257] on span "Automation" at bounding box center [317, 256] width 33 height 23
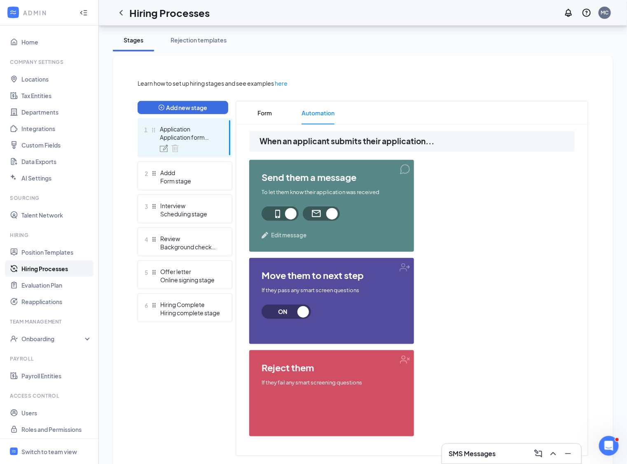
scroll to position [146, 0]
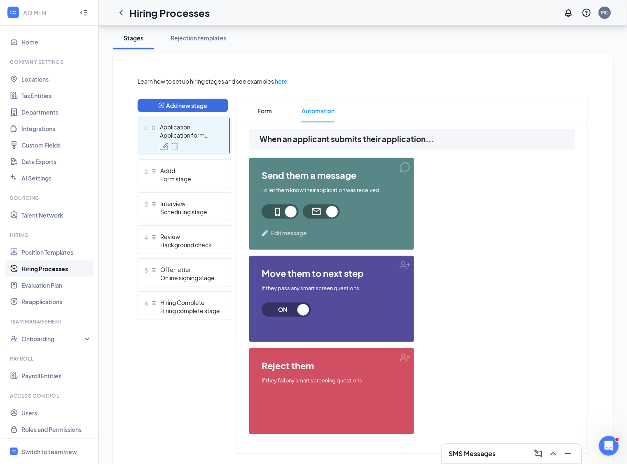
click at [290, 235] on span "Edit message" at bounding box center [288, 233] width 35 height 8
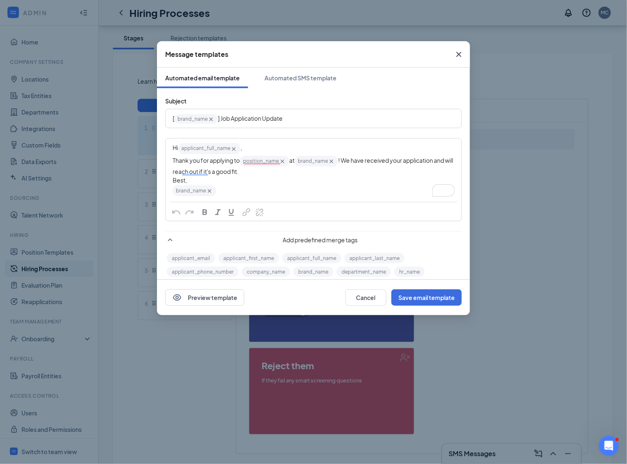
click at [268, 170] on div "Thank you for applying to position_name‌‌‌‌ {{position_name}} at brand_name‌‌‌‌…" at bounding box center [313, 165] width 282 height 21
click at [214, 297] on button "Preview template" at bounding box center [204, 297] width 79 height 16
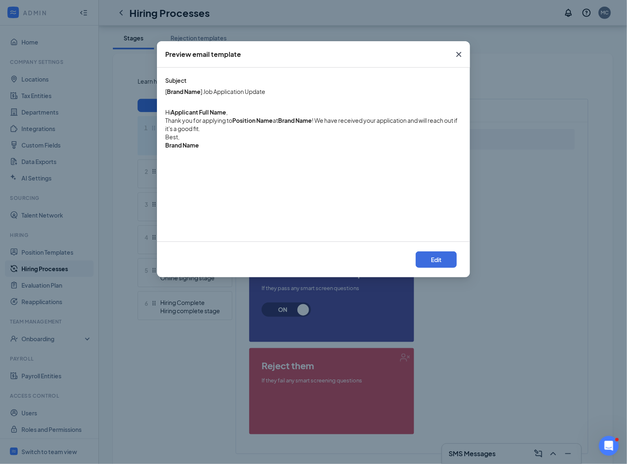
click at [457, 53] on icon "Cross" at bounding box center [458, 54] width 5 height 5
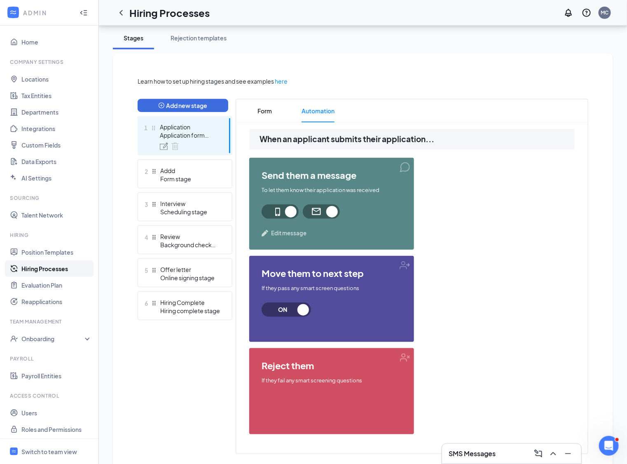
click at [283, 233] on span "Edit message" at bounding box center [288, 233] width 35 height 8
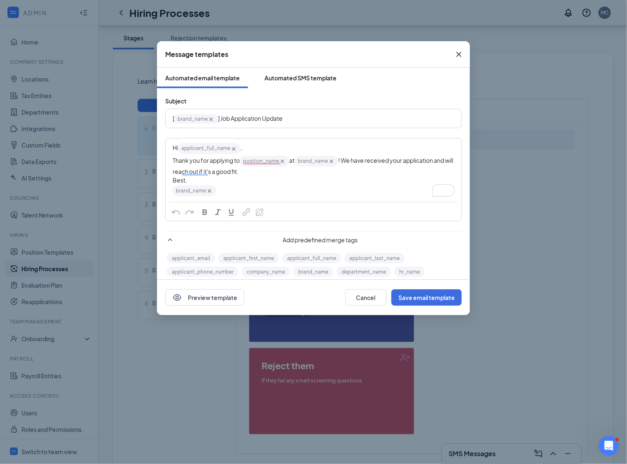
click at [293, 77] on div "Automated SMS template" at bounding box center [300, 78] width 72 height 8
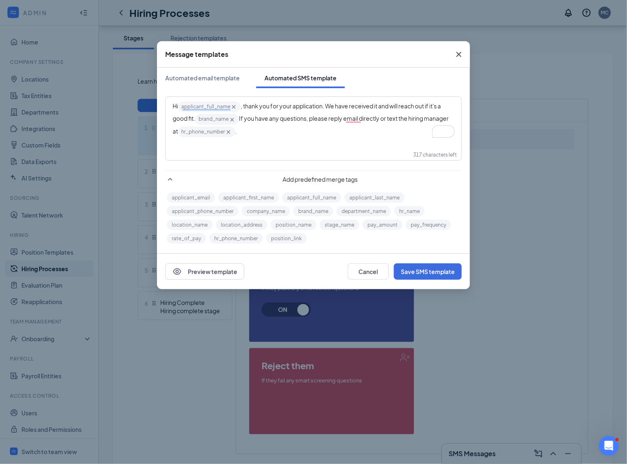
click at [455, 54] on icon "Cross" at bounding box center [459, 54] width 10 height 10
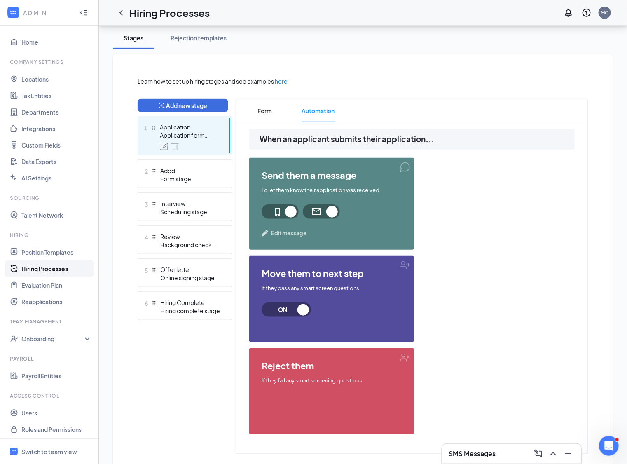
click at [472, 454] on h3 "SMS Messages" at bounding box center [471, 453] width 47 height 9
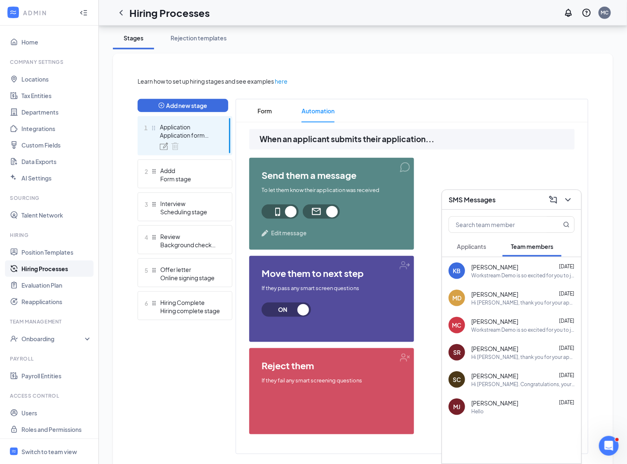
click at [489, 204] on div "SMS Messages" at bounding box center [511, 199] width 126 height 13
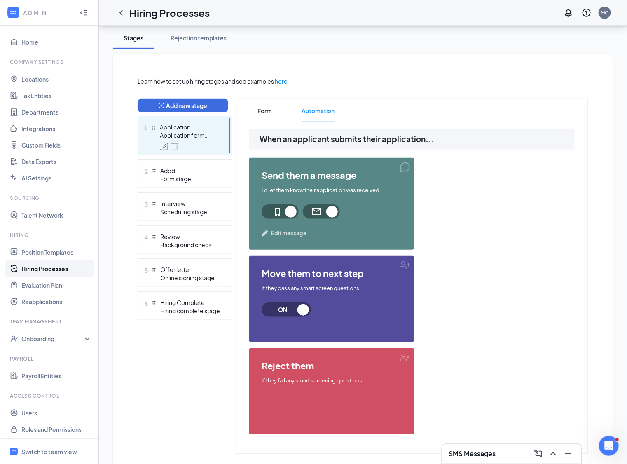
scroll to position [168, 0]
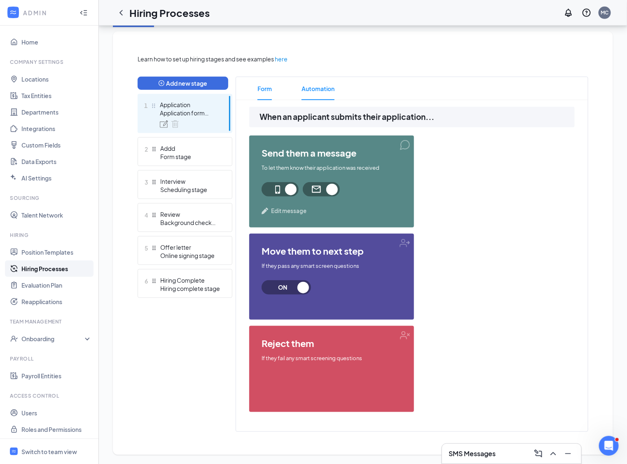
click at [264, 92] on span "Form" at bounding box center [264, 88] width 14 height 23
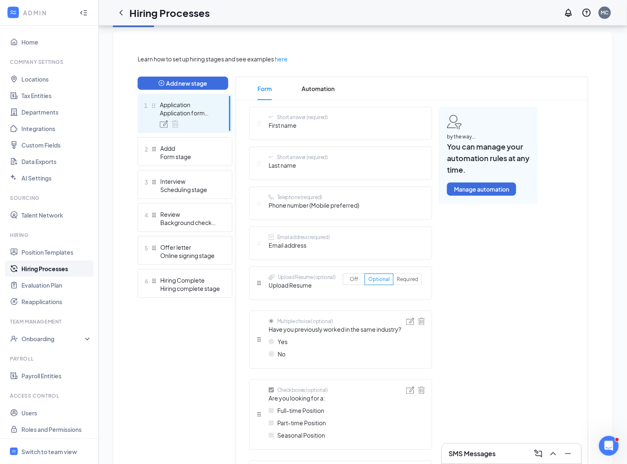
scroll to position [280, 0]
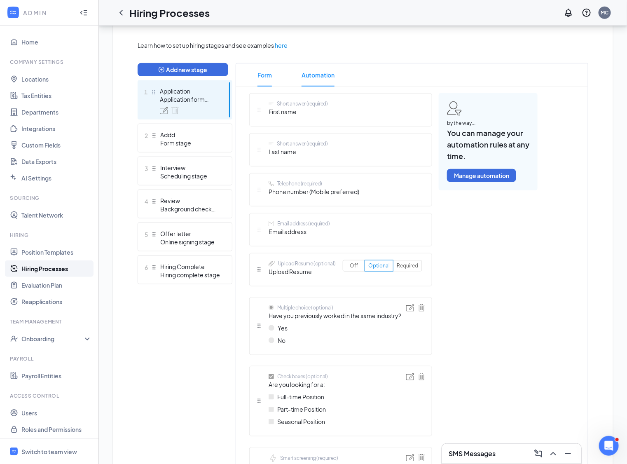
click at [319, 73] on span "Automation" at bounding box center [317, 74] width 33 height 23
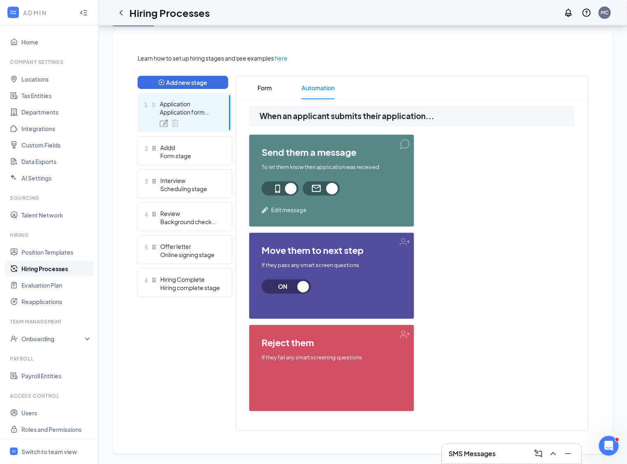
scroll to position [168, 0]
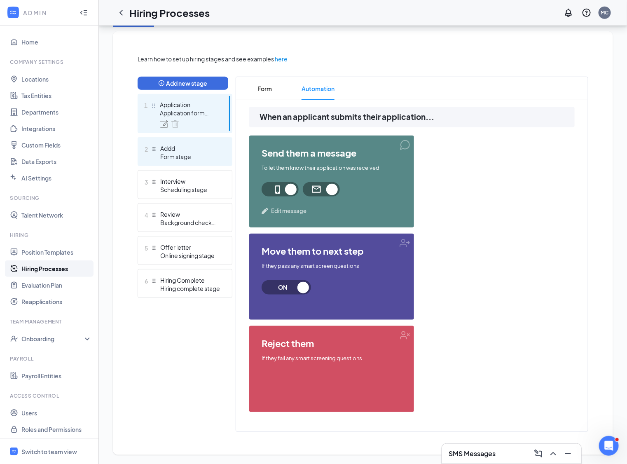
click at [173, 150] on div "Addd" at bounding box center [190, 148] width 60 height 8
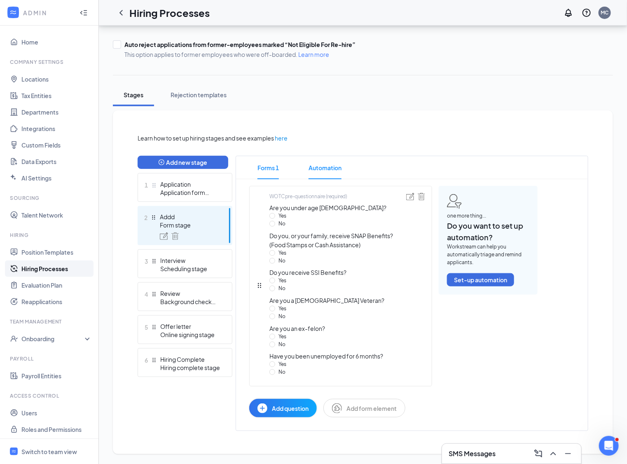
click at [322, 172] on span "Automation" at bounding box center [324, 167] width 33 height 23
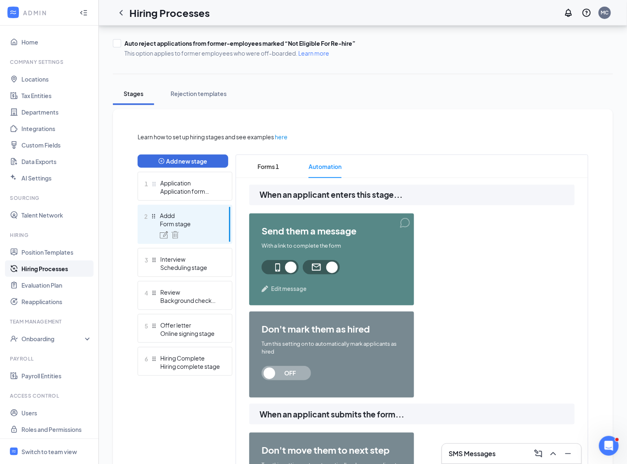
click at [288, 287] on span "Edit message" at bounding box center [288, 288] width 35 height 8
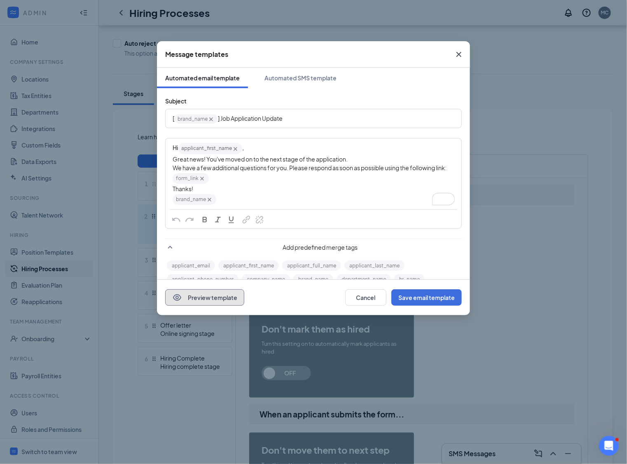
click at [219, 293] on button "Preview template" at bounding box center [204, 297] width 79 height 16
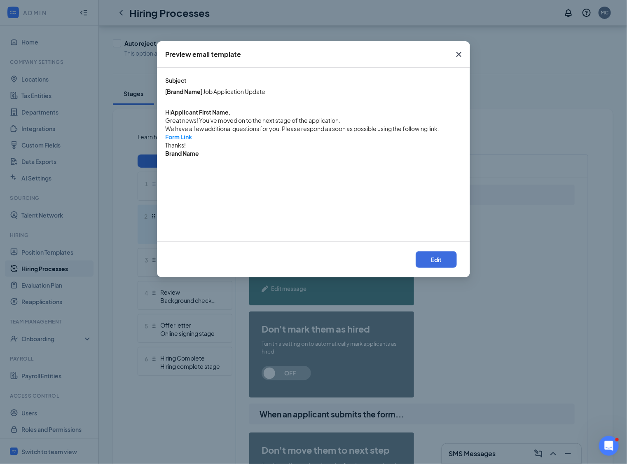
click at [459, 55] on icon "Cross" at bounding box center [458, 54] width 5 height 5
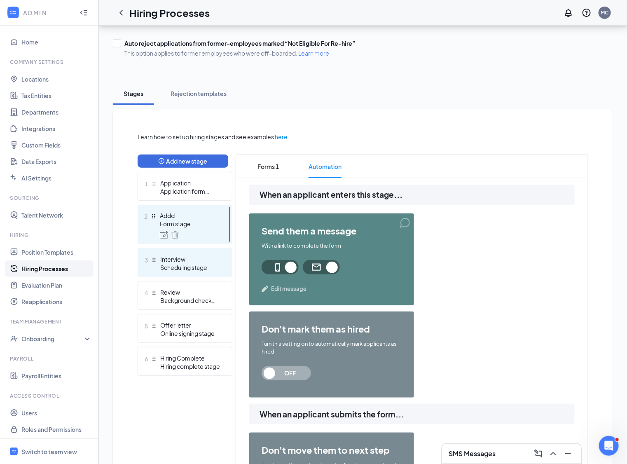
click at [181, 271] on div "3 Interview Scheduling stage" at bounding box center [184, 262] width 95 height 29
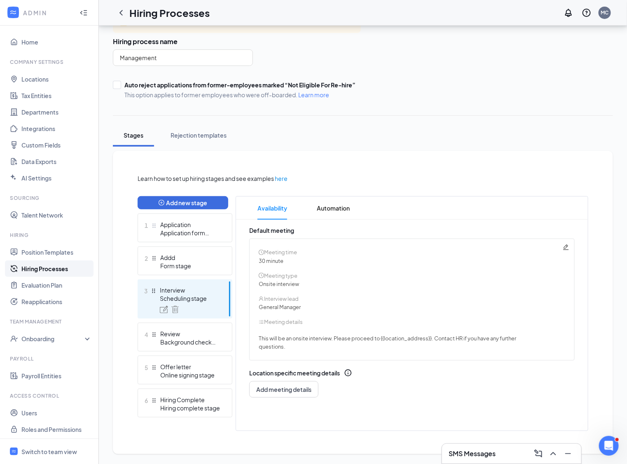
scroll to position [48, 0]
click at [186, 262] on div "Form stage" at bounding box center [190, 266] width 60 height 8
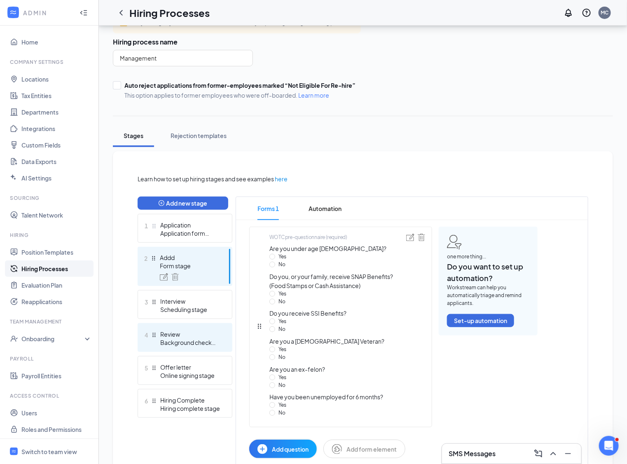
scroll to position [90, 0]
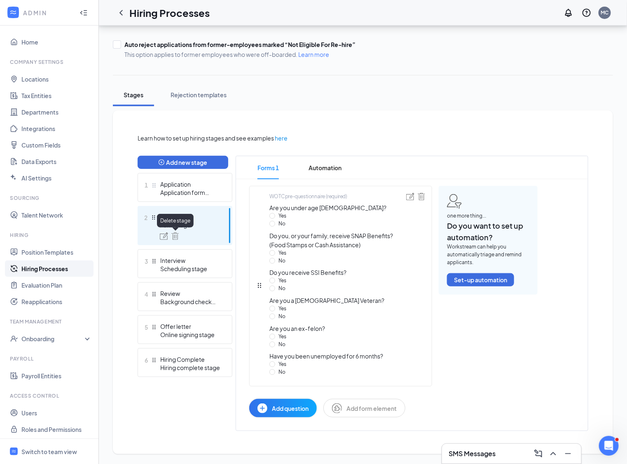
click at [175, 235] on img at bounding box center [174, 235] width 7 height 7
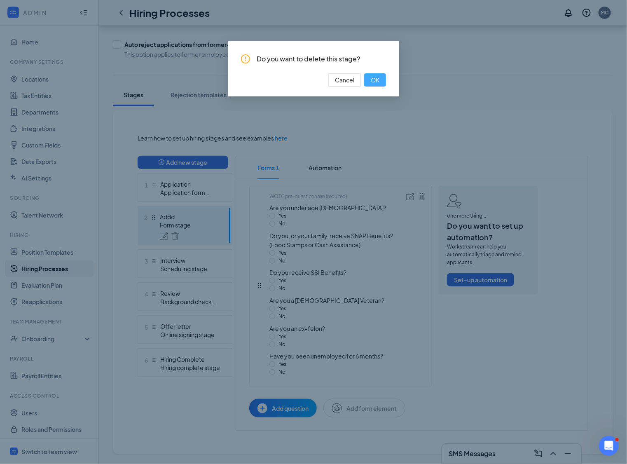
click at [374, 80] on span "OK" at bounding box center [374, 79] width 9 height 9
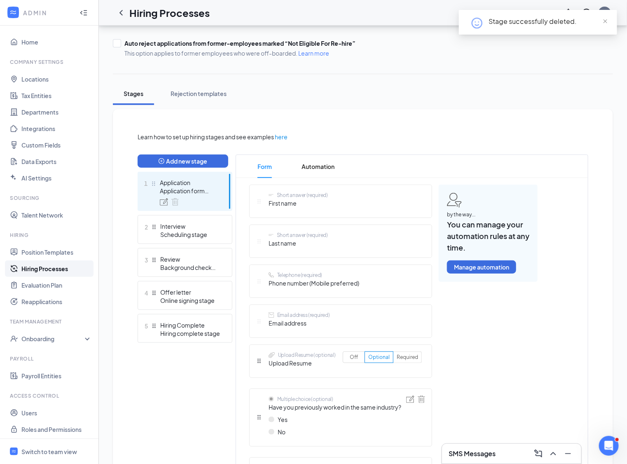
click at [191, 196] on div "Application Application form stage" at bounding box center [190, 191] width 60 height 27
click at [184, 233] on div "Scheduling stage" at bounding box center [190, 234] width 60 height 8
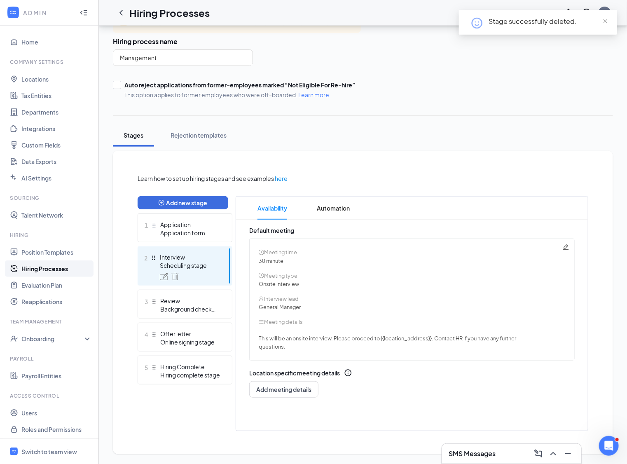
scroll to position [48, 0]
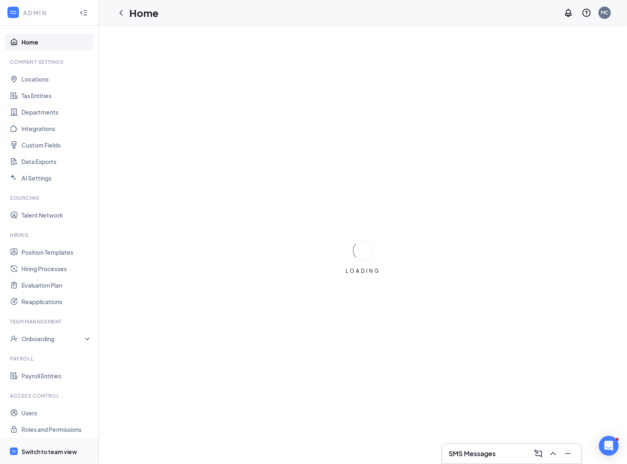
click at [61, 445] on span "Switch to team view" at bounding box center [56, 450] width 70 height 25
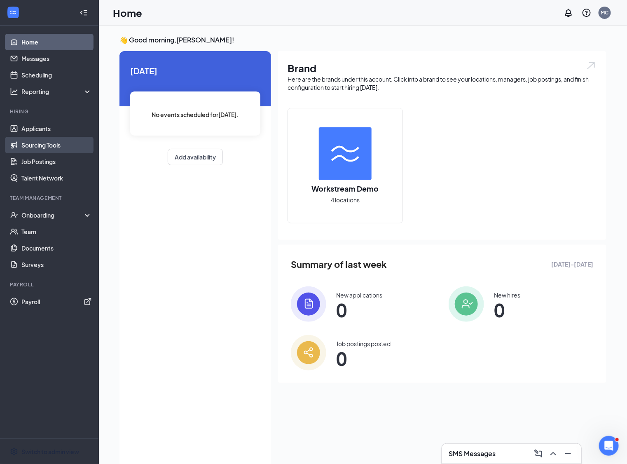
click at [56, 144] on link "Sourcing Tools" at bounding box center [56, 145] width 70 height 16
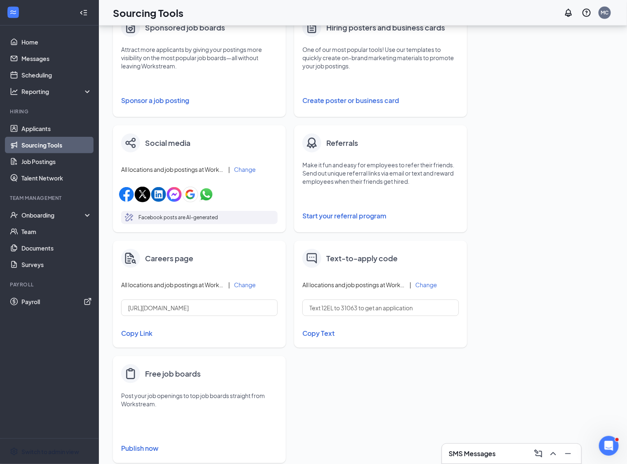
scroll to position [177, 0]
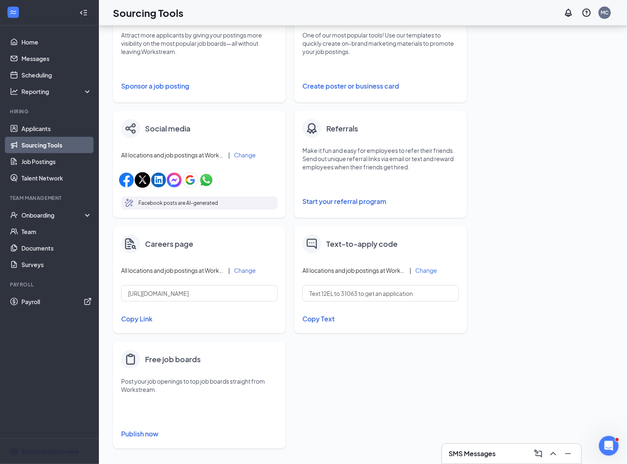
click at [139, 319] on button "Copy Link" at bounding box center [199, 319] width 156 height 14
click at [47, 158] on link "Job Postings" at bounding box center [56, 161] width 70 height 16
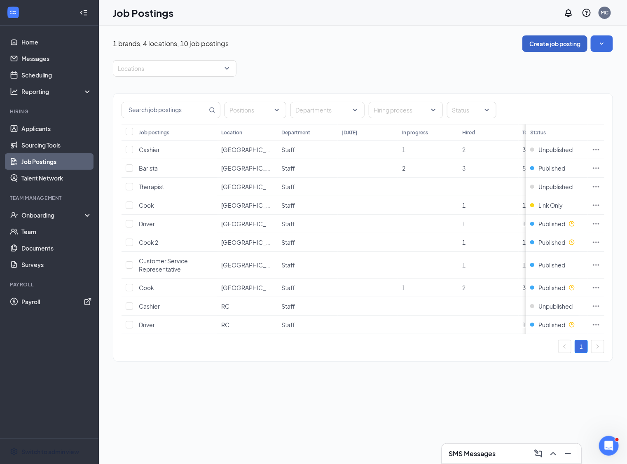
click at [546, 45] on button "Create job posting" at bounding box center [554, 43] width 65 height 16
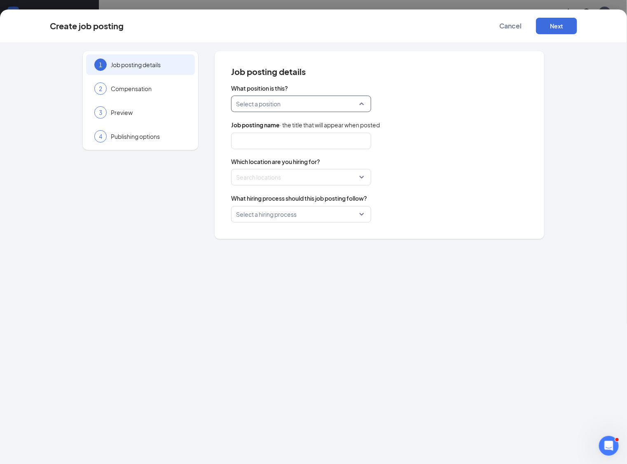
click at [320, 103] on input "search" at bounding box center [298, 104] width 124 height 16
click at [121, 79] on div "2 Compensation" at bounding box center [140, 88] width 109 height 21
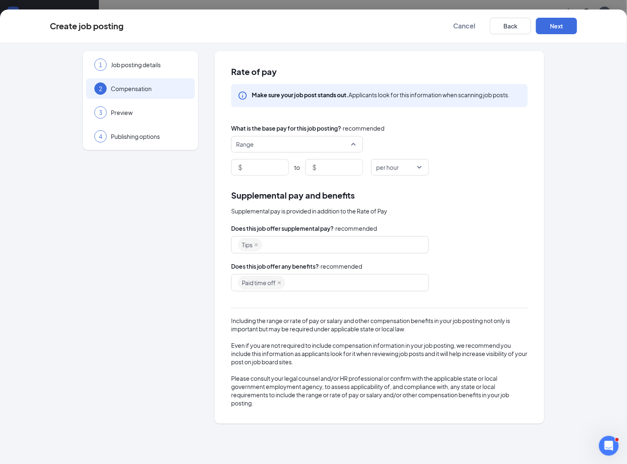
click at [278, 146] on span "Range" at bounding box center [293, 144] width 114 height 16
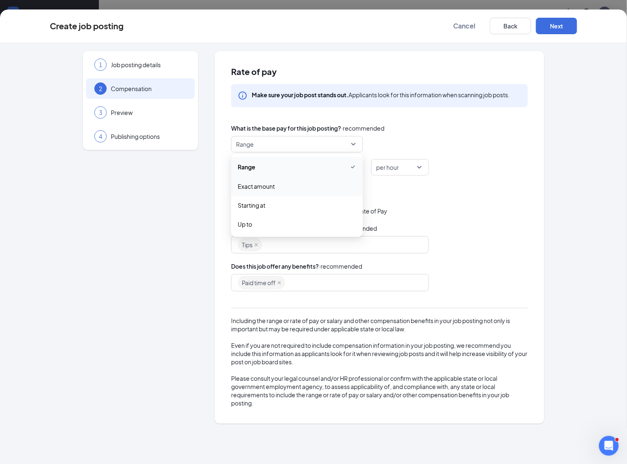
click at [403, 203] on div "Supplemental pay and benefits Supplemental pay is provided in addition to the R…" at bounding box center [379, 202] width 296 height 27
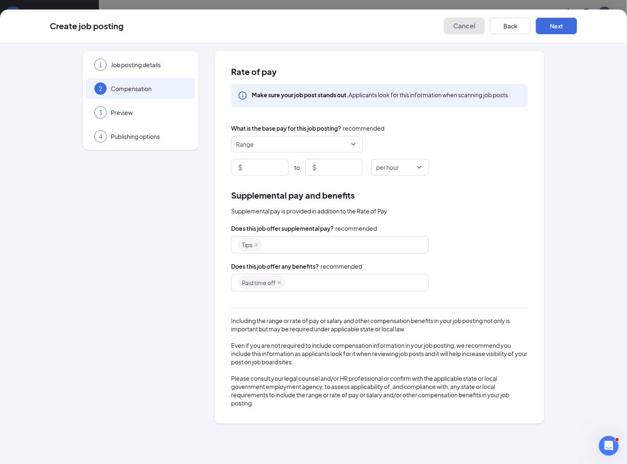
click at [459, 29] on span "Cancel" at bounding box center [464, 26] width 22 height 8
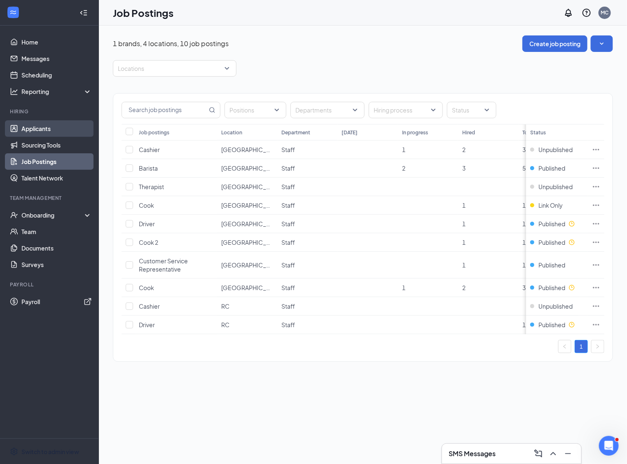
click at [47, 130] on link "Applicants" at bounding box center [56, 128] width 70 height 16
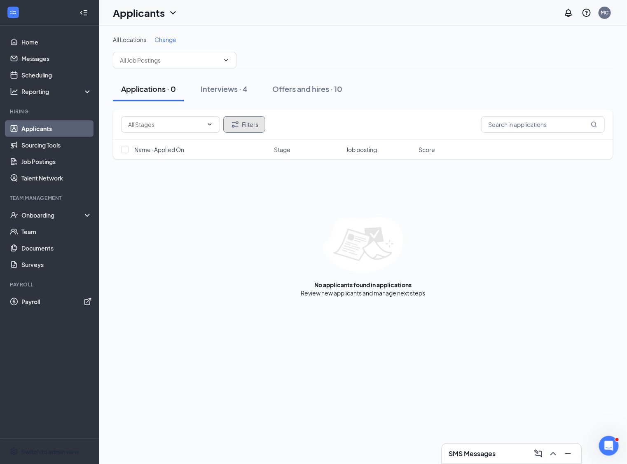
drag, startPoint x: 244, startPoint y: 126, endPoint x: 208, endPoint y: 245, distance: 124.6
click at [208, 245] on div "Filters Name · Applied On Stage Job posting Score No applicants found in applic…" at bounding box center [363, 203] width 500 height 187
click at [246, 126] on button "Filters" at bounding box center [244, 124] width 42 height 16
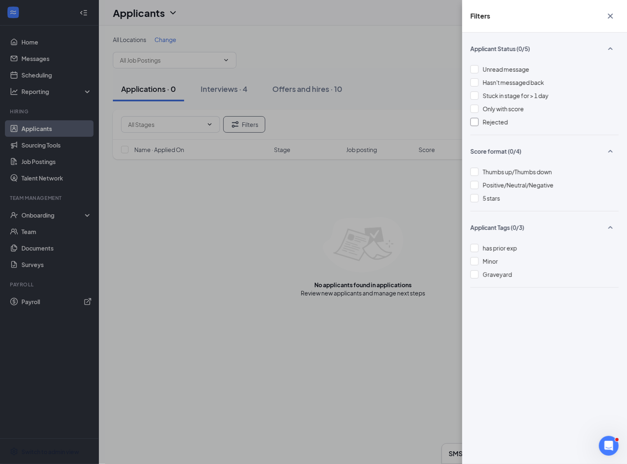
click at [487, 120] on span "Rejected" at bounding box center [494, 121] width 25 height 7
click at [610, 18] on icon "Cross" at bounding box center [610, 16] width 10 height 10
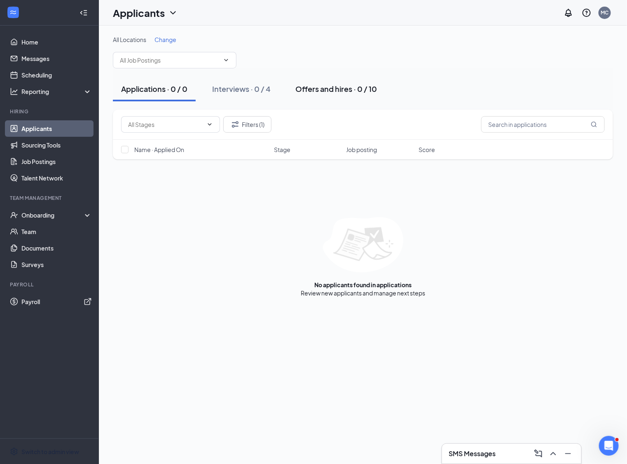
click at [354, 84] on div "Offers and hires · 0 / 10" at bounding box center [336, 89] width 82 height 10
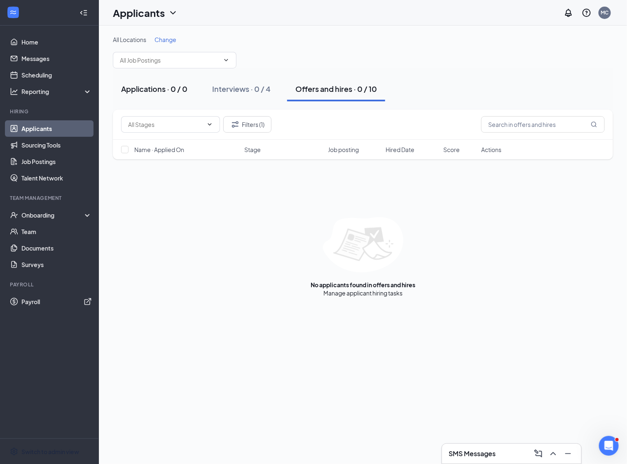
click at [157, 94] on button "Applications · 0 / 0" at bounding box center [154, 89] width 83 height 25
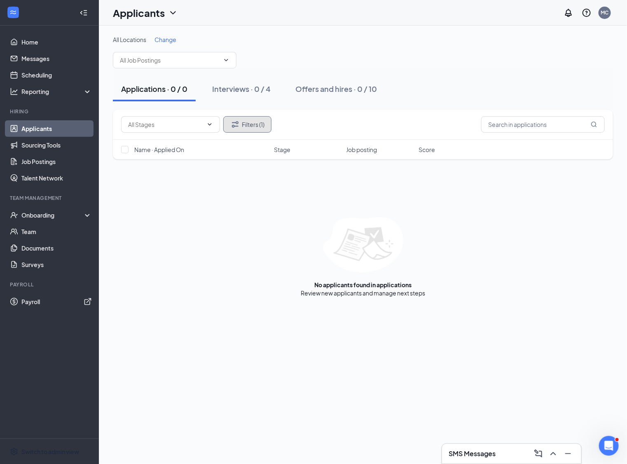
click at [253, 121] on button "Filters (1)" at bounding box center [247, 124] width 48 height 16
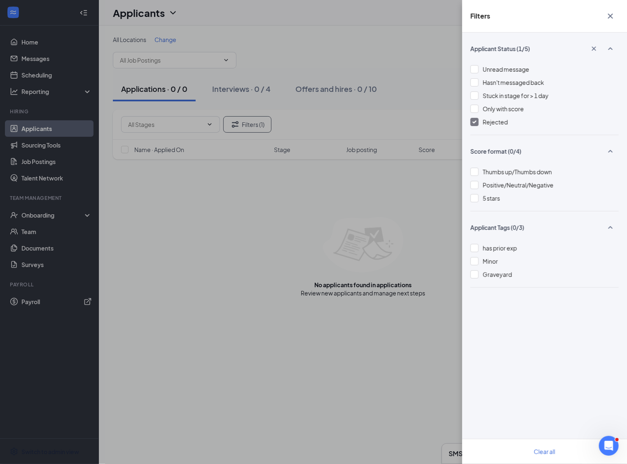
click at [496, 122] on span "Rejected" at bounding box center [494, 121] width 25 height 7
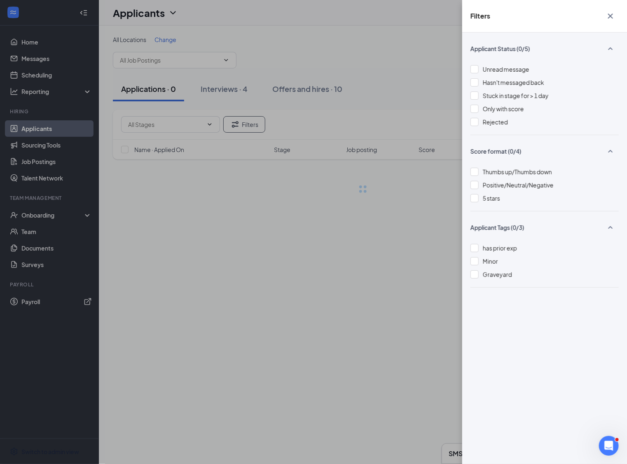
click at [609, 17] on icon "Cross" at bounding box center [610, 16] width 5 height 5
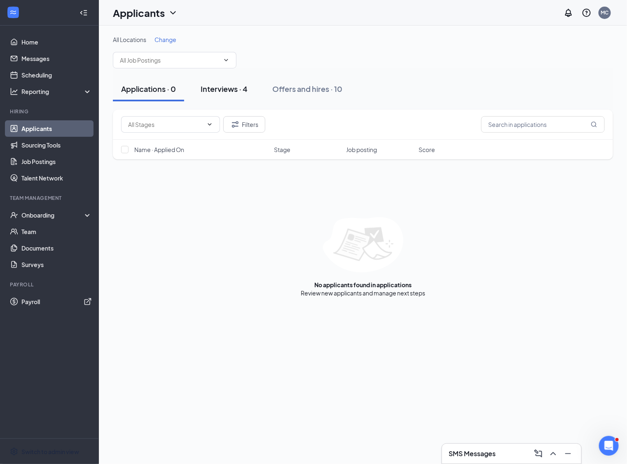
click at [225, 98] on button "Interviews · 4" at bounding box center [223, 89] width 63 height 25
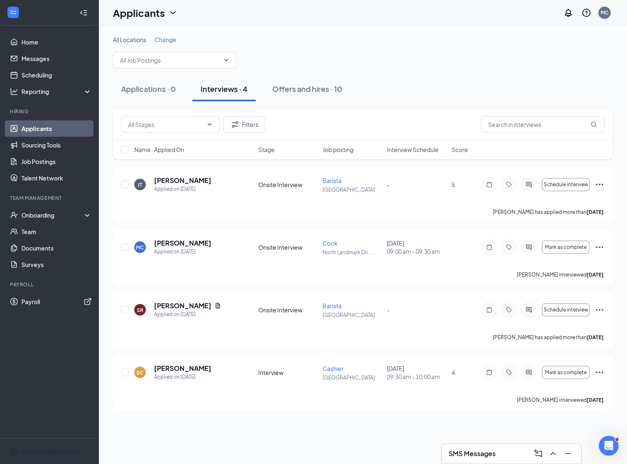
click at [227, 93] on button "Interviews · 4" at bounding box center [223, 89] width 63 height 25
click at [124, 183] on input "checkbox" at bounding box center [124, 184] width 7 height 7
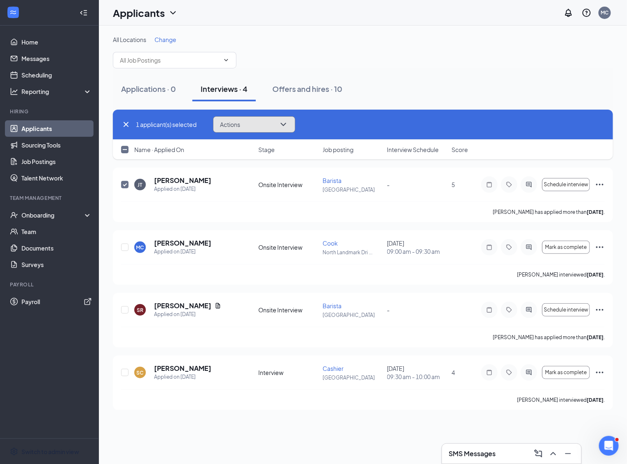
click at [268, 126] on button "Actions" at bounding box center [254, 124] width 82 height 16
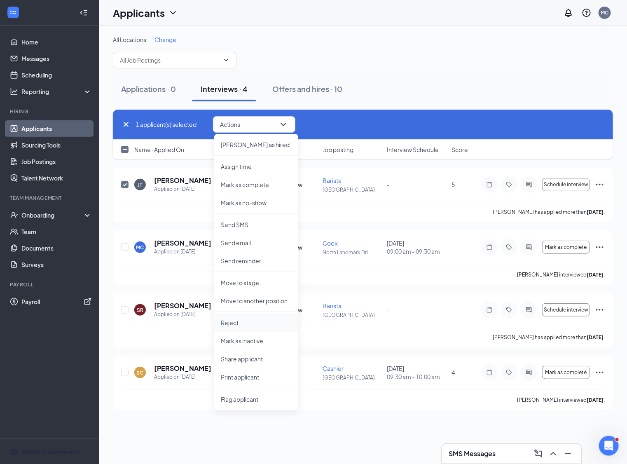
click at [239, 321] on p "Reject" at bounding box center [256, 322] width 71 height 8
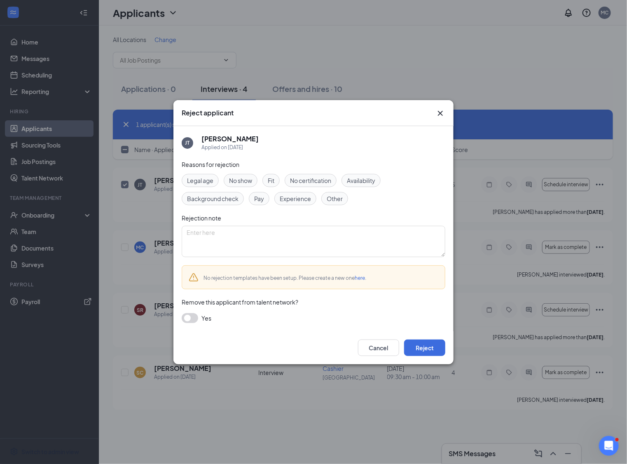
click at [426, 357] on div "Cancel Reject" at bounding box center [313, 347] width 280 height 33
click at [424, 347] on button "Reject" at bounding box center [424, 347] width 41 height 16
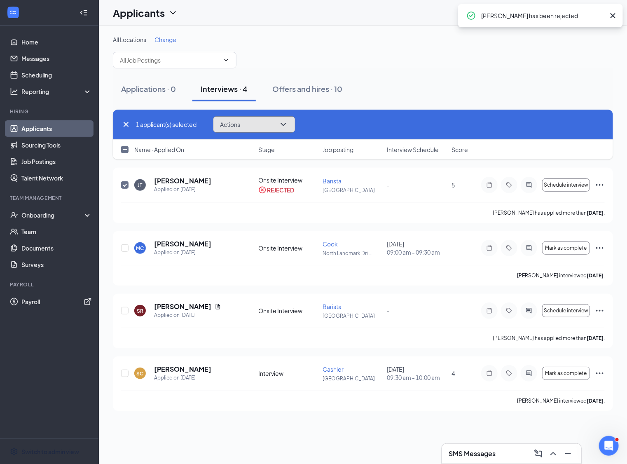
click at [234, 123] on span "Actions" at bounding box center [230, 124] width 20 height 6
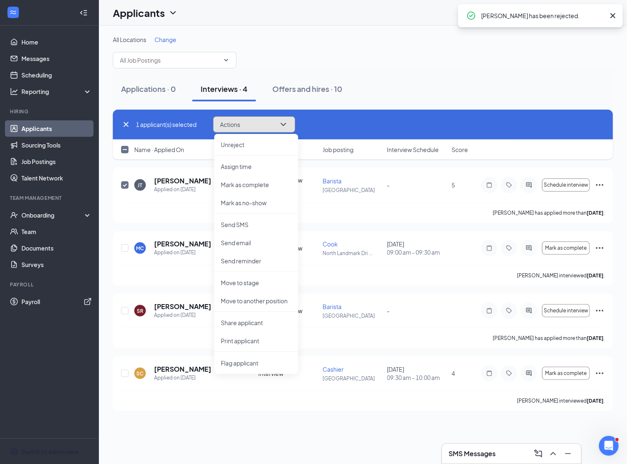
click at [235, 127] on span "Actions" at bounding box center [230, 124] width 20 height 6
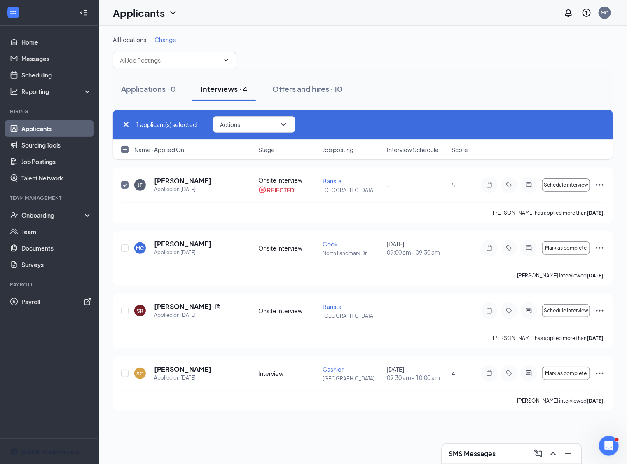
click at [126, 126] on icon "Cross" at bounding box center [126, 124] width 10 height 10
checkbox input "false"
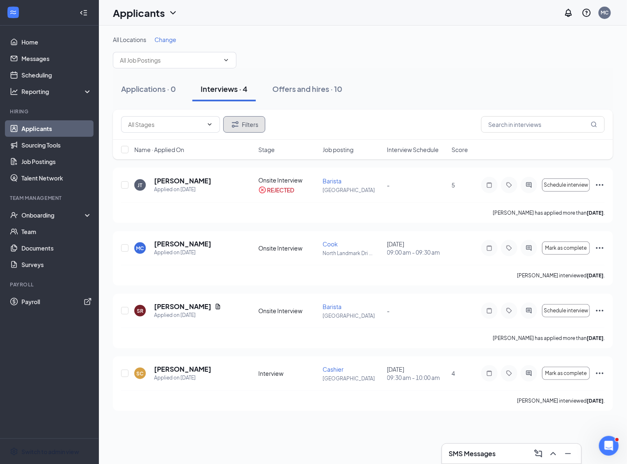
click at [242, 127] on button "Filters" at bounding box center [244, 124] width 42 height 16
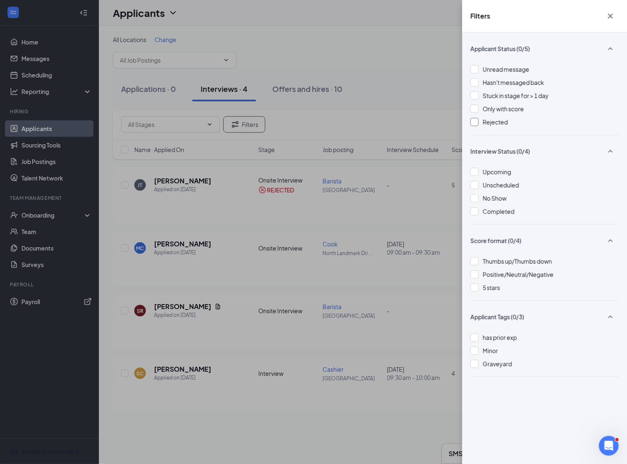
click at [492, 124] on span "Rejected" at bounding box center [494, 121] width 25 height 7
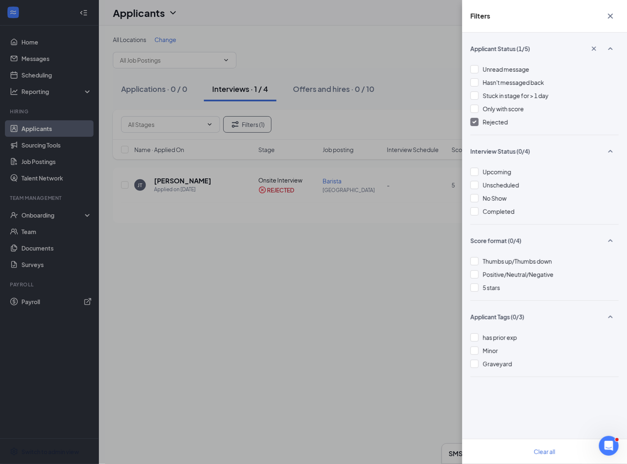
click at [612, 16] on icon "Cross" at bounding box center [610, 16] width 10 height 10
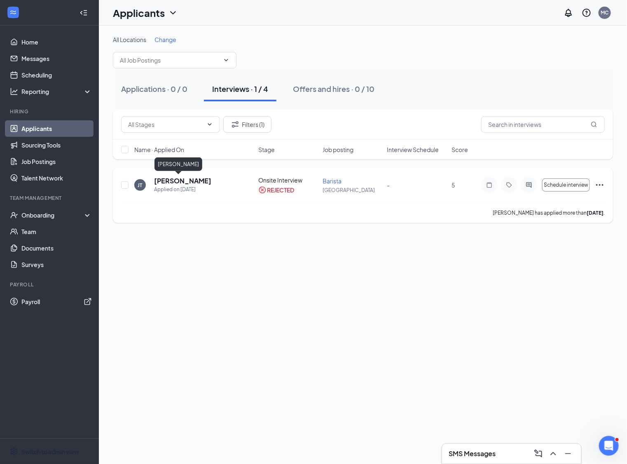
click at [172, 182] on h5 "[PERSON_NAME]" at bounding box center [182, 180] width 57 height 9
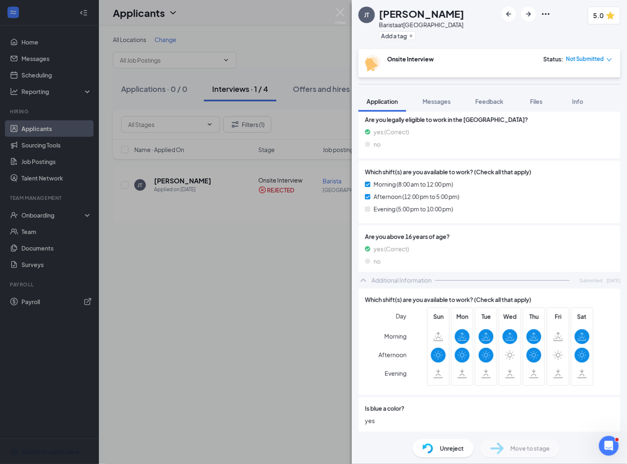
scroll to position [177, 0]
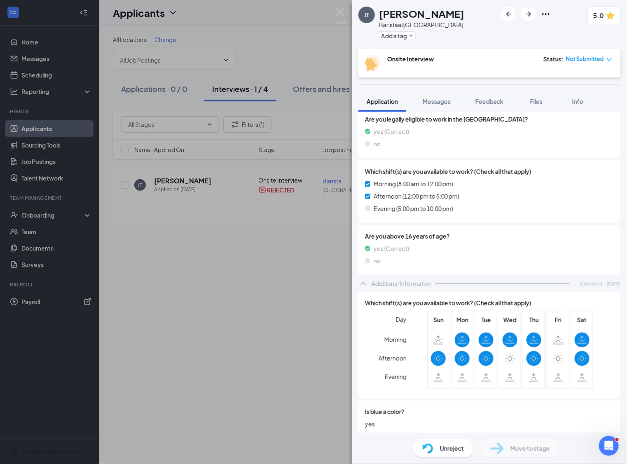
click at [431, 452] on img at bounding box center [427, 448] width 11 height 10
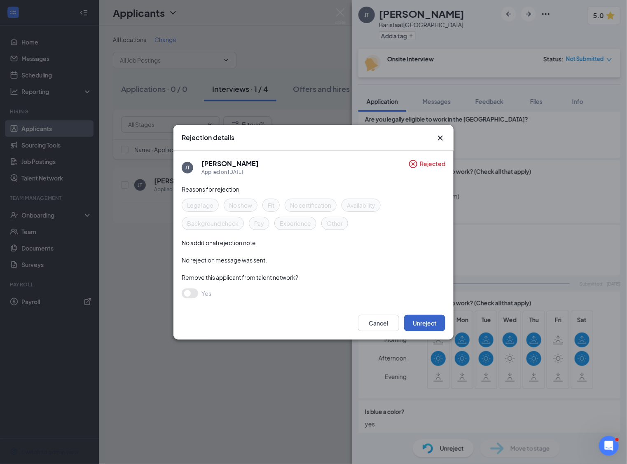
click at [420, 322] on button "Unreject" at bounding box center [424, 323] width 41 height 16
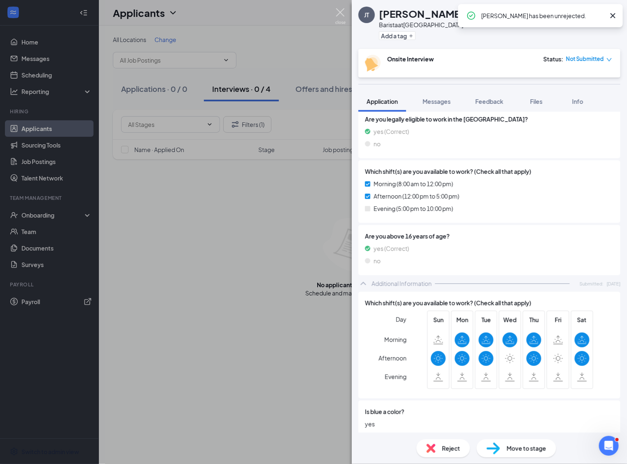
click at [340, 14] on img at bounding box center [340, 16] width 10 height 16
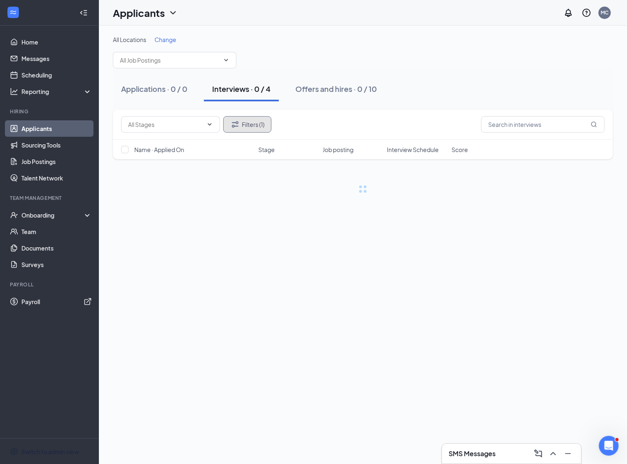
click at [254, 117] on button "Filters (1)" at bounding box center [247, 124] width 48 height 16
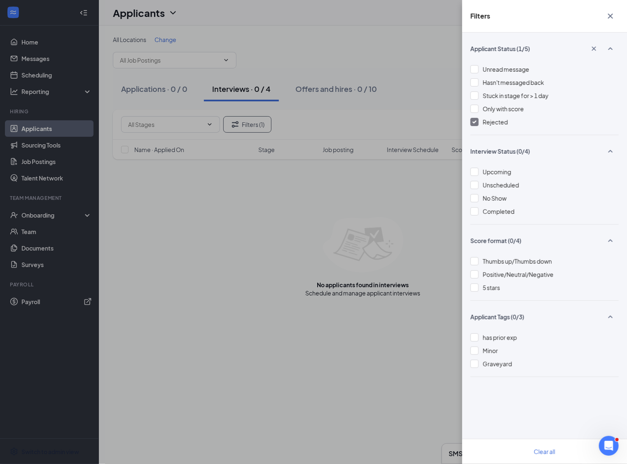
click at [481, 121] on div "Rejected" at bounding box center [544, 121] width 148 height 9
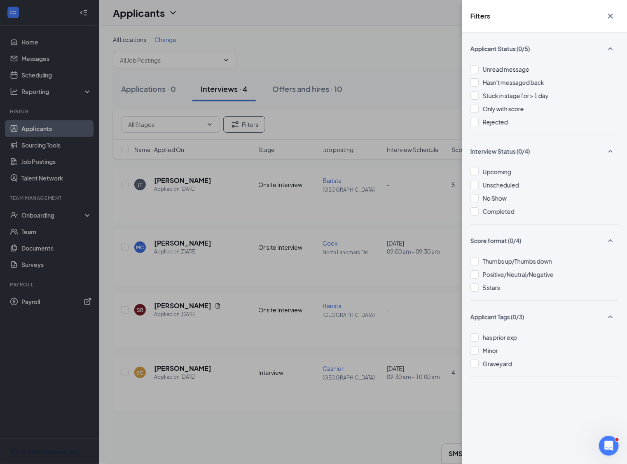
click at [614, 14] on icon "Cross" at bounding box center [610, 16] width 10 height 10
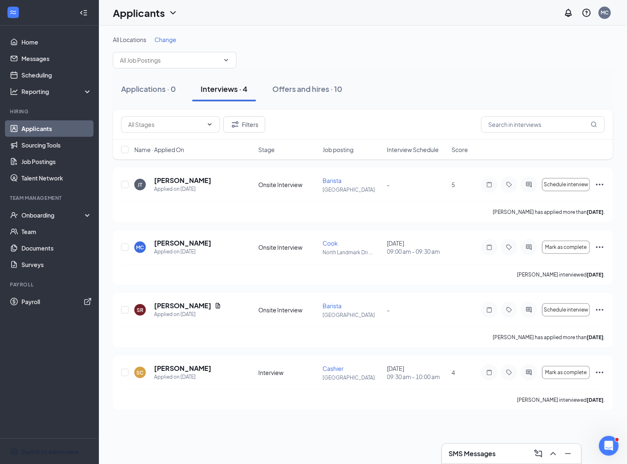
click at [48, 125] on link "Applicants" at bounding box center [56, 128] width 70 height 16
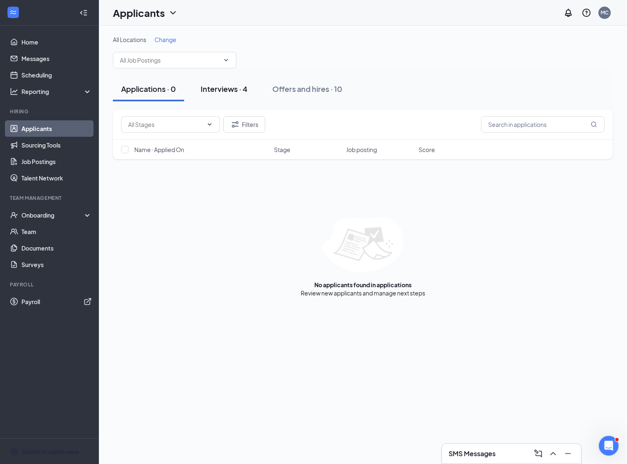
click at [218, 97] on button "Interviews · 4" at bounding box center [223, 89] width 63 height 25
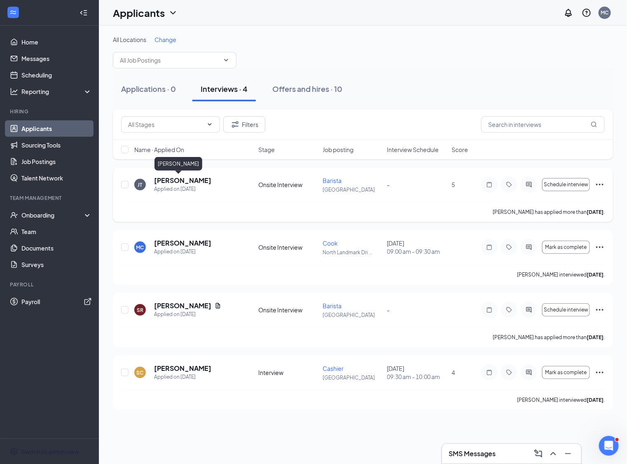
click at [169, 181] on h5 "[PERSON_NAME]" at bounding box center [182, 180] width 57 height 9
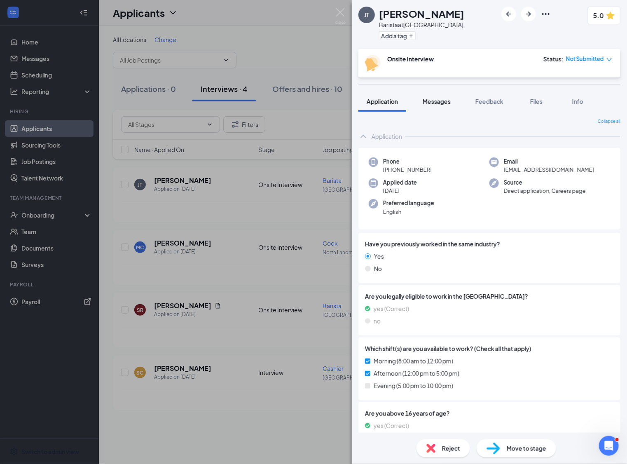
click at [439, 104] on span "Messages" at bounding box center [436, 101] width 28 height 7
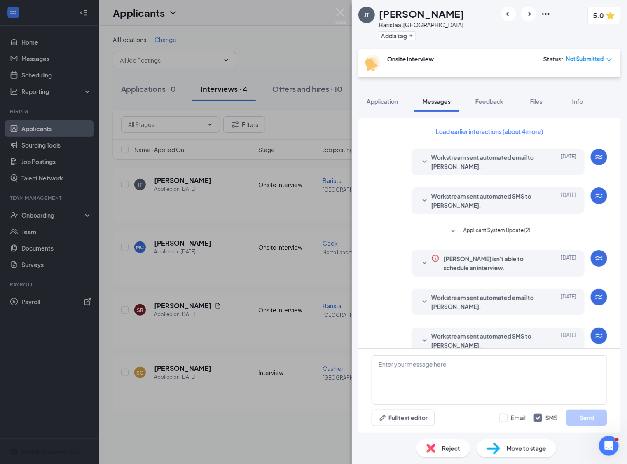
click at [422, 159] on icon "SmallChevronDown" at bounding box center [424, 162] width 10 height 10
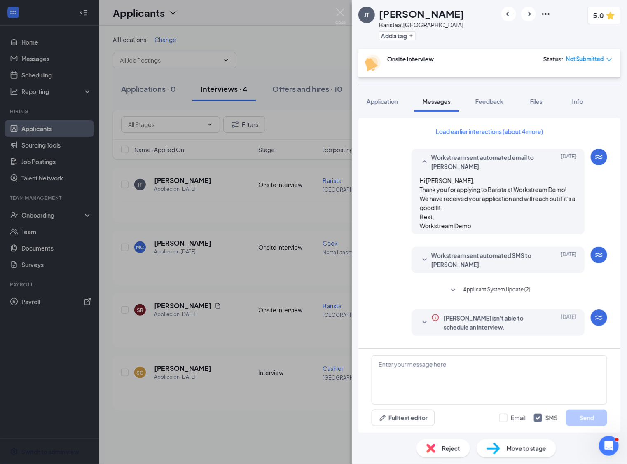
click at [421, 256] on icon "SmallChevronDown" at bounding box center [424, 260] width 10 height 10
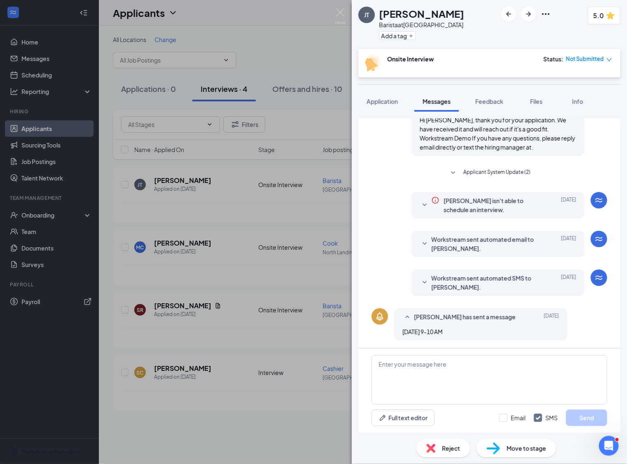
scroll to position [182, 0]
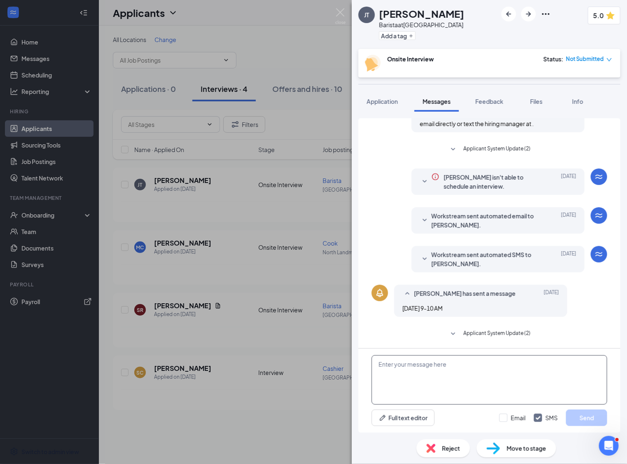
click at [427, 369] on textarea at bounding box center [488, 379] width 235 height 49
type textarea "Hello!"
click at [503, 419] on input "Email" at bounding box center [512, 417] width 26 height 8
checkbox input "true"
click at [580, 418] on button "Send" at bounding box center [586, 417] width 41 height 16
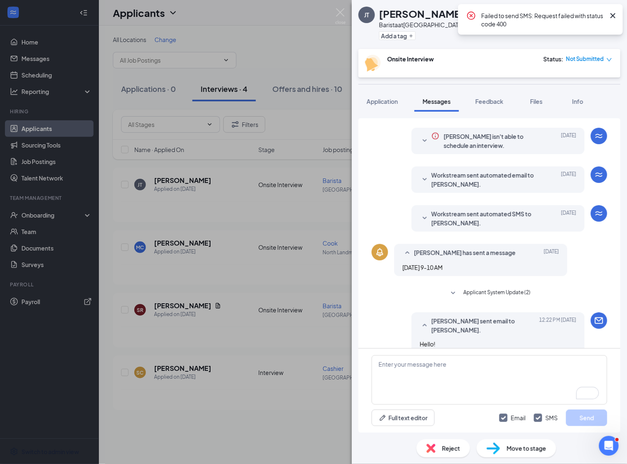
scroll to position [226, 0]
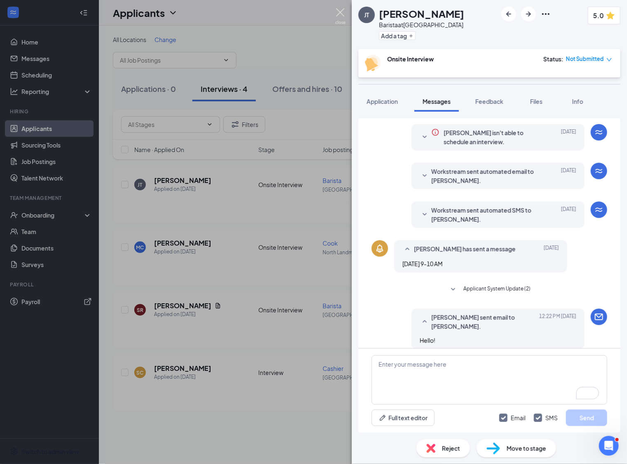
click at [338, 12] on img at bounding box center [340, 16] width 10 height 16
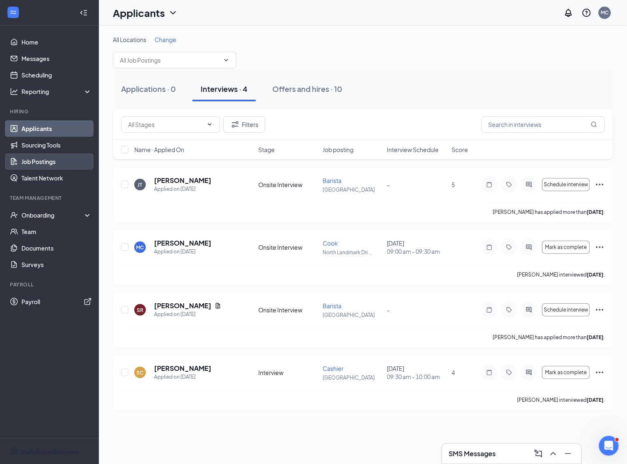
click at [44, 160] on link "Job Postings" at bounding box center [56, 161] width 70 height 16
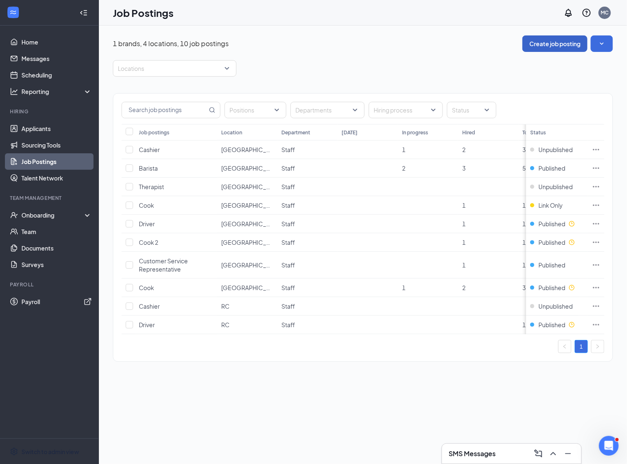
click at [538, 44] on button "Create job posting" at bounding box center [554, 43] width 65 height 16
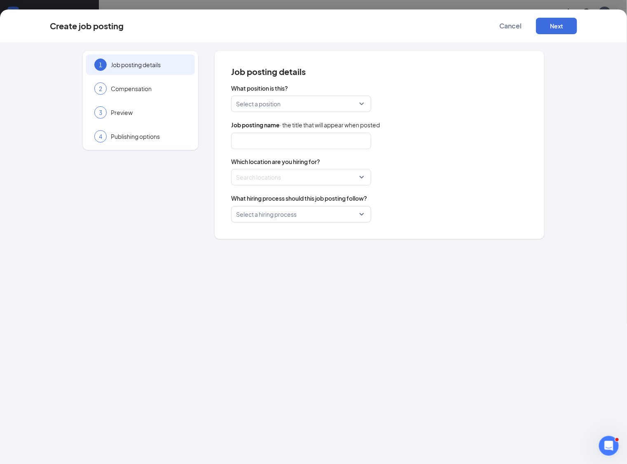
click at [342, 107] on input "search" at bounding box center [298, 104] width 124 height 16
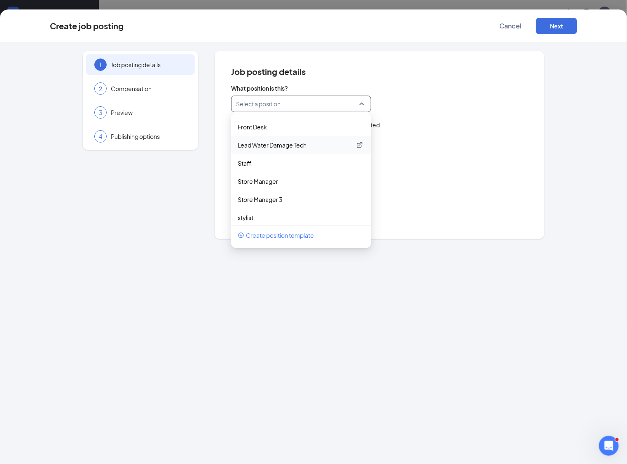
scroll to position [162, 0]
click at [251, 165] on p "Staff" at bounding box center [295, 162] width 114 height 8
type input "Staff"
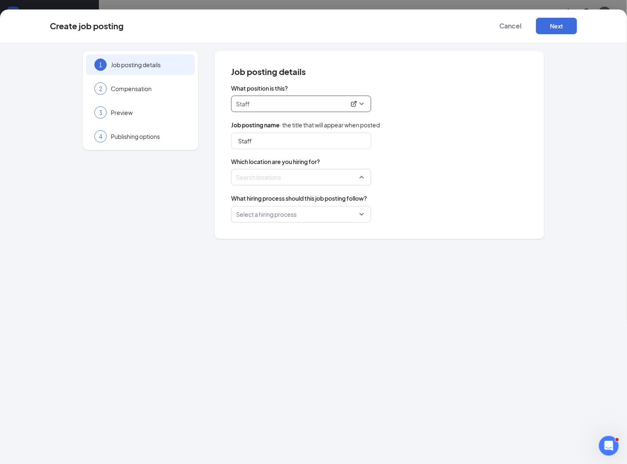
click at [258, 177] on div at bounding box center [298, 176] width 124 height 13
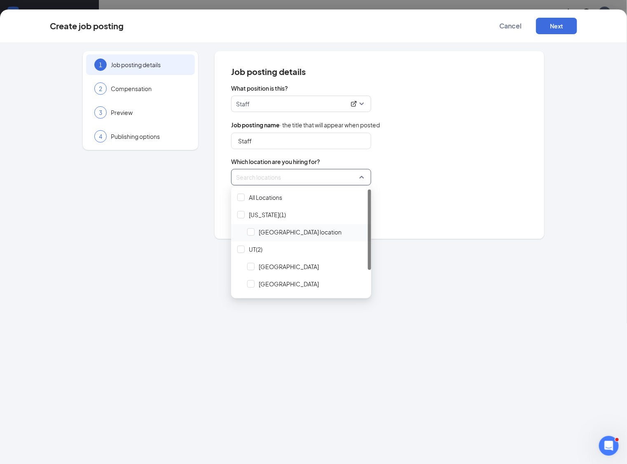
click at [268, 234] on span "[GEOGRAPHIC_DATA] location" at bounding box center [300, 232] width 83 height 8
click at [444, 221] on div "Select a hiring process" at bounding box center [379, 214] width 296 height 16
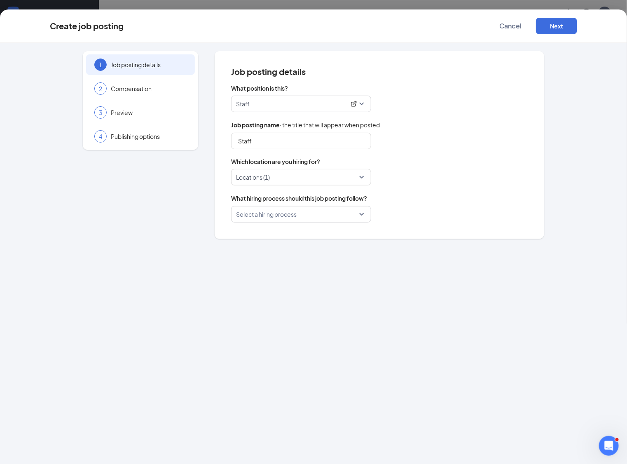
click at [291, 212] on input "search" at bounding box center [298, 214] width 124 height 16
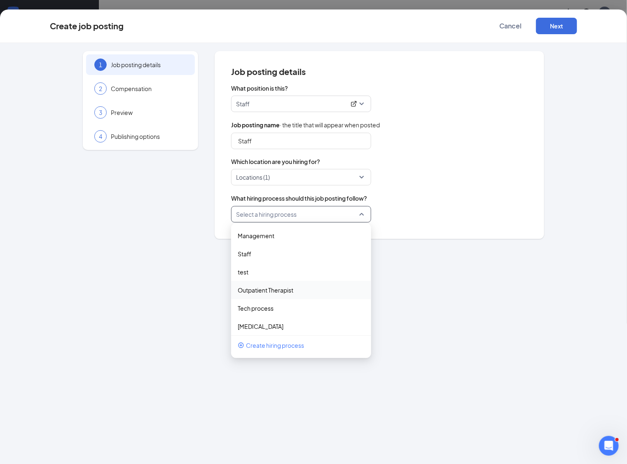
scroll to position [7, 0]
click at [263, 243] on p "Staff" at bounding box center [295, 247] width 114 height 8
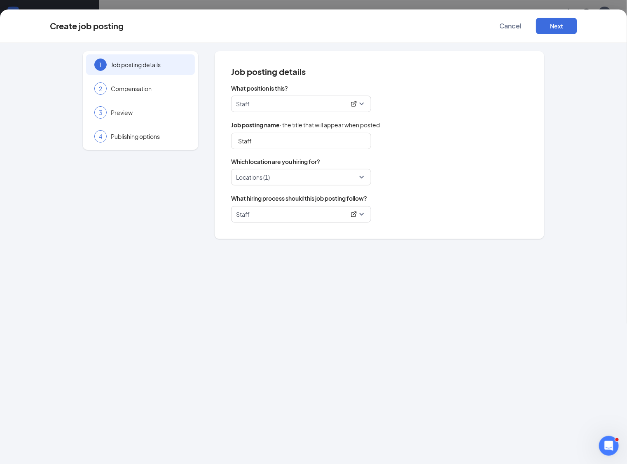
click at [422, 238] on div "Job posting details What position is this? Staff 158801 210145 169253 Admin pos…" at bounding box center [378, 145] width 329 height 188
click at [551, 30] on button "Next" at bounding box center [556, 26] width 41 height 16
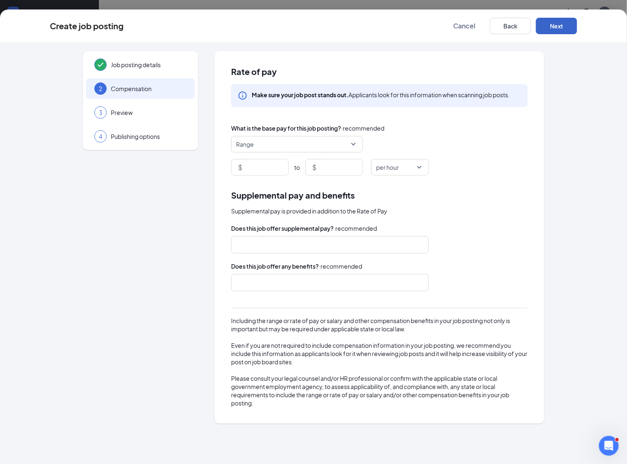
click at [316, 144] on span "Range" at bounding box center [293, 144] width 114 height 16
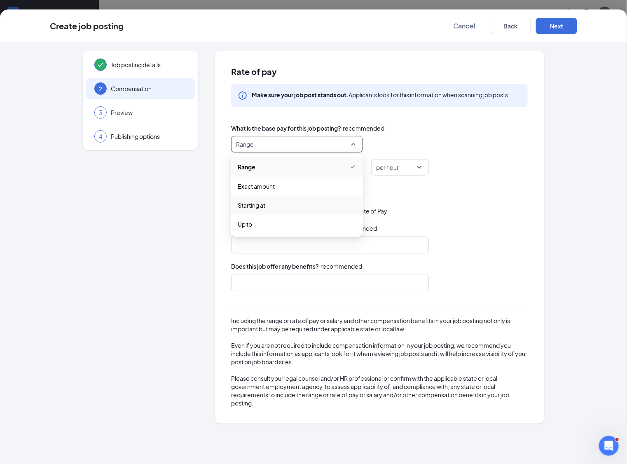
click at [267, 202] on span "Starting at" at bounding box center [297, 204] width 119 height 9
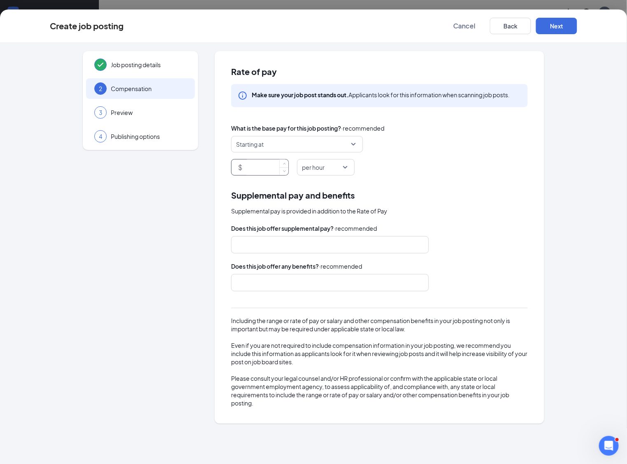
click at [267, 161] on input at bounding box center [266, 167] width 44 height 16
click at [273, 245] on div at bounding box center [326, 244] width 176 height 13
type input "16"
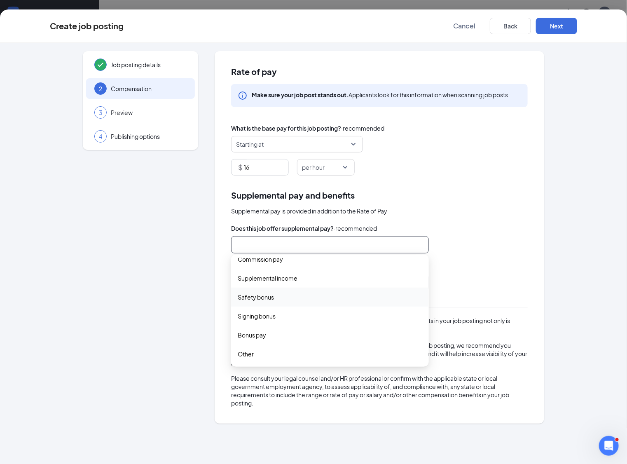
scroll to position [0, 0]
click at [194, 280] on div "Job posting details 2 Compensation 3 Preview 4 Publishing options" at bounding box center [140, 237] width 115 height 372
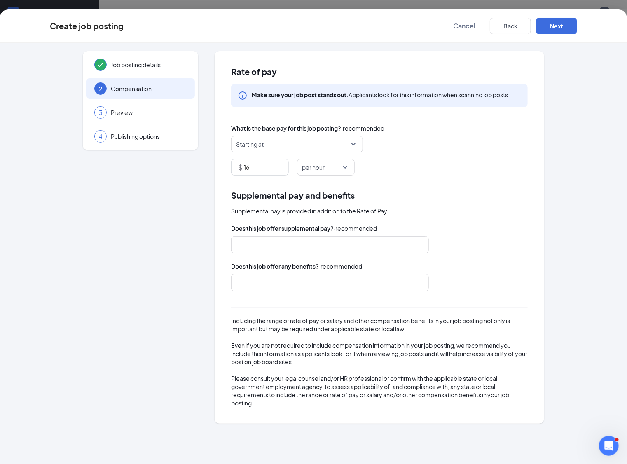
click at [267, 283] on div at bounding box center [326, 282] width 176 height 13
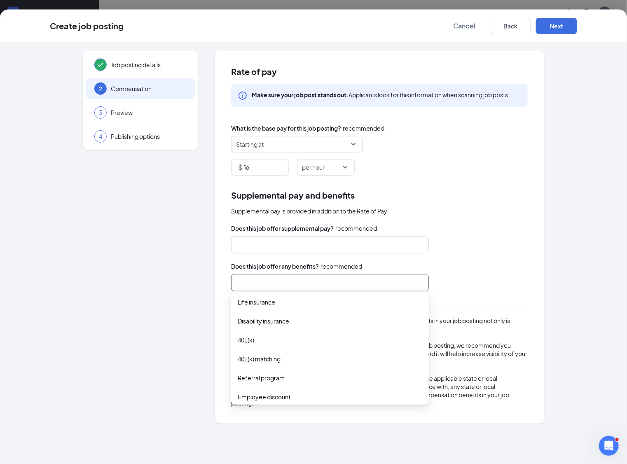
scroll to position [104, 0]
click at [448, 270] on div "Does this job offer any benefits? · recommended" at bounding box center [379, 265] width 296 height 9
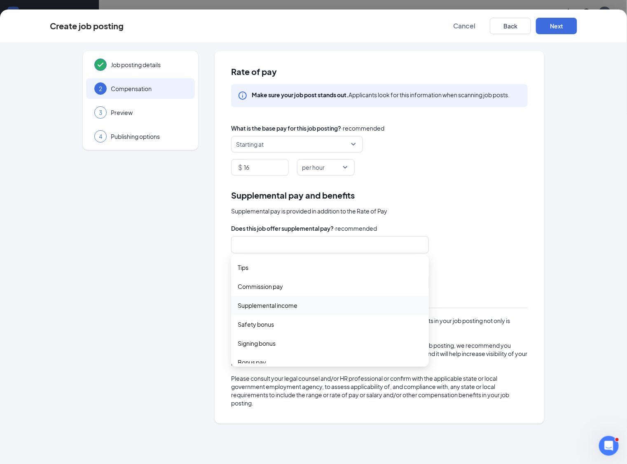
click at [324, 252] on div at bounding box center [330, 244] width 198 height 17
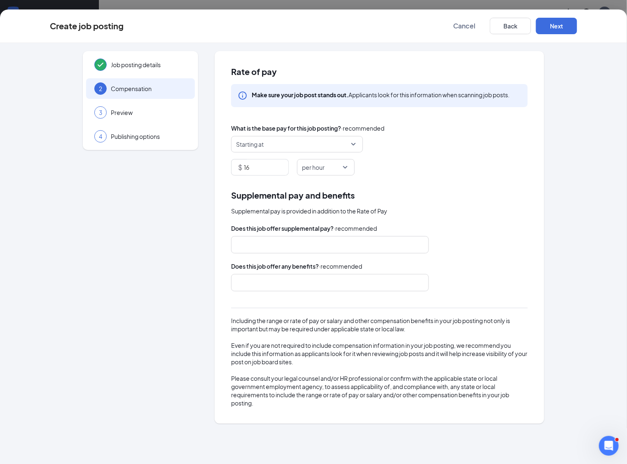
click at [489, 273] on div "Does this job offer any benefits? · recommended vision_insurance life_insurance…" at bounding box center [379, 276] width 296 height 30
click at [378, 282] on div at bounding box center [326, 282] width 176 height 13
click at [461, 304] on div "Including the range or rate of pay or salary and other compensation benefits in…" at bounding box center [379, 352] width 296 height 107
click at [557, 24] on button "Next" at bounding box center [556, 26] width 41 height 16
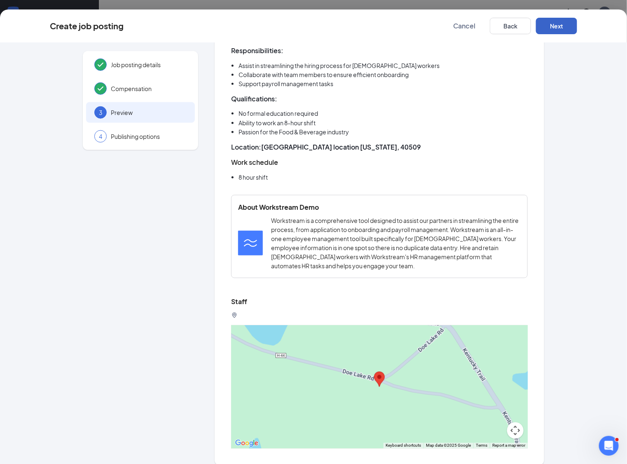
scroll to position [0, 0]
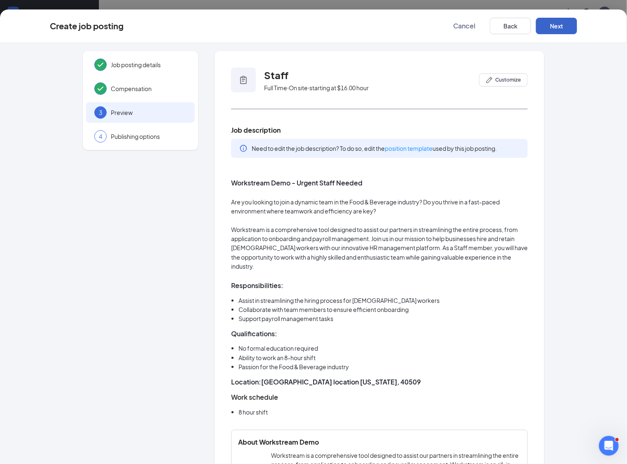
click at [562, 22] on button "Next" at bounding box center [556, 26] width 41 height 16
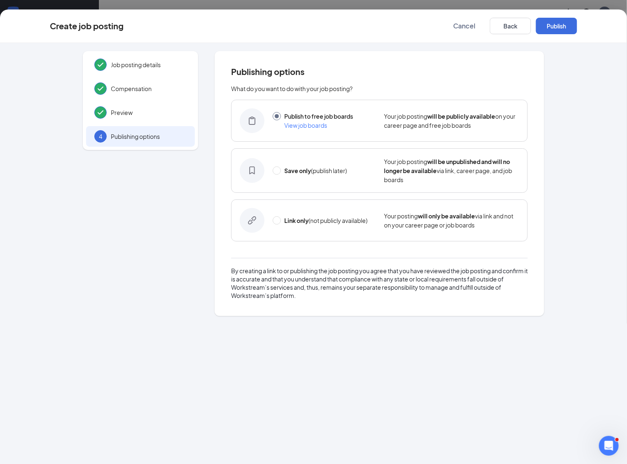
click at [315, 130] on div "Publish to free job boards View job boards Your job posting will be publicly av…" at bounding box center [379, 121] width 296 height 42
click at [294, 123] on span "View job boards" at bounding box center [305, 124] width 43 height 7
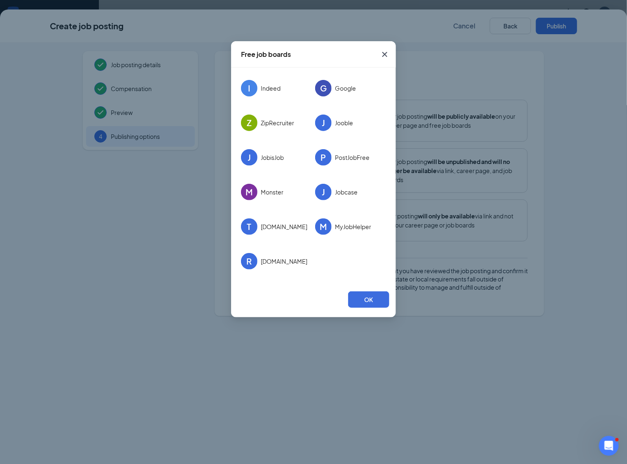
click at [386, 53] on icon "Cross" at bounding box center [384, 54] width 5 height 5
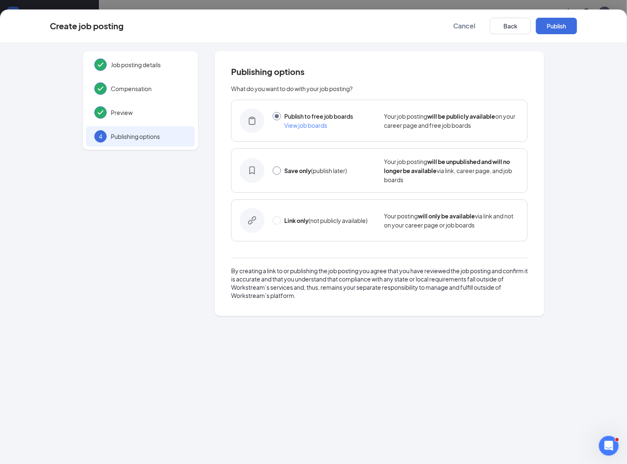
click at [275, 172] on input "radio" at bounding box center [277, 170] width 8 height 8
radio input "true"
radio input "false"
click at [280, 218] on input "radio" at bounding box center [277, 220] width 8 height 8
radio input "true"
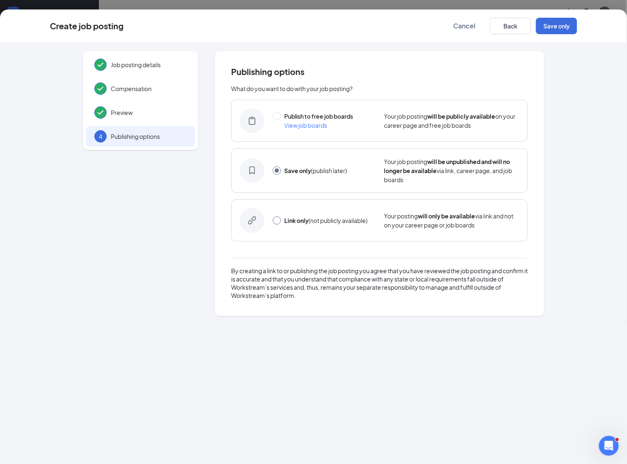
radio input "false"
click at [462, 33] on button "Cancel" at bounding box center [463, 26] width 41 height 16
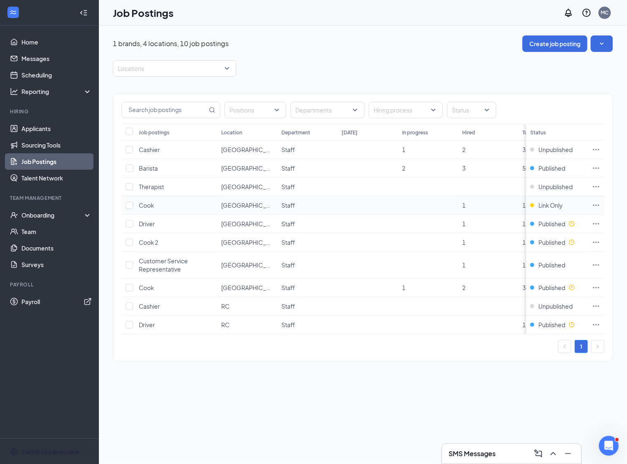
click at [596, 200] on td at bounding box center [595, 205] width 16 height 19
click at [596, 203] on icon "Ellipses" at bounding box center [596, 205] width 8 height 8
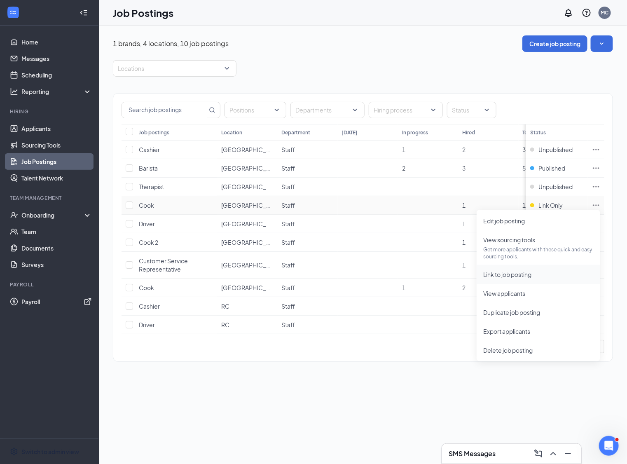
click at [510, 276] on span "Link to job posting" at bounding box center [507, 273] width 48 height 7
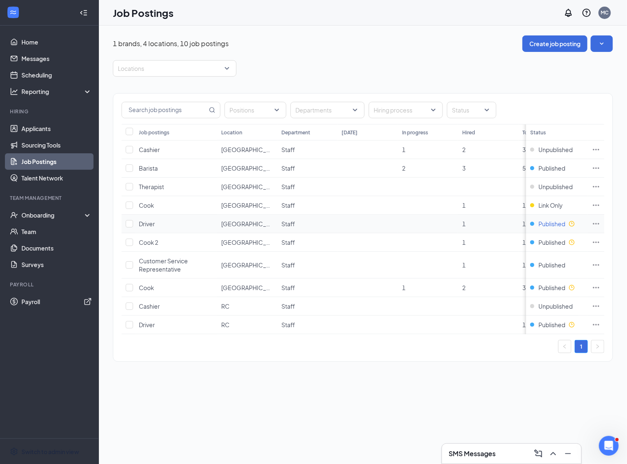
click at [551, 221] on span "Published" at bounding box center [551, 223] width 27 height 8
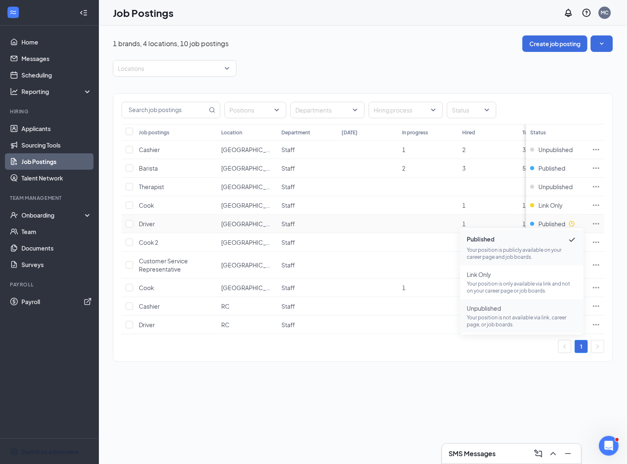
click at [499, 312] on span "Unpublished" at bounding box center [521, 308] width 110 height 8
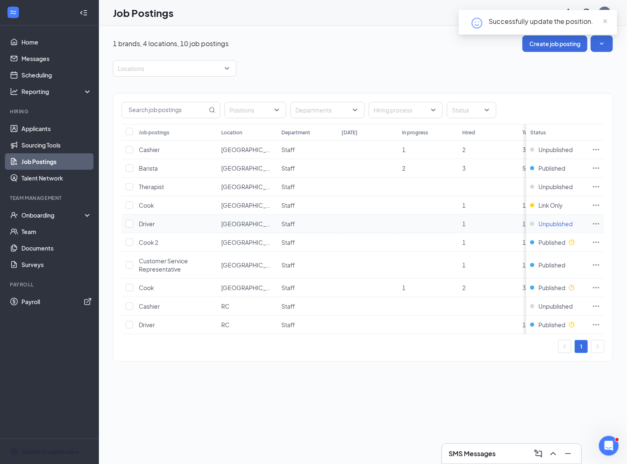
click at [550, 221] on span "Unpublished" at bounding box center [555, 223] width 34 height 8
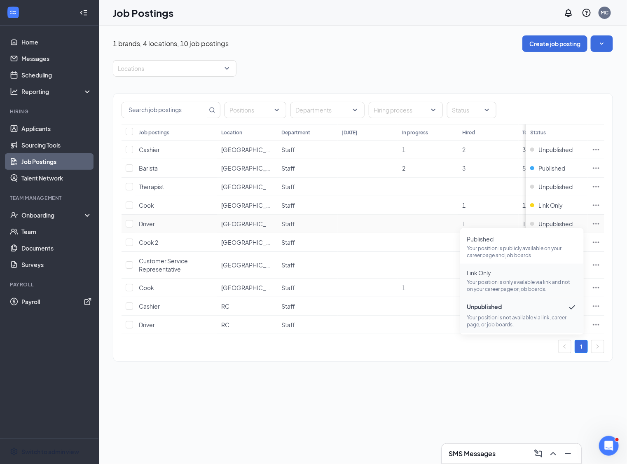
click at [482, 280] on p "Your position is only available via link and not on your career page or job boa…" at bounding box center [521, 285] width 110 height 14
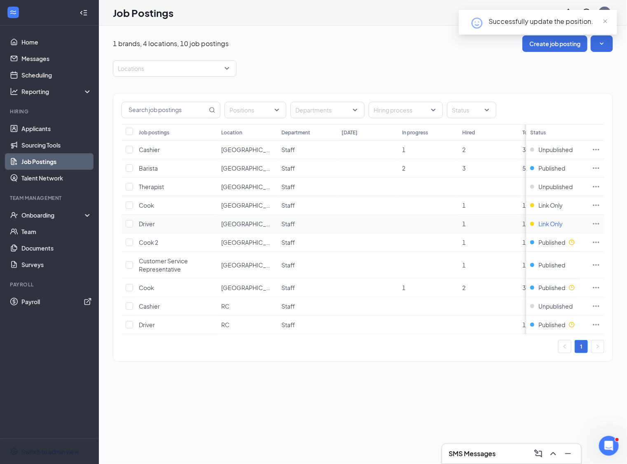
click at [548, 226] on span "Link Only" at bounding box center [550, 223] width 24 height 8
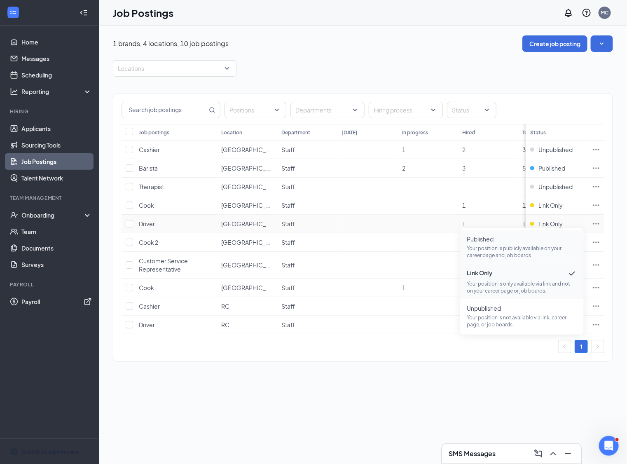
click at [503, 246] on p "Your position is publicly available on your career page and job boards." at bounding box center [521, 252] width 110 height 14
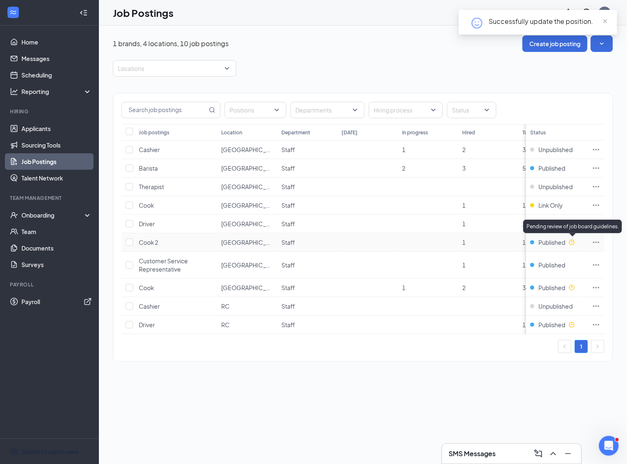
click at [548, 223] on div "Pending review of job board guidelines." at bounding box center [572, 226] width 99 height 14
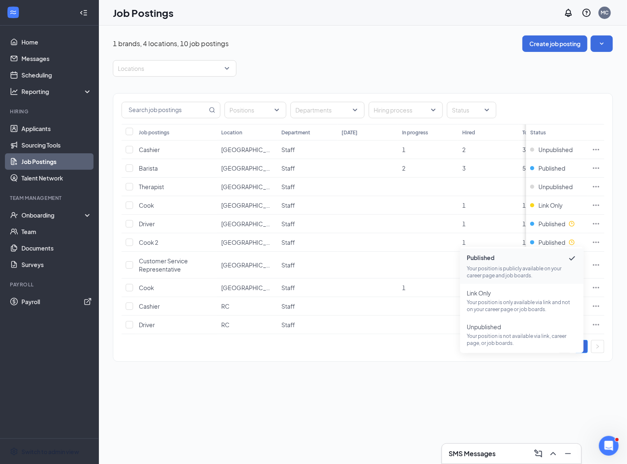
click at [391, 84] on div "Positions Departments Hiring process Status Job postings Location Department To…" at bounding box center [363, 223] width 500 height 293
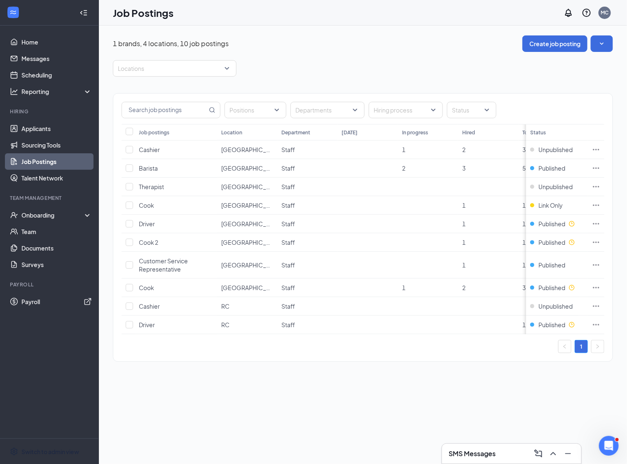
click at [283, 84] on div "Positions Departments Hiring process Status Job postings Location Department To…" at bounding box center [363, 223] width 500 height 293
click at [362, 64] on div "Locations" at bounding box center [363, 68] width 500 height 16
click at [40, 129] on link "Applicants" at bounding box center [56, 128] width 70 height 16
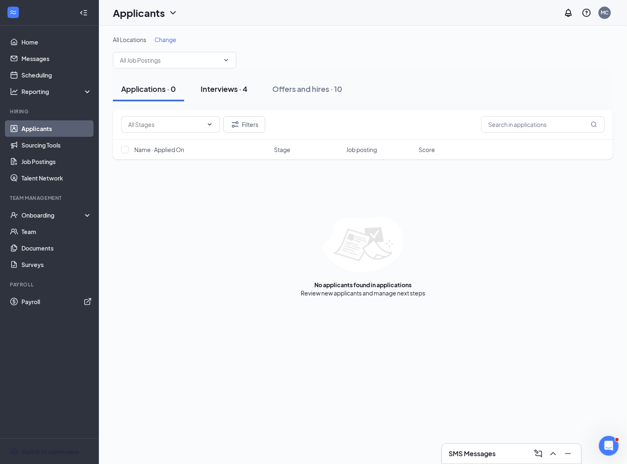
click at [229, 85] on div "Interviews · 4" at bounding box center [223, 89] width 47 height 10
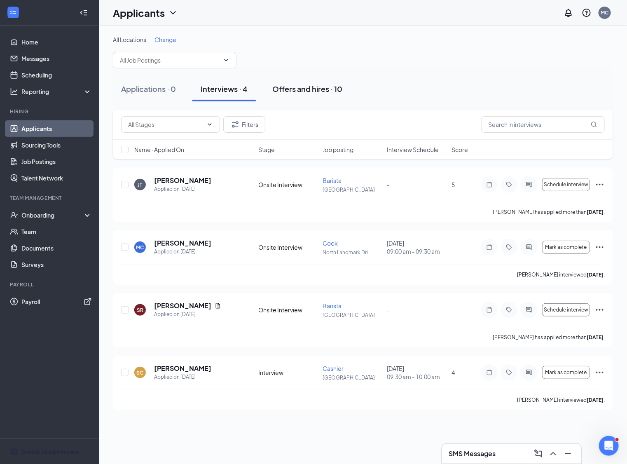
click at [319, 91] on div "Offers and hires · 10" at bounding box center [307, 89] width 70 height 10
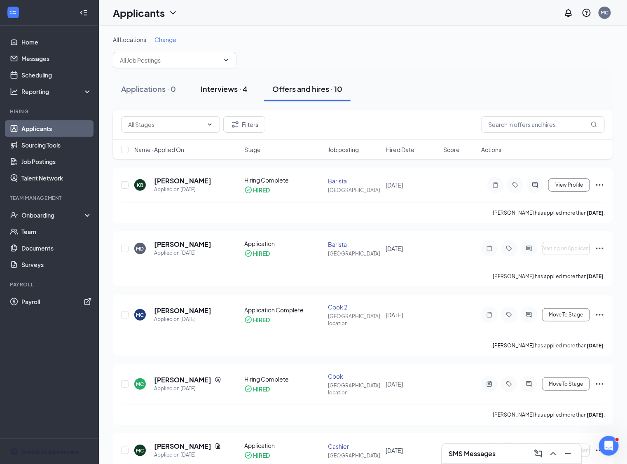
click at [231, 97] on button "Interviews · 4" at bounding box center [223, 89] width 63 height 25
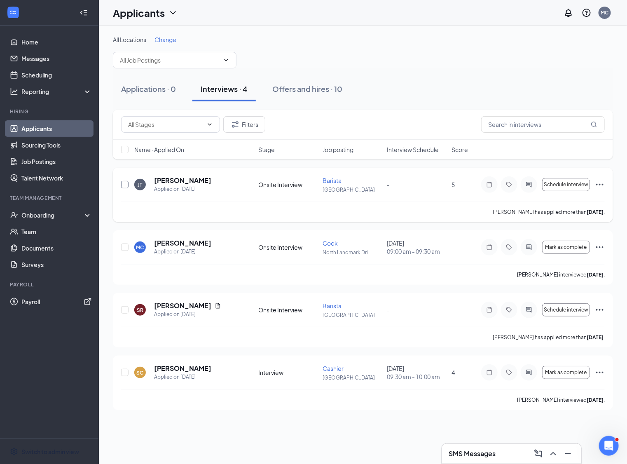
click at [124, 182] on input "checkbox" at bounding box center [124, 184] width 7 height 7
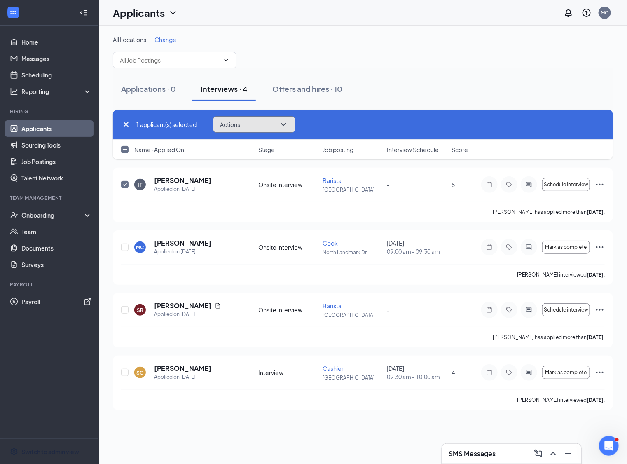
click at [239, 123] on span "Actions" at bounding box center [230, 124] width 20 height 6
click at [176, 185] on div "Applied on [DATE]" at bounding box center [182, 189] width 57 height 8
click at [172, 177] on h5 "[PERSON_NAME]" at bounding box center [182, 180] width 57 height 9
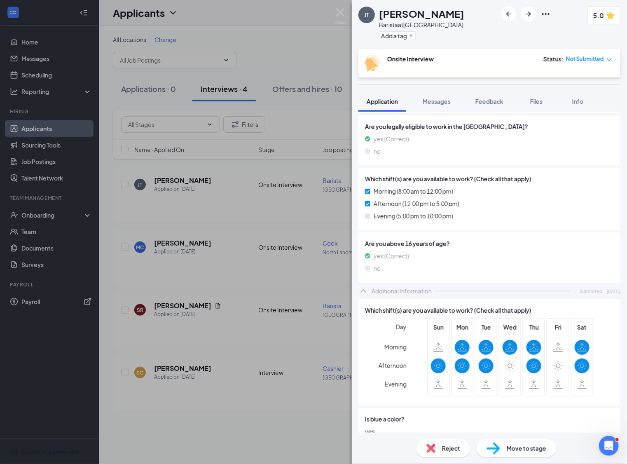
scroll to position [181, 0]
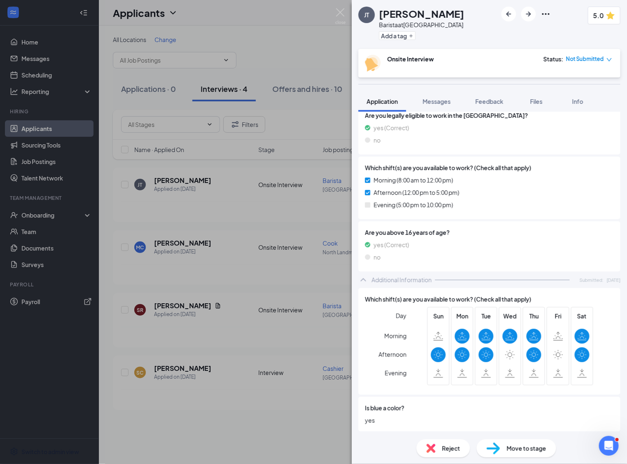
click at [202, 273] on div "JT Joan Test Barista at Creekside Lane Add a tag 5.0 Onsite Interview Status : …" at bounding box center [313, 232] width 627 height 464
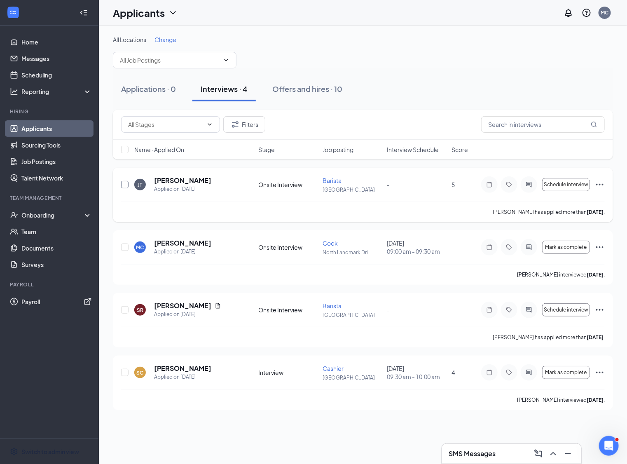
click at [123, 184] on input "checkbox" at bounding box center [124, 184] width 7 height 7
checkbox input "true"
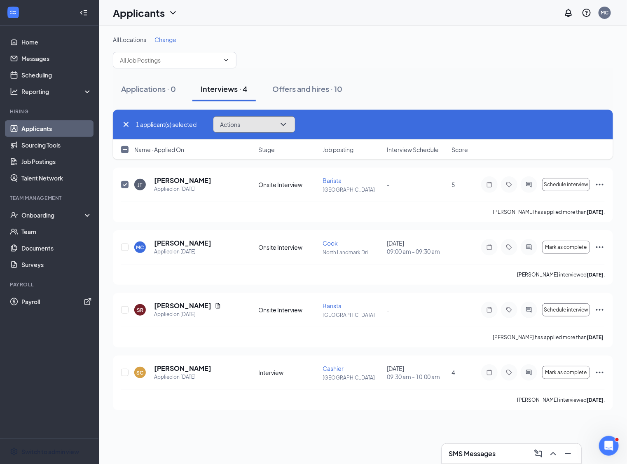
click at [264, 121] on button "Actions" at bounding box center [254, 124] width 82 height 16
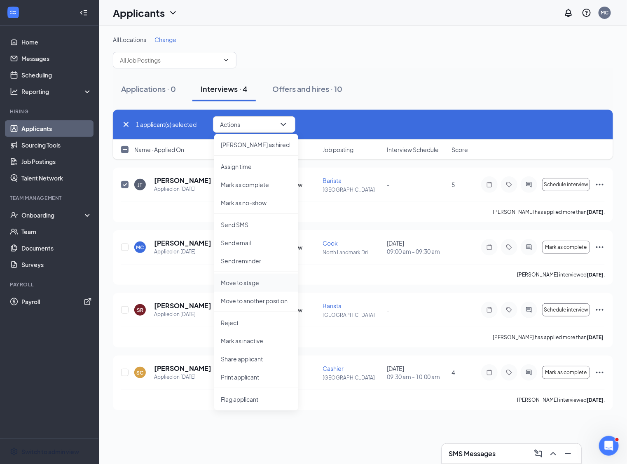
click at [259, 283] on p "Move to stage" at bounding box center [256, 282] width 71 height 8
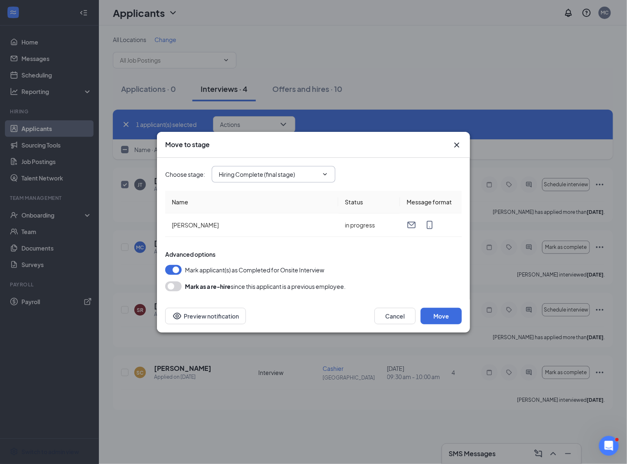
click at [269, 177] on input "Hiring Complete (final stage)" at bounding box center [269, 174] width 100 height 9
click at [348, 156] on div "Move to stage" at bounding box center [313, 145] width 313 height 26
click at [443, 318] on button "Move" at bounding box center [440, 316] width 41 height 16
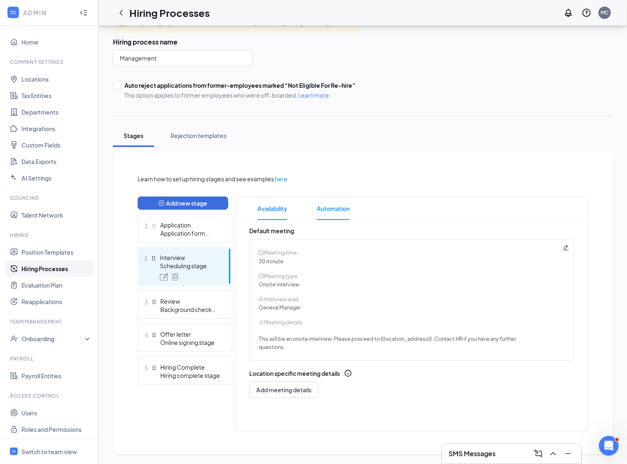
click at [341, 201] on span "Automation" at bounding box center [333, 208] width 33 height 23
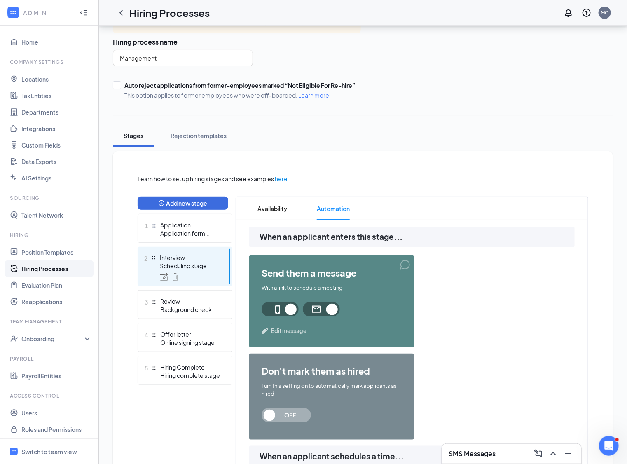
click at [292, 330] on span "Edit message" at bounding box center [288, 330] width 35 height 8
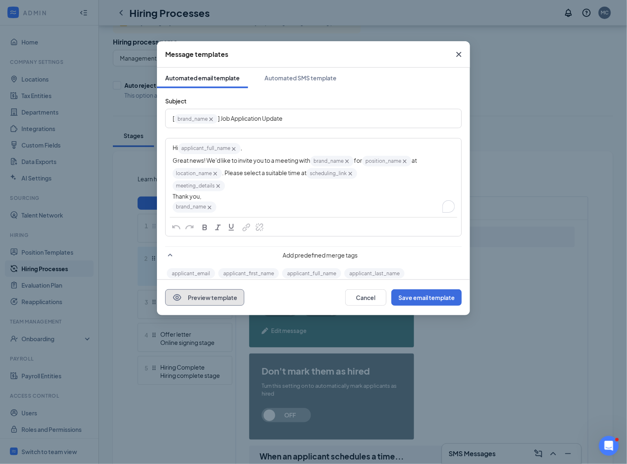
click at [215, 295] on button "Preview template" at bounding box center [204, 297] width 79 height 16
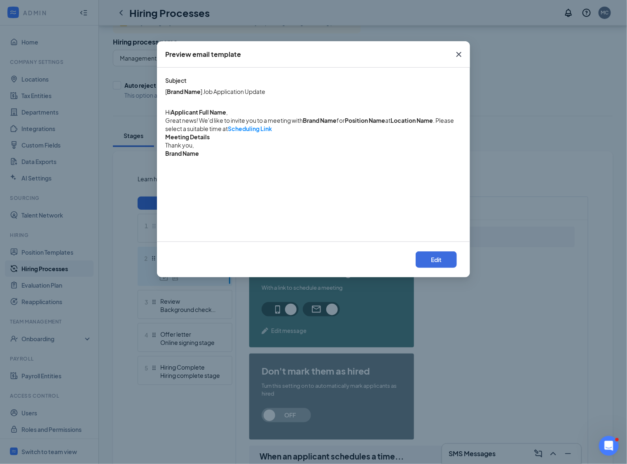
click at [463, 54] on icon "Cross" at bounding box center [459, 54] width 10 height 10
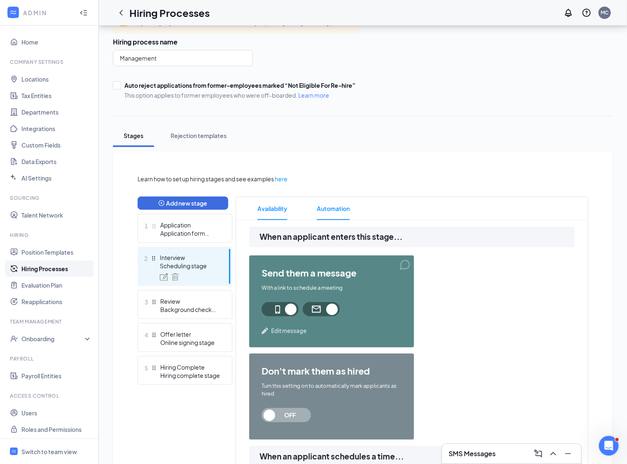
click at [264, 211] on span "Availability" at bounding box center [272, 208] width 30 height 23
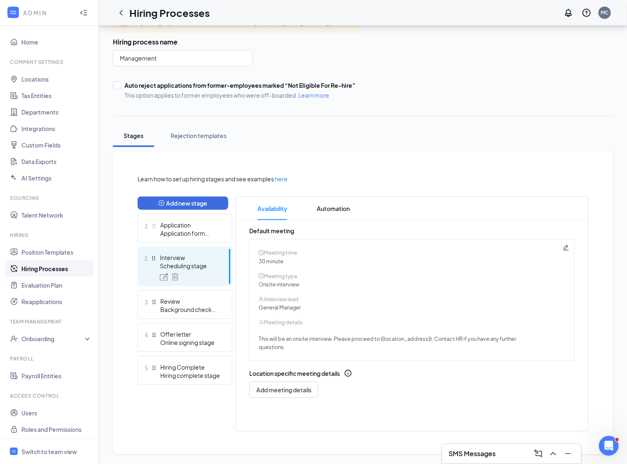
click at [565, 247] on icon "Pencil" at bounding box center [565, 247] width 7 height 7
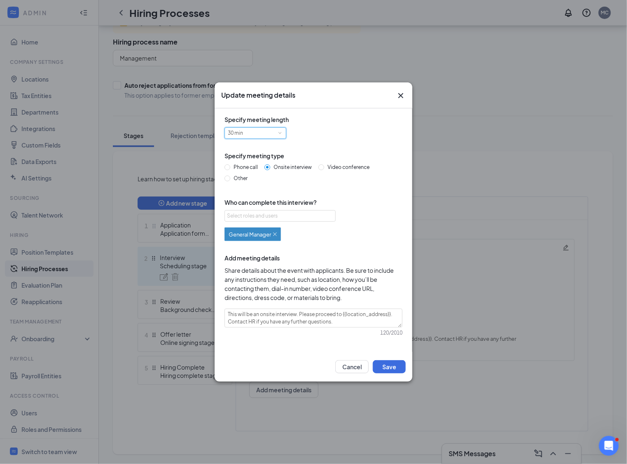
click at [230, 131] on div "30 min" at bounding box center [238, 133] width 21 height 11
click at [343, 175] on div "Other" at bounding box center [313, 179] width 178 height 8
click at [274, 212] on div "Select roles and users" at bounding box center [278, 216] width 102 height 8
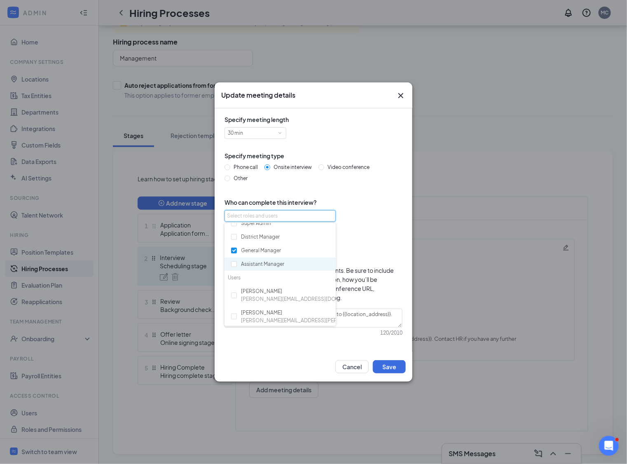
scroll to position [21, 0]
click at [249, 314] on div "[PERSON_NAME] [PERSON_NAME][EMAIL_ADDRESS][PERSON_NAME][DOMAIN_NAME]" at bounding box center [324, 316] width 167 height 16
checkbox input "true"
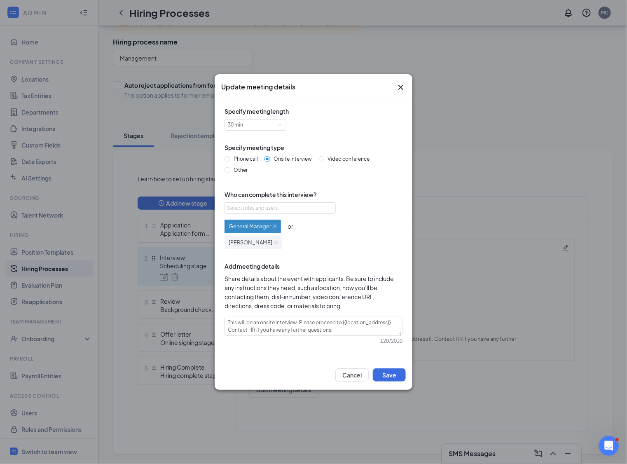
click at [421, 193] on div "Update meeting details Specify meeting length 30 min Specify meeting type Phone…" at bounding box center [313, 232] width 627 height 464
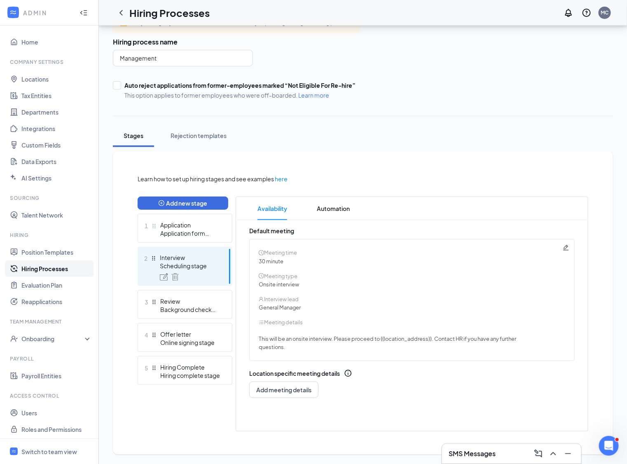
click at [567, 248] on icon "Pencil" at bounding box center [565, 247] width 7 height 7
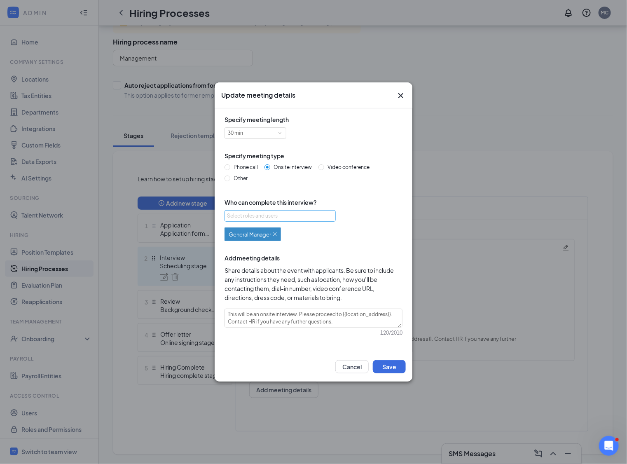
click at [305, 217] on div "Select roles and users" at bounding box center [278, 216] width 102 height 8
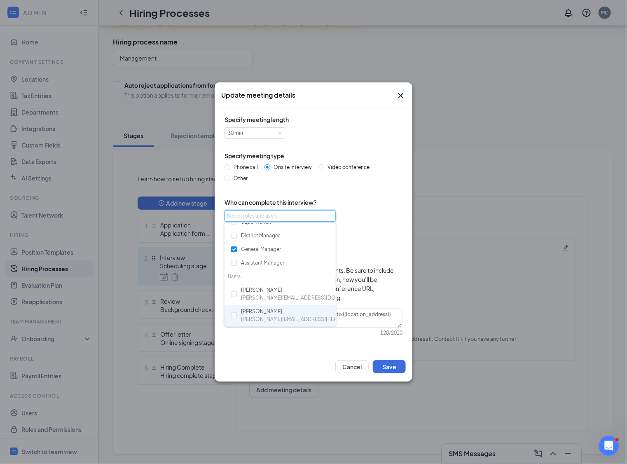
click at [267, 317] on span "[PERSON_NAME][EMAIL_ADDRESS][PERSON_NAME][DOMAIN_NAME]" at bounding box center [324, 319] width 167 height 8
checkbox input "true"
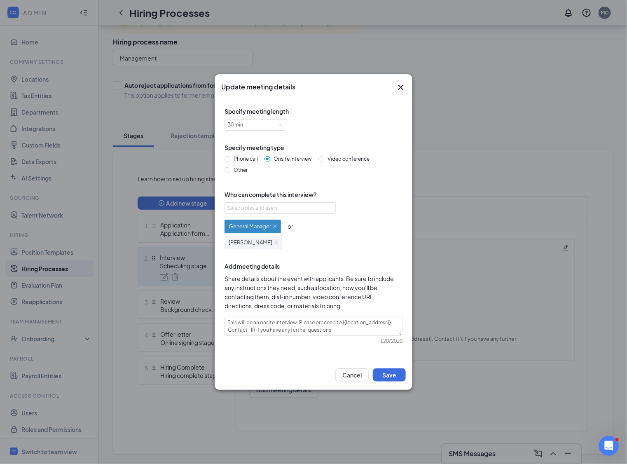
click at [364, 242] on div "General Manager or [PERSON_NAME]" at bounding box center [313, 233] width 178 height 32
click at [337, 330] on textarea "This will be an onsite interview. Please proceed to {{location_address}}. Conta…" at bounding box center [313, 326] width 178 height 19
click at [361, 328] on textarea "This will be an onsite interview. Please proceed to {{location_address}}. Conta…" at bounding box center [313, 326] width 178 height 19
click at [289, 323] on textarea "This will be an onsite interview. Please proceed to {{location_address}}. Conta…" at bounding box center [313, 326] width 178 height 19
click at [387, 369] on button "Save" at bounding box center [389, 374] width 33 height 13
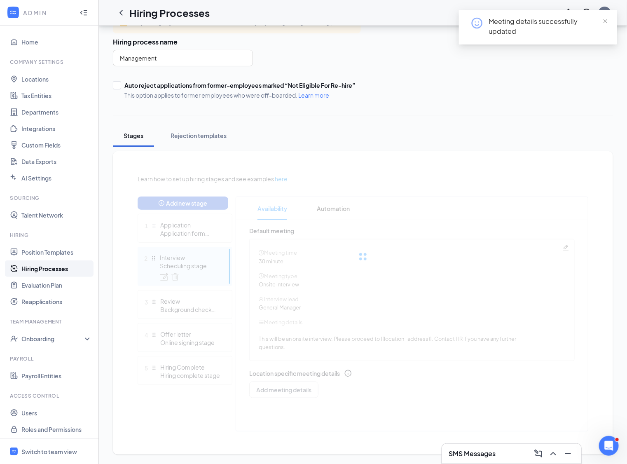
click at [389, 371] on div "Update meeting details Specify meeting length 30 min Specify meeting type Phone…" at bounding box center [313, 232] width 627 height 464
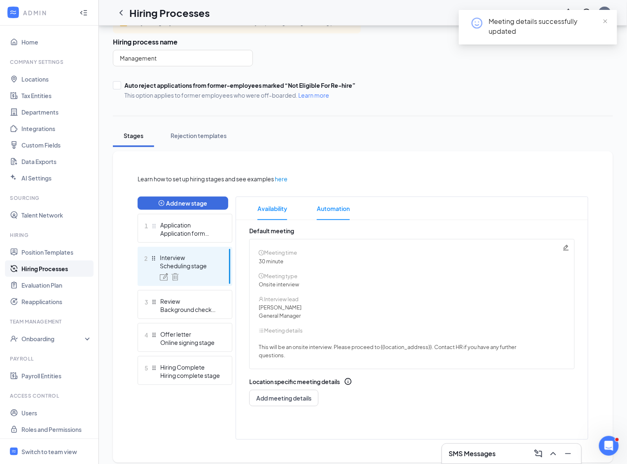
click at [335, 218] on span "Automation" at bounding box center [333, 208] width 33 height 23
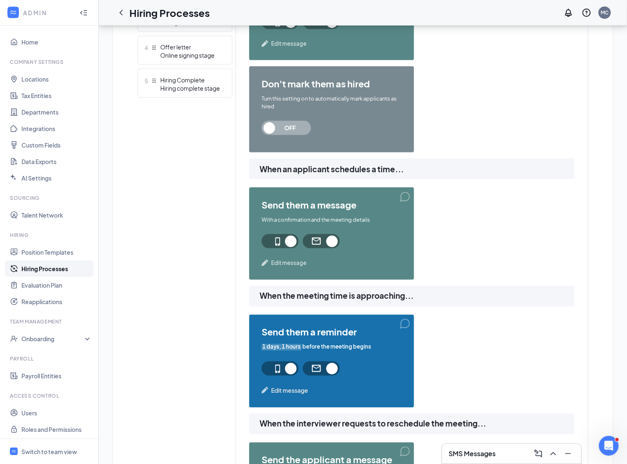
scroll to position [424, 0]
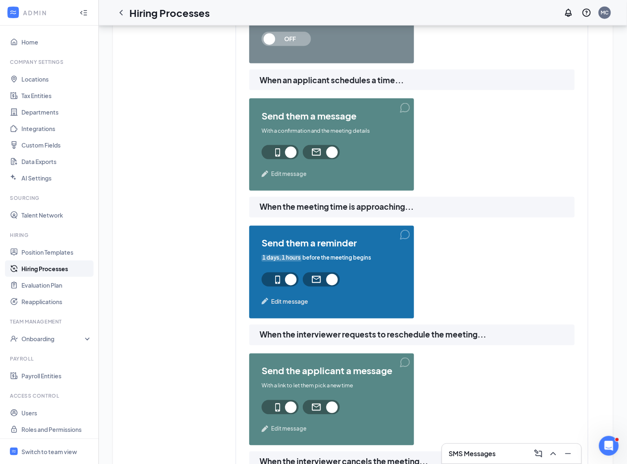
click at [277, 254] on span "1 days, 1 hours" at bounding box center [281, 258] width 40 height 8
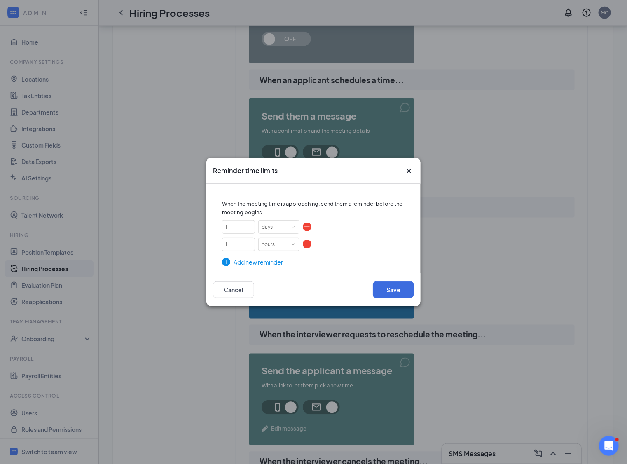
click at [242, 262] on div "Add new reminder" at bounding box center [313, 261] width 183 height 9
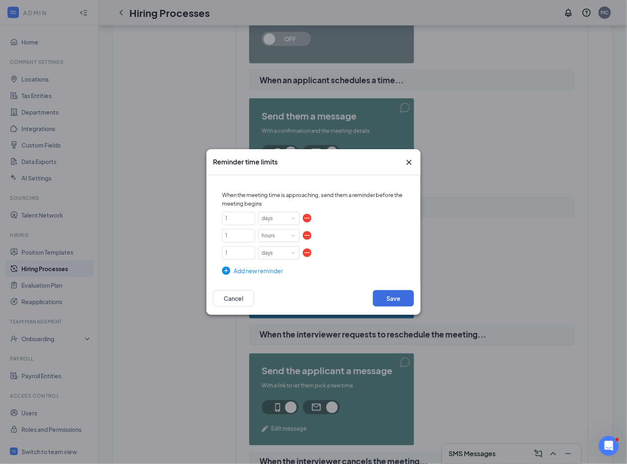
click at [245, 273] on div "Add new reminder" at bounding box center [313, 270] width 183 height 9
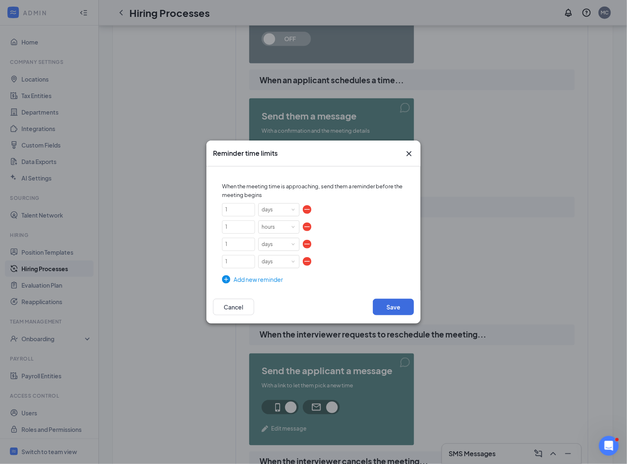
click at [405, 155] on icon "Cross" at bounding box center [409, 154] width 10 height 10
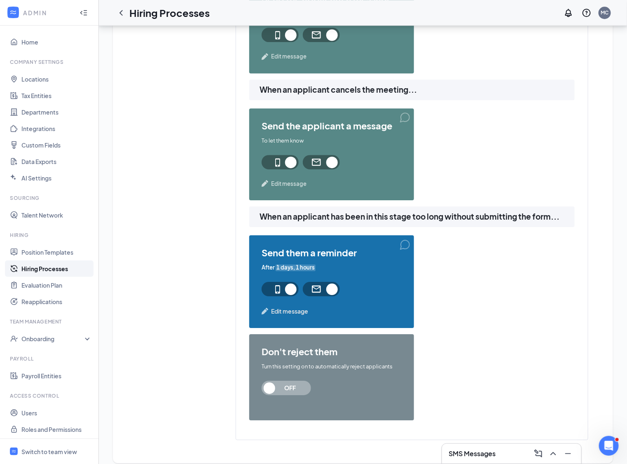
scroll to position [931, 0]
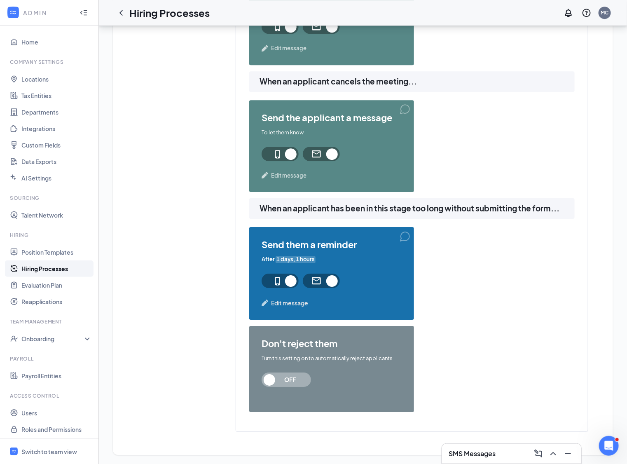
click at [289, 380] on span "OFF" at bounding box center [290, 379] width 36 height 14
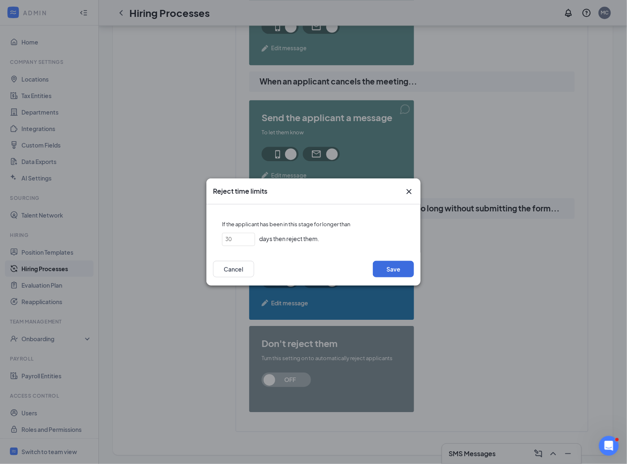
click at [407, 192] on icon "Cross" at bounding box center [409, 191] width 10 height 10
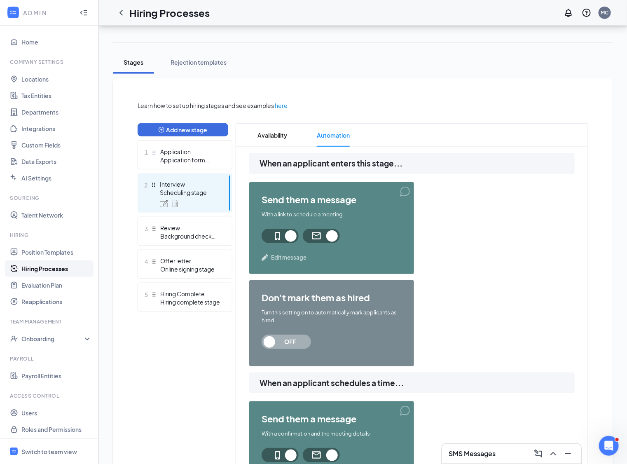
scroll to position [131, 0]
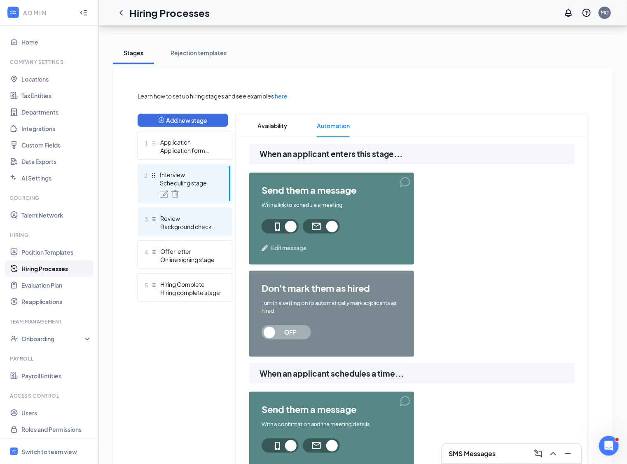
click at [186, 224] on div "Background check stage" at bounding box center [190, 226] width 60 height 8
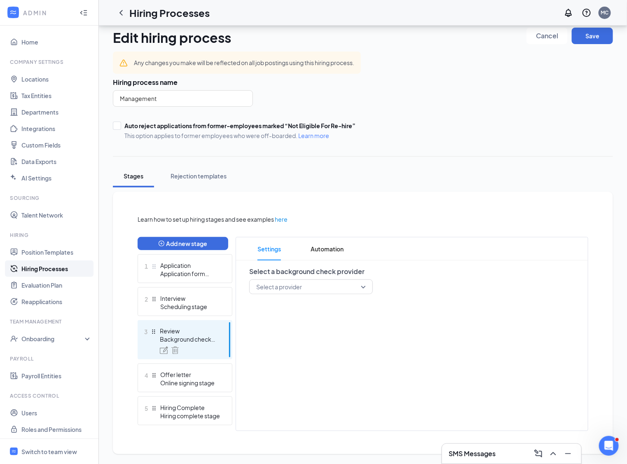
scroll to position [7, 0]
click at [277, 288] on input "search" at bounding box center [308, 287] width 108 height 14
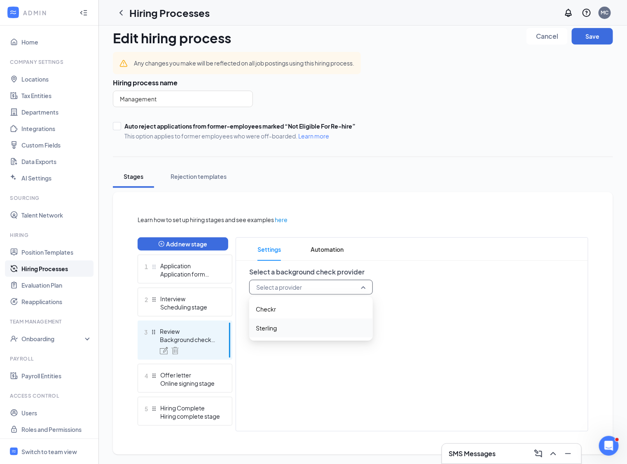
click at [268, 375] on div "Settings Automation Select a background check provider Select a provider checkr…" at bounding box center [411, 334] width 352 height 194
click at [146, 375] on span "4" at bounding box center [145, 375] width 3 height 10
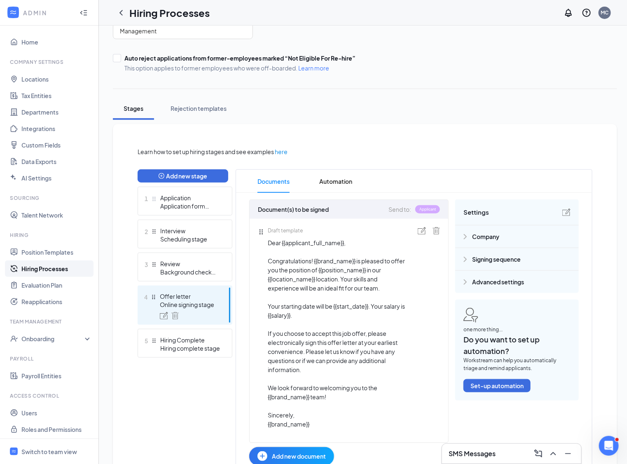
scroll to position [122, 0]
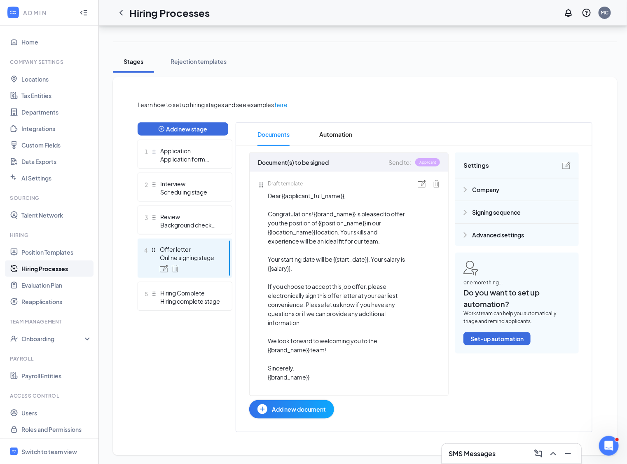
click at [46, 269] on link "Hiring Processes" at bounding box center [56, 268] width 70 height 16
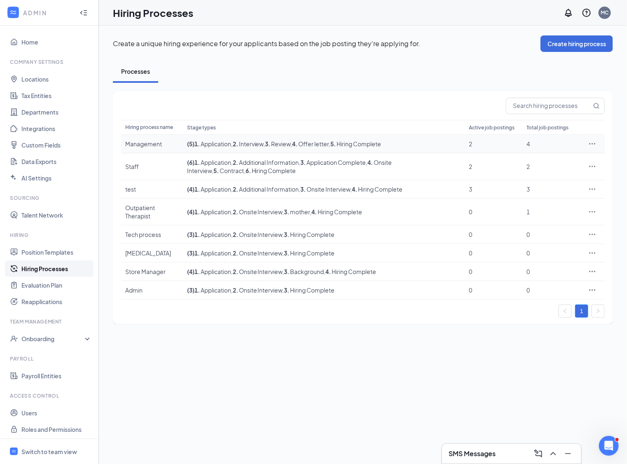
click at [591, 142] on icon "Ellipses" at bounding box center [592, 144] width 8 height 8
click at [543, 163] on span "Edit" at bounding box center [553, 159] width 71 height 9
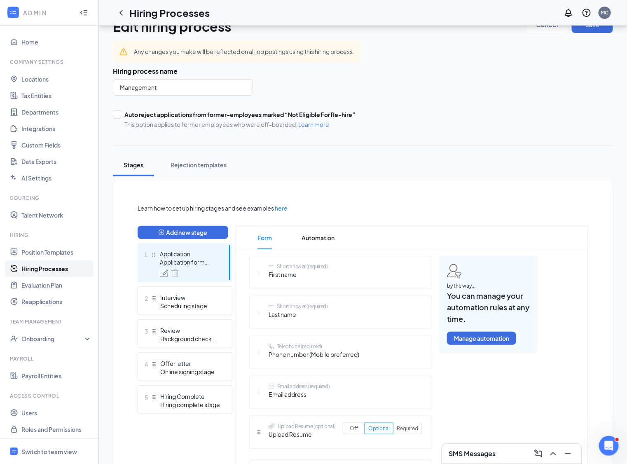
scroll to position [26, 0]
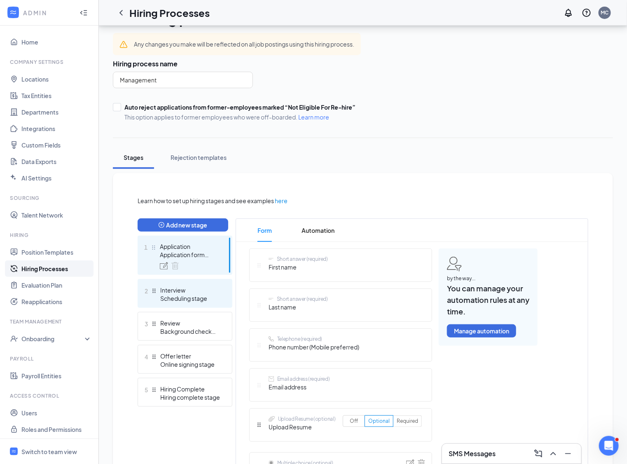
click at [182, 294] on div "Scheduling stage" at bounding box center [190, 298] width 60 height 8
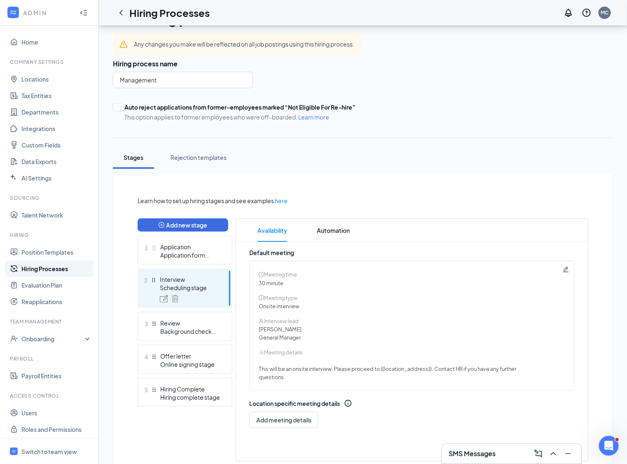
click at [568, 267] on icon "Pencil" at bounding box center [565, 269] width 7 height 7
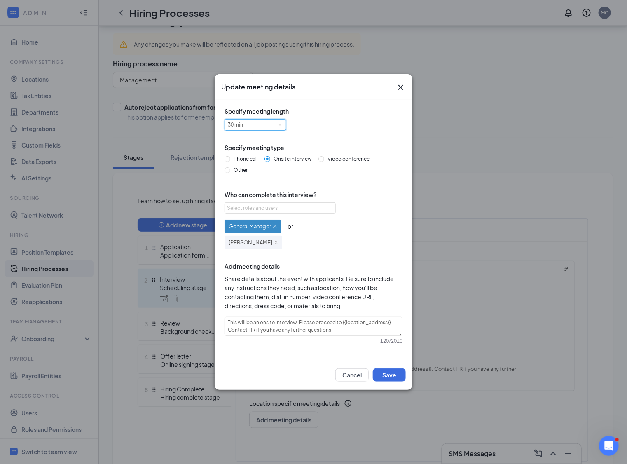
click at [263, 121] on div "30 min" at bounding box center [255, 124] width 55 height 11
click at [238, 139] on li "15 min" at bounding box center [255, 140] width 62 height 14
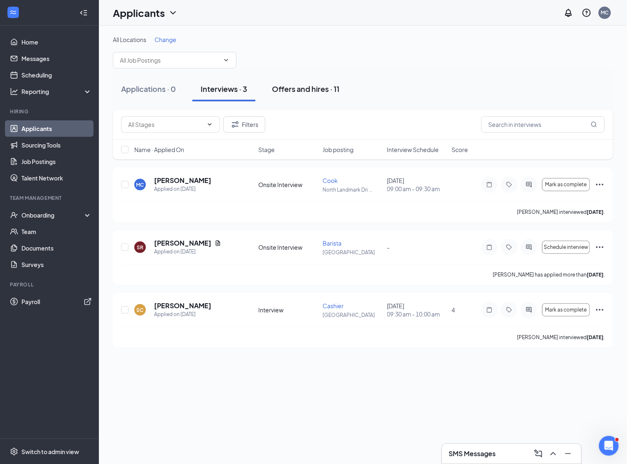
click at [297, 98] on button "Offers and hires · 11" at bounding box center [305, 89] width 84 height 25
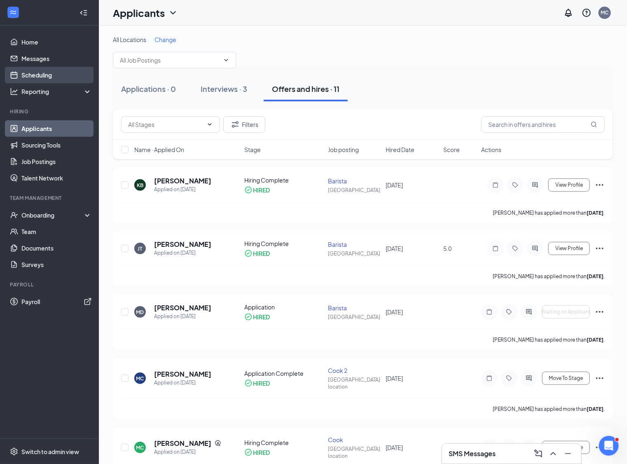
click at [30, 76] on link "Scheduling" at bounding box center [56, 75] width 70 height 16
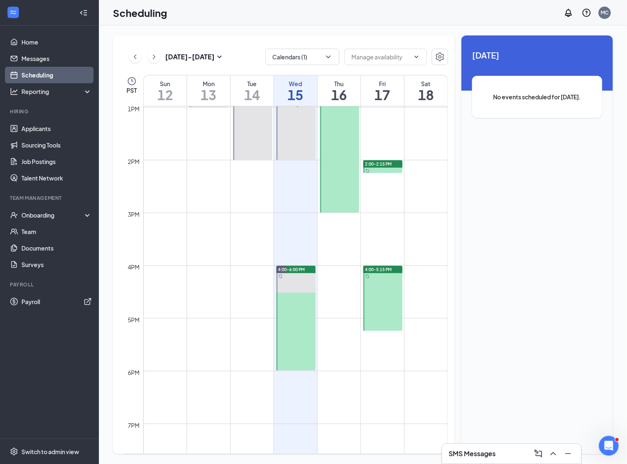
scroll to position [700, 0]
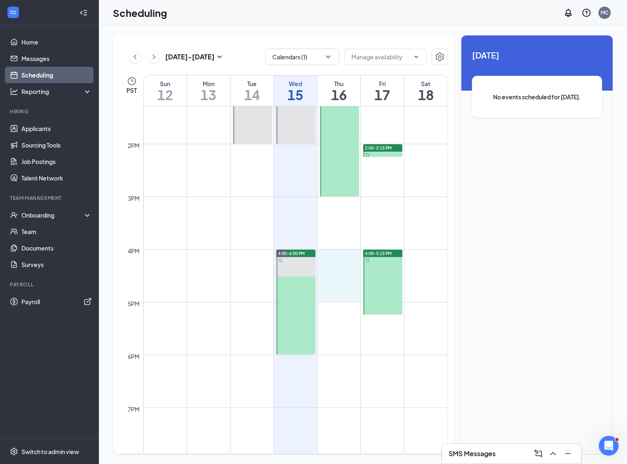
drag, startPoint x: 322, startPoint y: 252, endPoint x: 349, endPoint y: 298, distance: 54.2
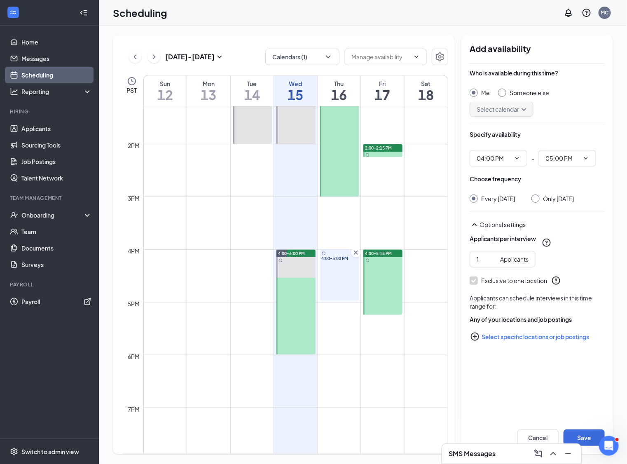
click at [472, 93] on input "Me" at bounding box center [472, 92] width 6 height 6
click at [503, 92] on input "Someone else" at bounding box center [501, 92] width 6 height 6
radio input "true"
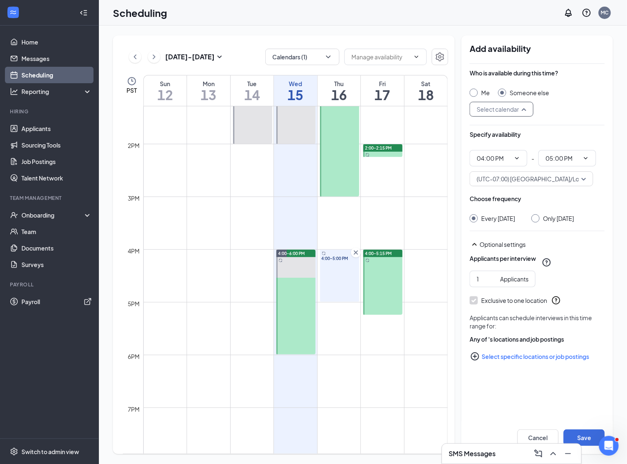
click at [498, 107] on input "search" at bounding box center [498, 109] width 48 height 14
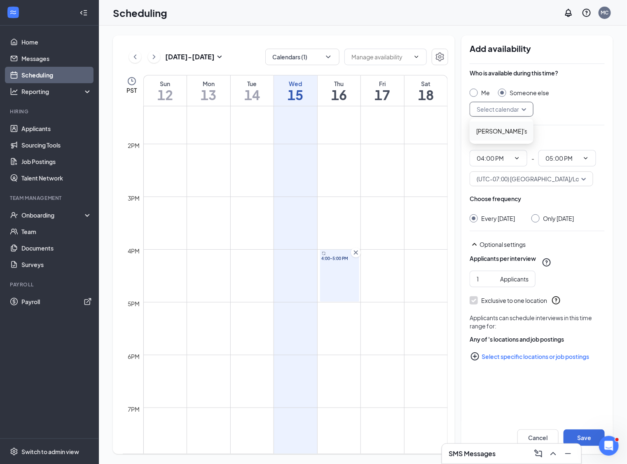
click at [478, 91] on div "Me" at bounding box center [479, 93] width 20 height 8
radio input "true"
radio input "false"
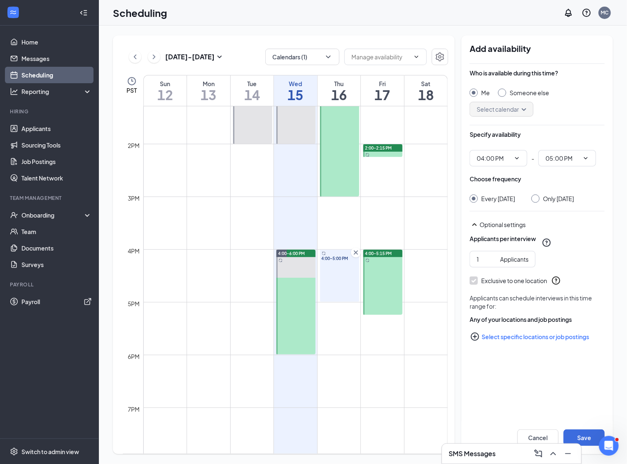
click at [539, 198] on div at bounding box center [535, 198] width 8 height 8
click at [537, 199] on input "Only [DATE]" at bounding box center [534, 197] width 6 height 6
radio input "true"
radio input "false"
click at [483, 263] on input "1" at bounding box center [486, 258] width 20 height 9
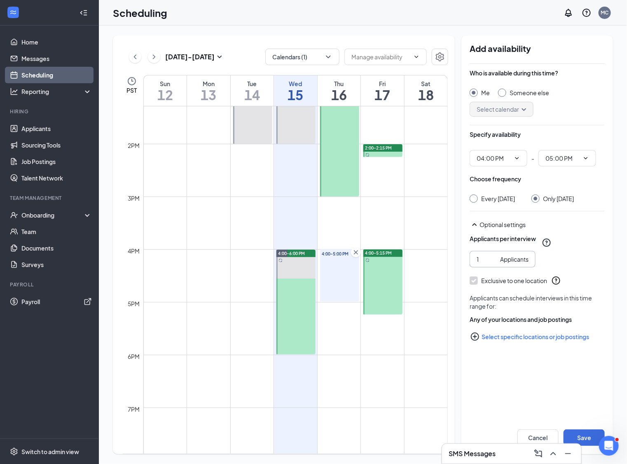
click at [482, 263] on input "1" at bounding box center [486, 258] width 20 height 9
type input "10"
click at [510, 345] on button "Select specific locations or job postings" at bounding box center [536, 336] width 135 height 16
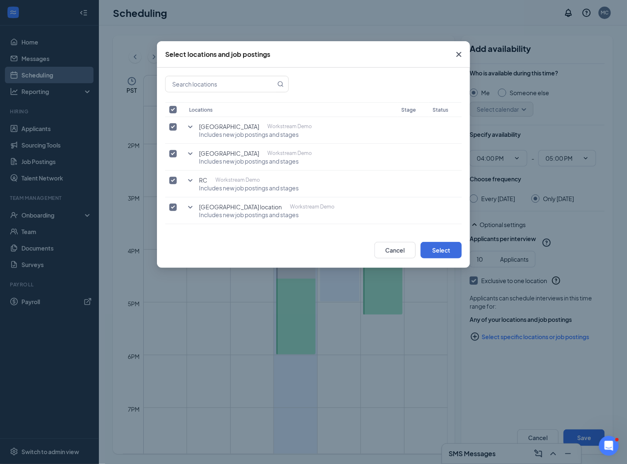
click at [173, 112] on input "checkbox" at bounding box center [172, 109] width 7 height 7
checkbox input "false"
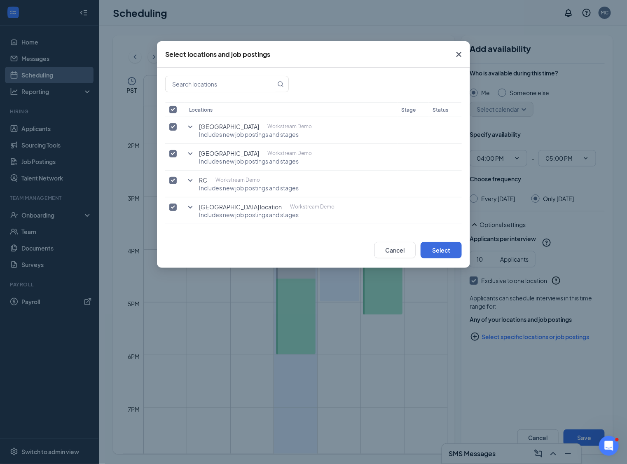
checkbox input "false"
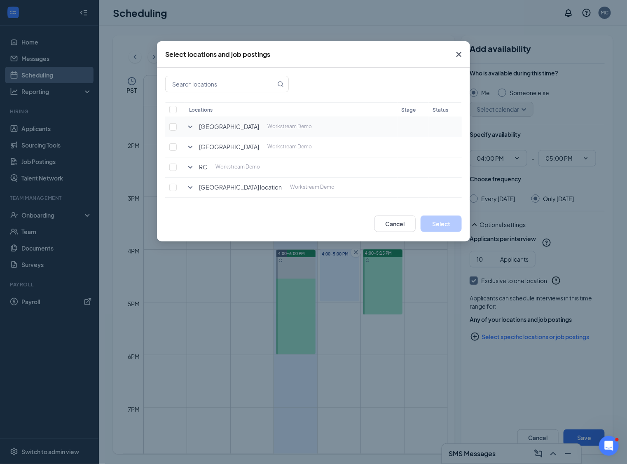
click at [189, 129] on icon "SmallChevronDown" at bounding box center [190, 127] width 10 height 10
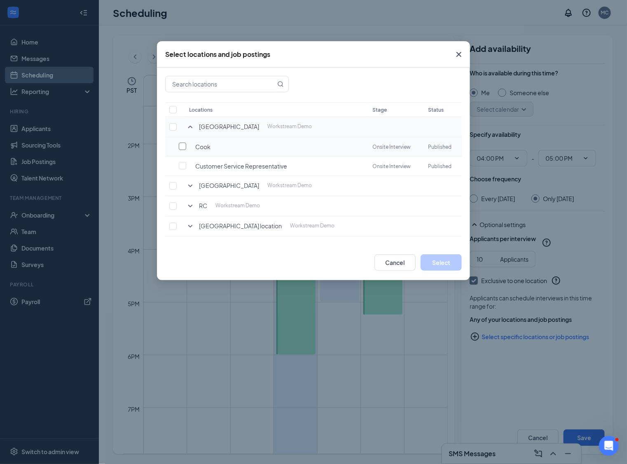
click at [182, 147] on input "checkbox" at bounding box center [182, 145] width 7 height 7
checkbox input "false"
checkbox input "true"
click at [434, 259] on button "Select" at bounding box center [440, 262] width 41 height 16
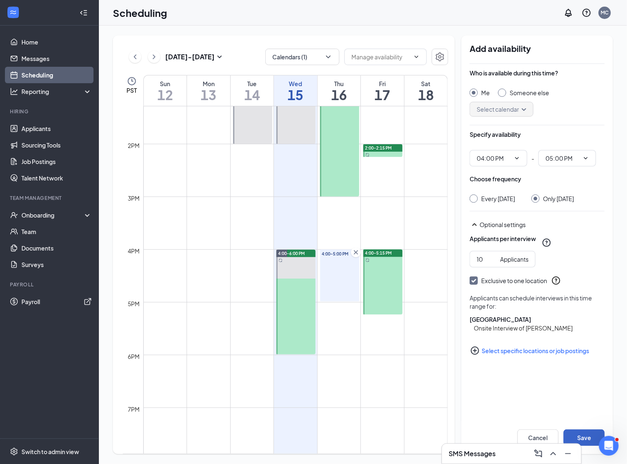
click at [575, 433] on button "Save" at bounding box center [583, 437] width 41 height 16
